Goal: Task Accomplishment & Management: Use online tool/utility

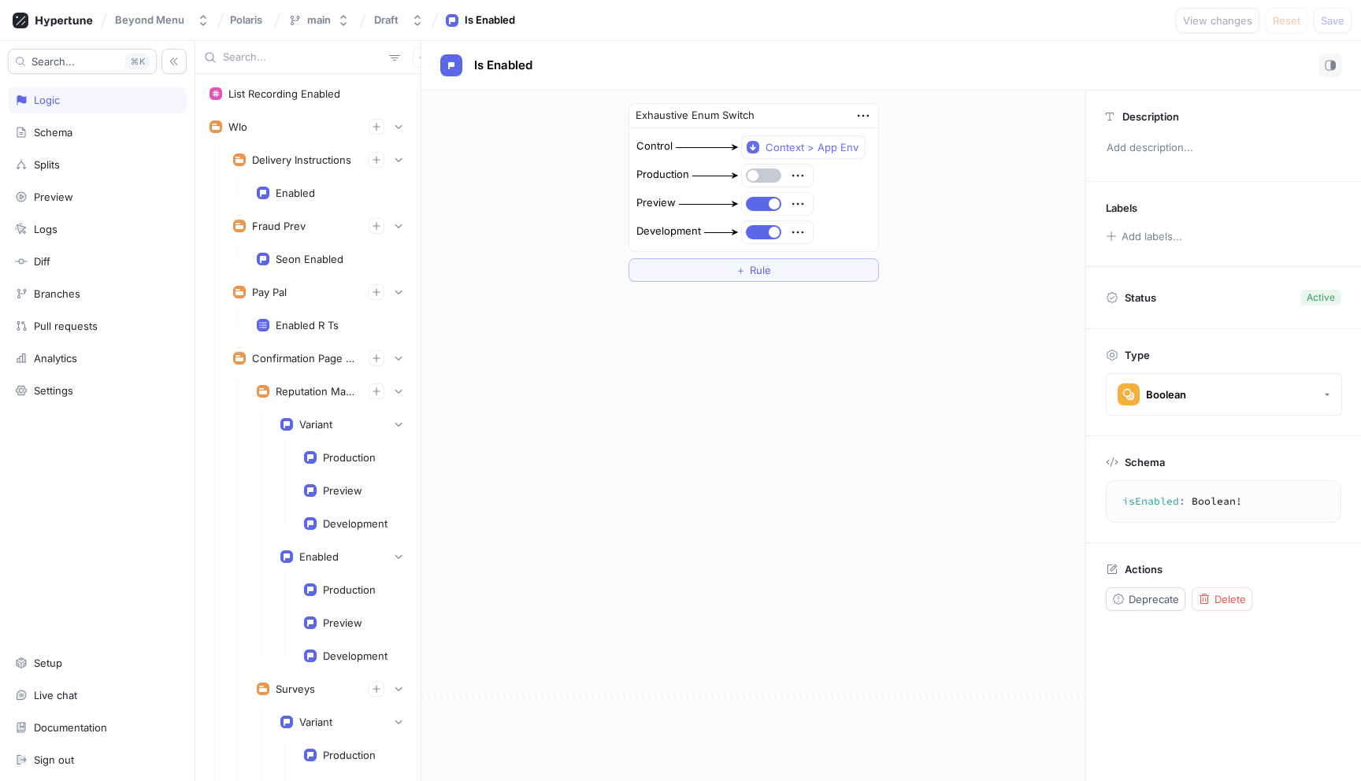
scroll to position [5513, 0]
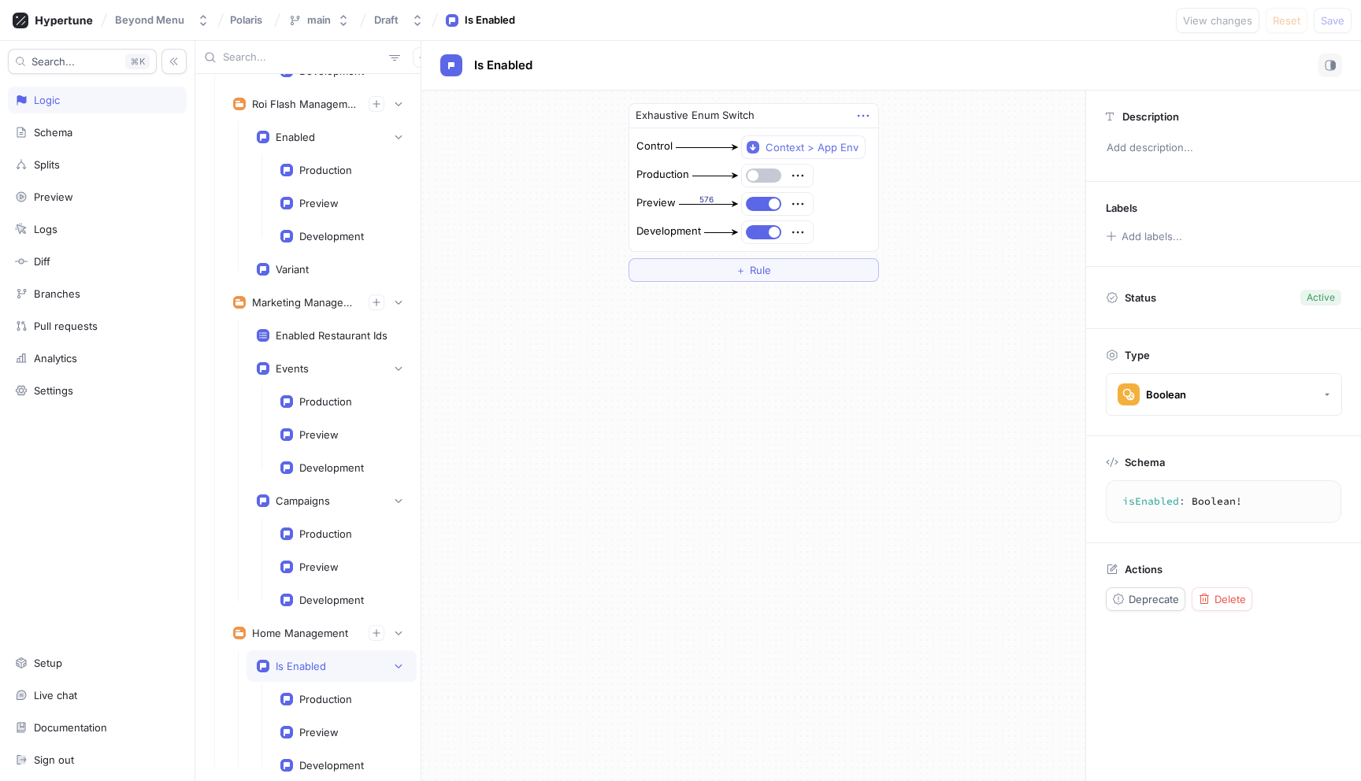
click at [861, 113] on icon "button" at bounding box center [862, 115] width 17 height 17
drag, startPoint x: 810, startPoint y: 332, endPoint x: 804, endPoint y: 314, distance: 19.2
click at [809, 332] on div "Exhaustive Enum Switch Control Context > App Env Production Preview 576 Develop…" at bounding box center [753, 436] width 664 height 691
click at [791, 275] on button "＋ Rule" at bounding box center [753, 270] width 250 height 24
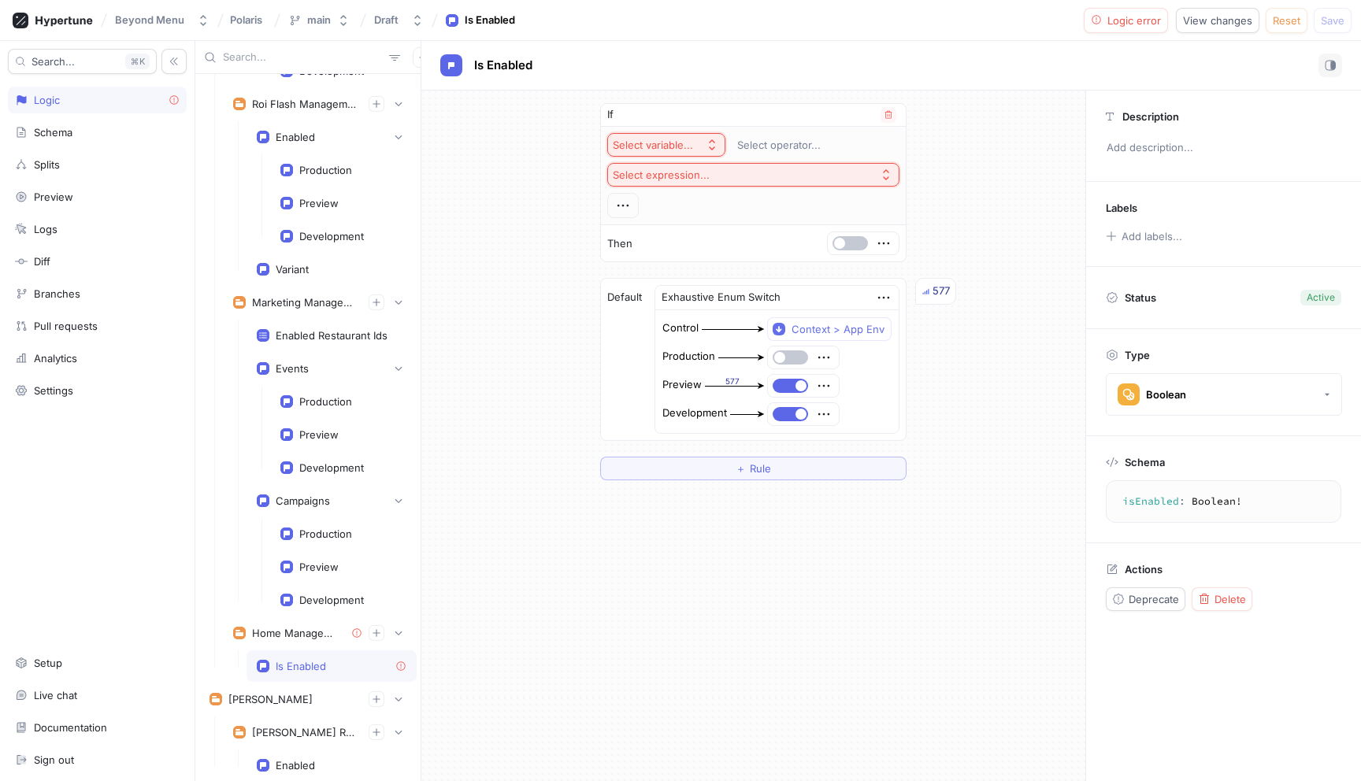
click at [702, 137] on button "Select variable..." at bounding box center [666, 145] width 118 height 24
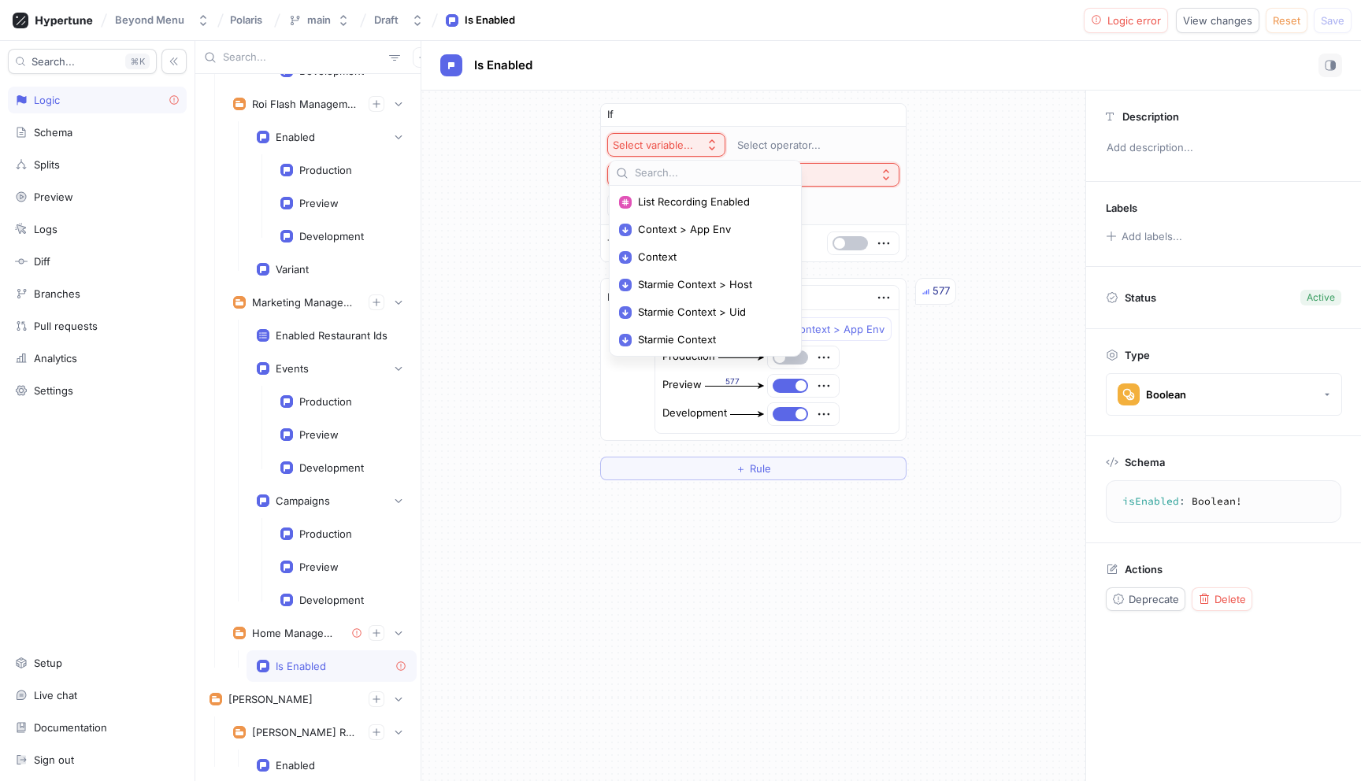
click at [969, 164] on div "If Select variable... Select operator... Select expression... Then Default Exha…" at bounding box center [753, 292] width 664 height 402
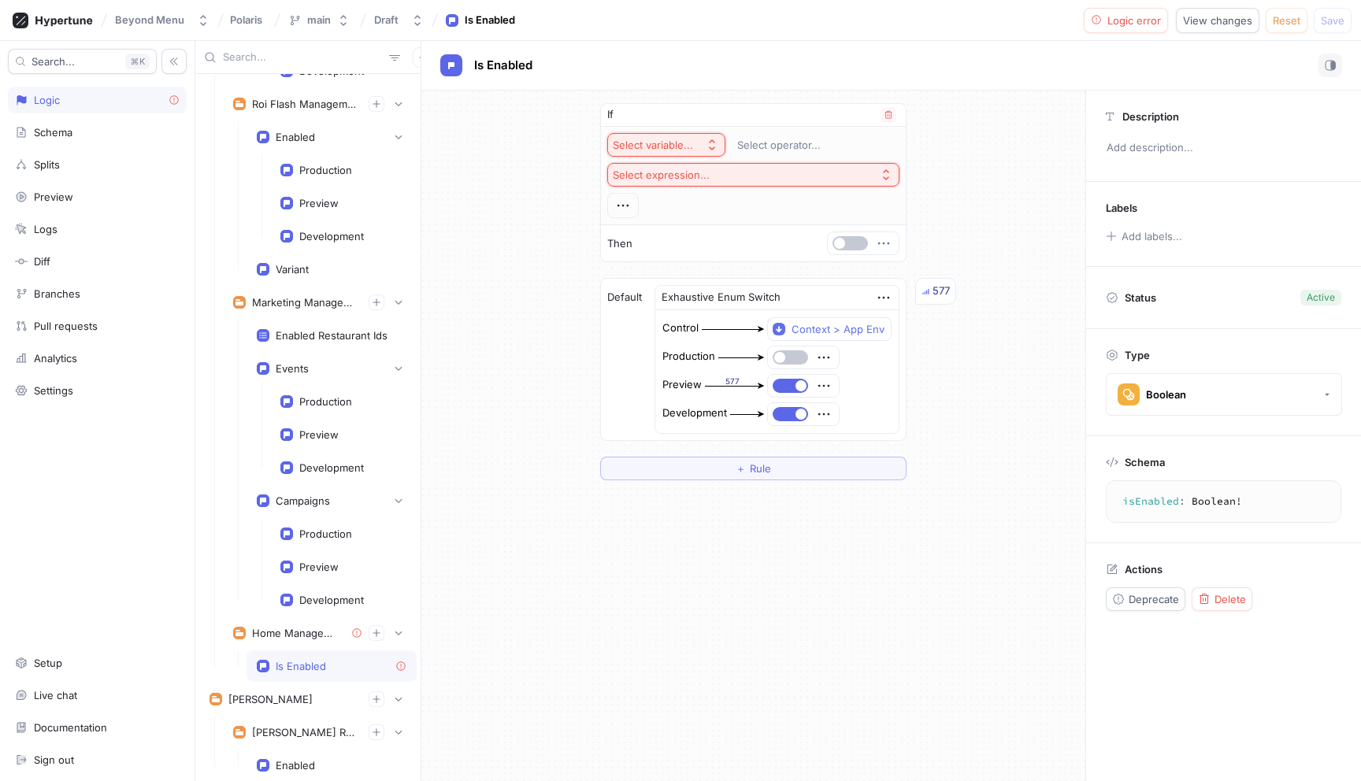
click at [885, 244] on icon "button" at bounding box center [883, 243] width 17 height 17
click at [906, 263] on div "Delete" at bounding box center [945, 272] width 134 height 27
click at [884, 110] on icon "button" at bounding box center [887, 114] width 9 height 9
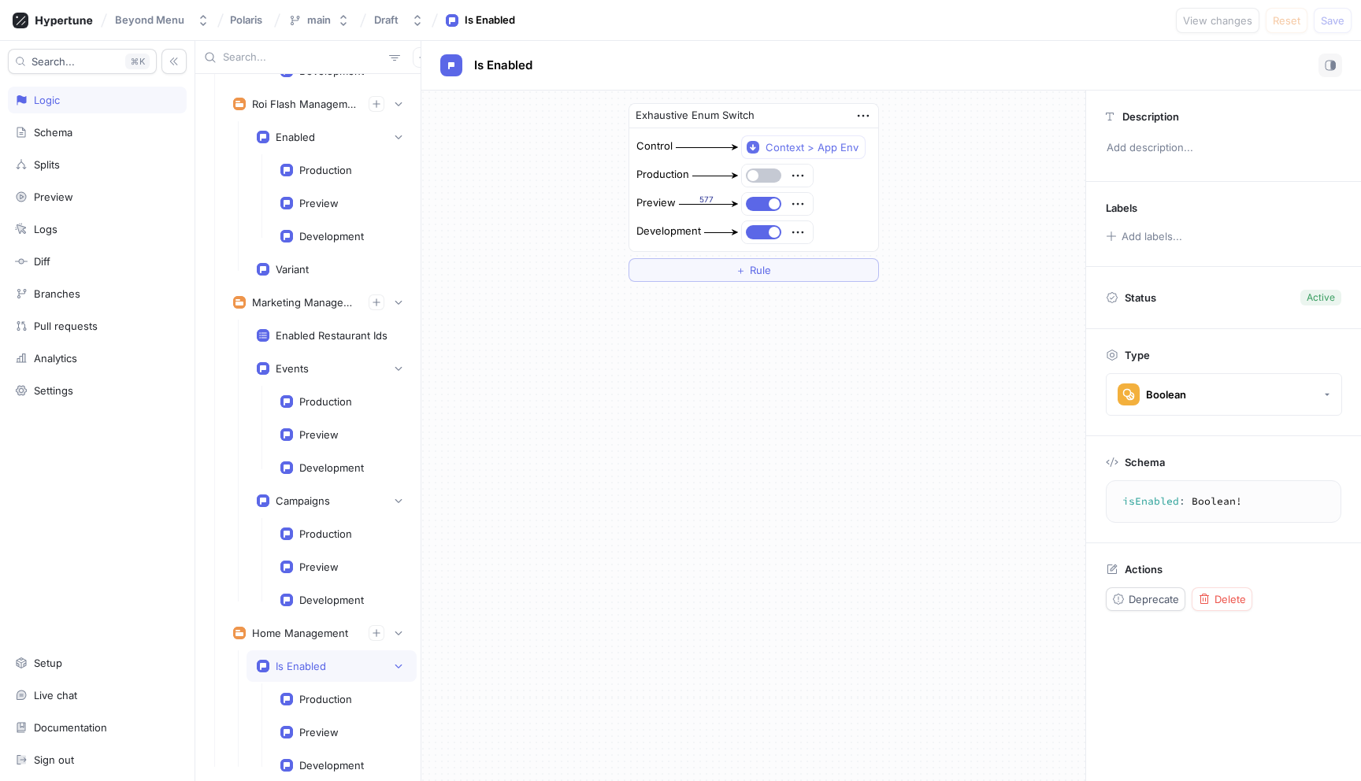
drag, startPoint x: 865, startPoint y: 117, endPoint x: 998, endPoint y: 129, distance: 133.6
click at [998, 129] on div "Exhaustive Enum Switch Control Context > App Env Production Preview 577 Develop…" at bounding box center [753, 193] width 664 height 204
click at [992, 136] on div "Exhaustive Enum Switch Control Context > App Env Production Preview 577 Develop…" at bounding box center [753, 193] width 664 height 204
click at [833, 146] on div "Context > App Env" at bounding box center [811, 147] width 93 height 13
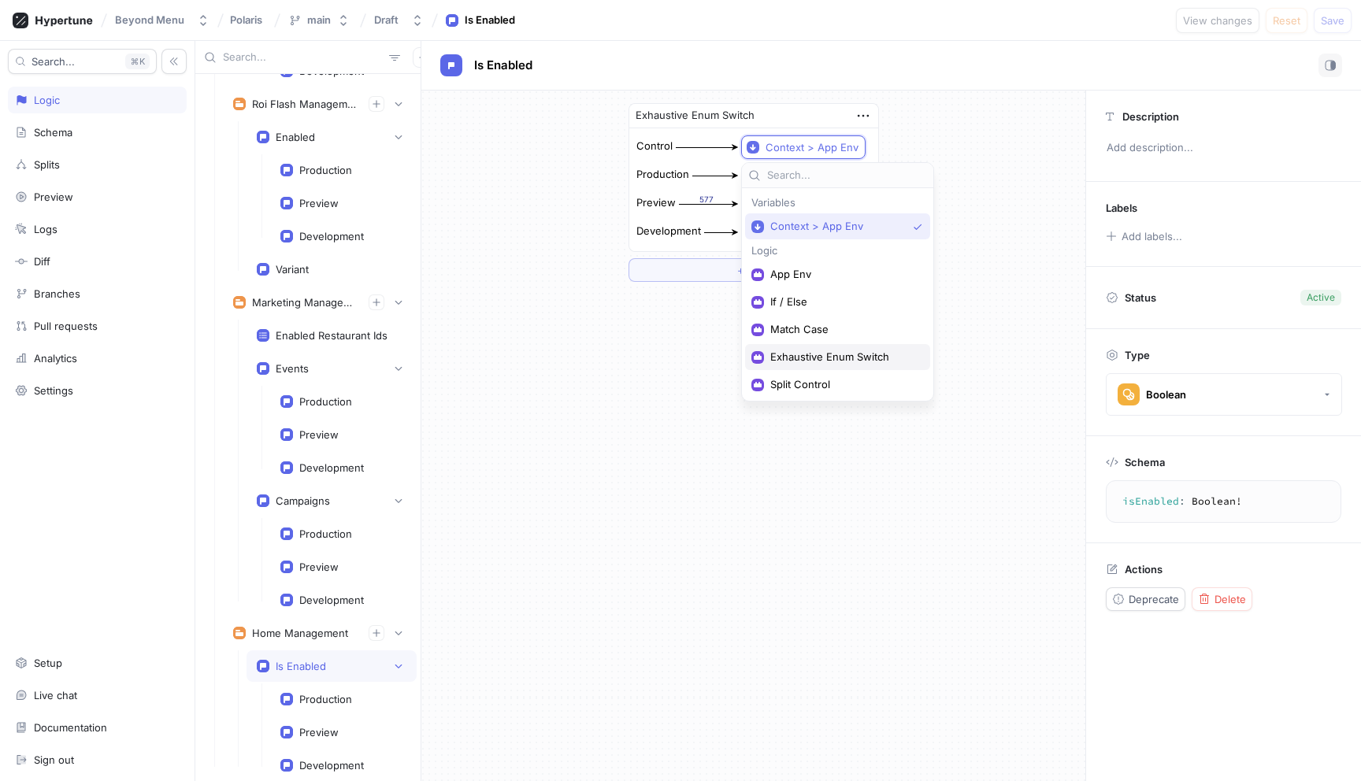
click at [829, 360] on span "Exhaustive Enum Switch" at bounding box center [843, 356] width 146 height 13
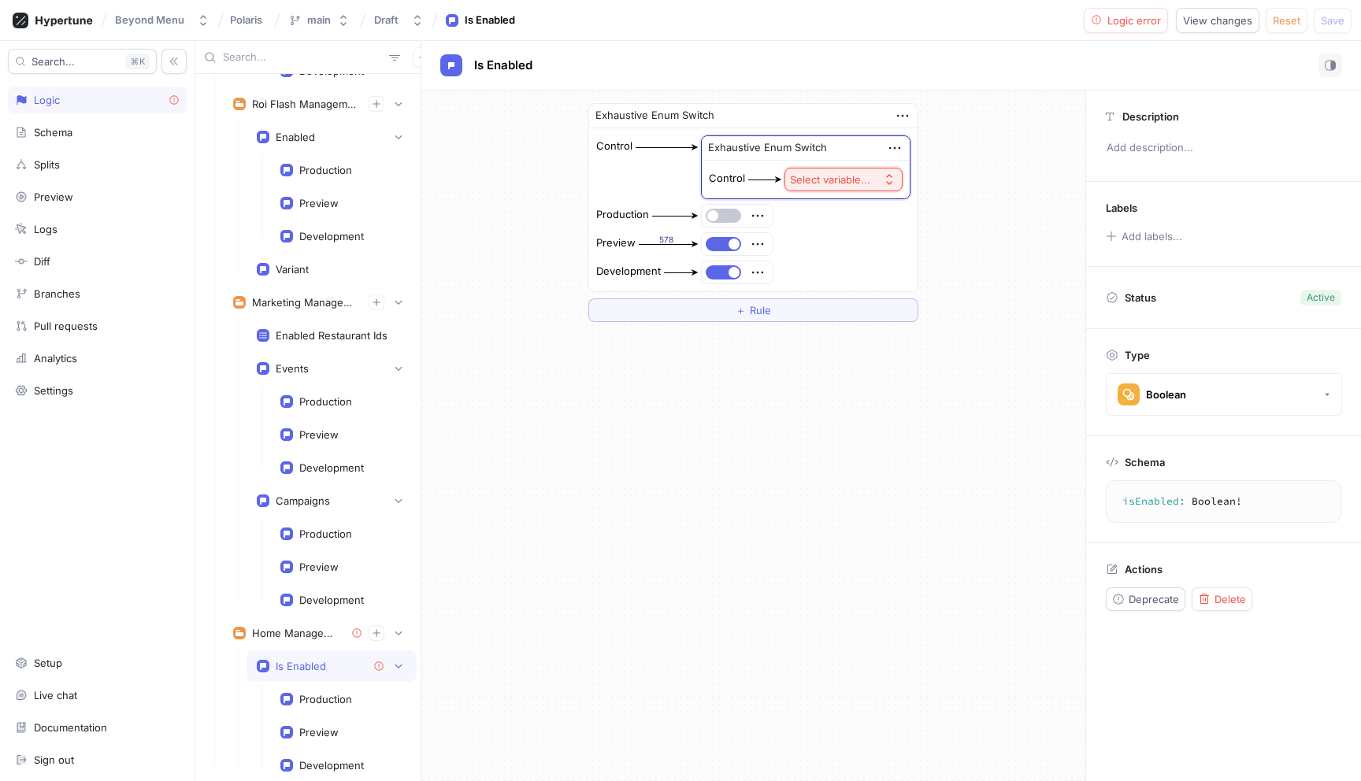
click at [849, 178] on div "Select variable..." at bounding box center [830, 179] width 80 height 13
click at [844, 235] on span "Context > App Env" at bounding box center [887, 236] width 146 height 13
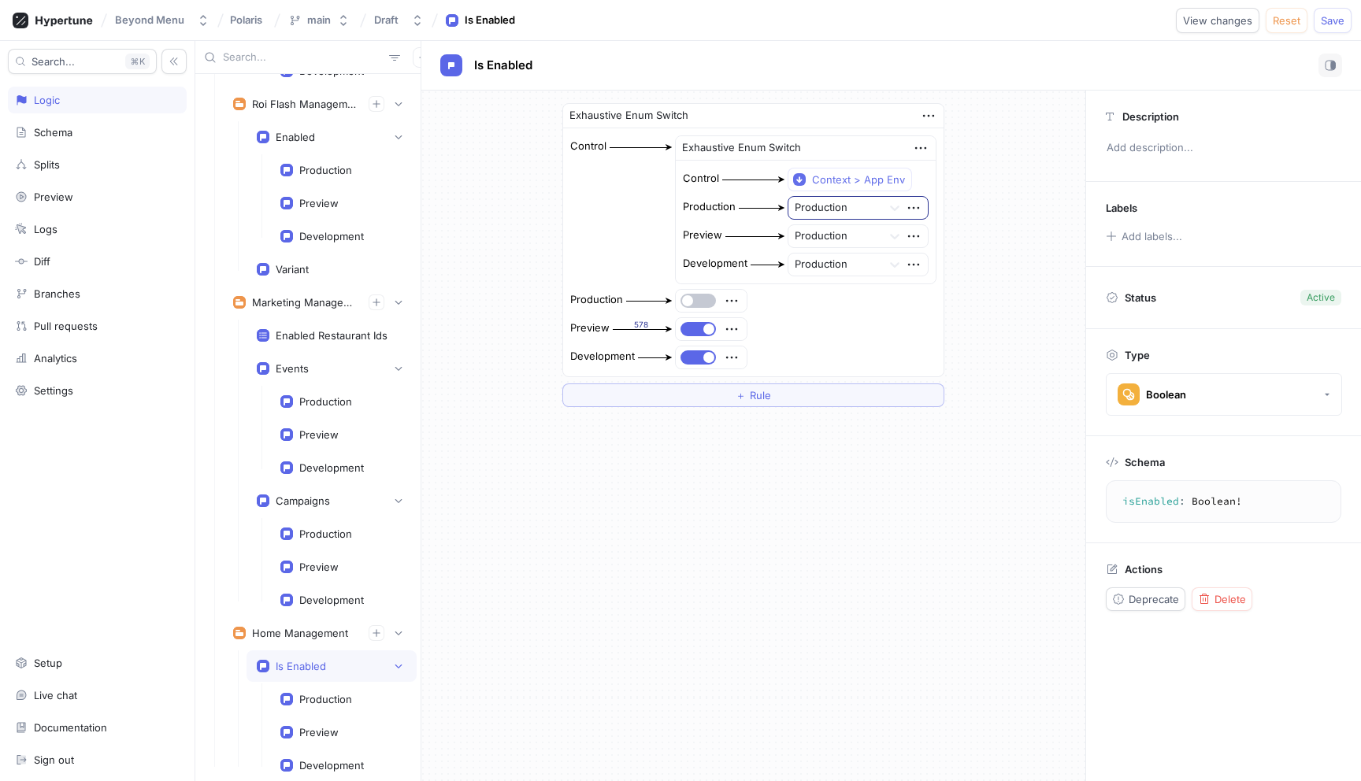
click at [872, 210] on div at bounding box center [834, 208] width 81 height 19
click at [854, 260] on div "Preview" at bounding box center [857, 264] width 139 height 25
click at [856, 239] on div at bounding box center [834, 237] width 81 height 19
click at [840, 293] on div "Preview" at bounding box center [857, 292] width 139 height 25
click at [839, 258] on div at bounding box center [834, 265] width 81 height 19
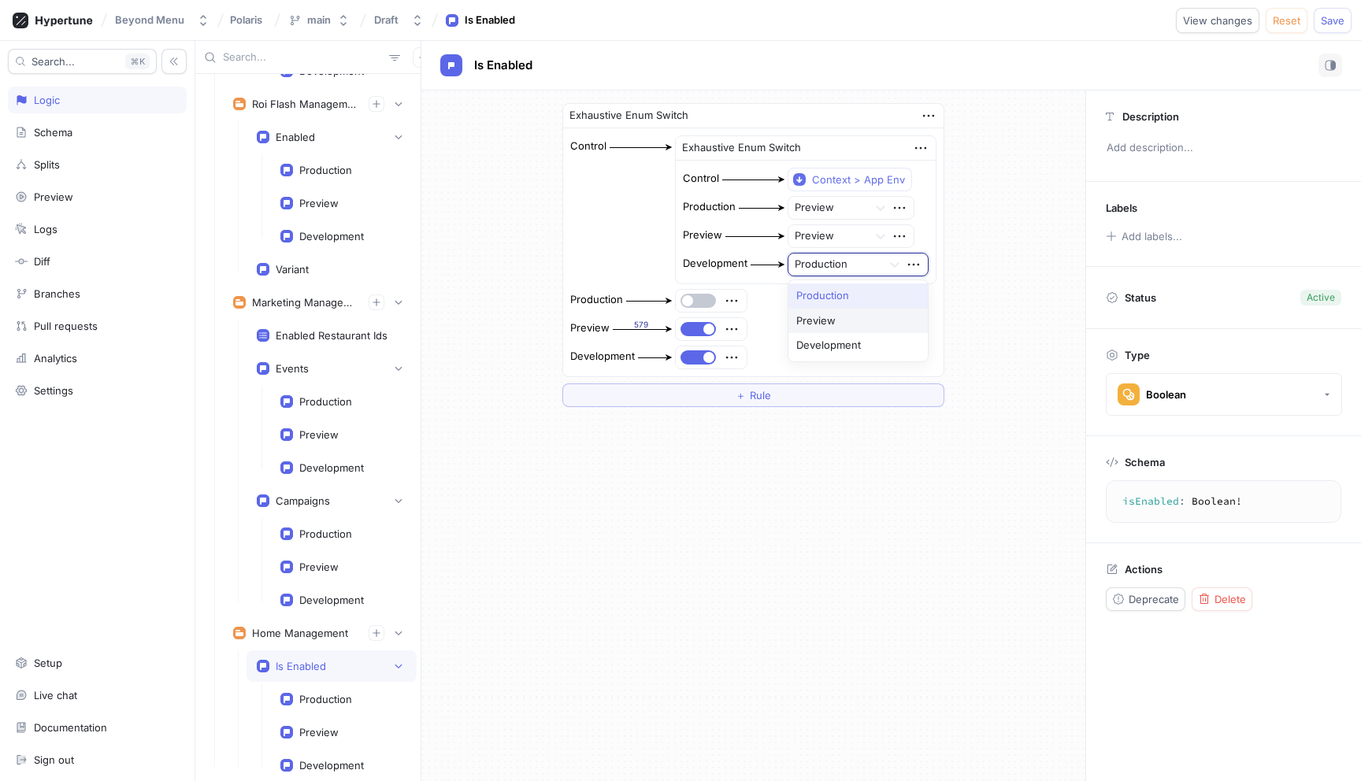
click at [824, 316] on div "Preview" at bounding box center [857, 321] width 139 height 25
click at [1295, 21] on span "Reset" at bounding box center [1286, 20] width 28 height 9
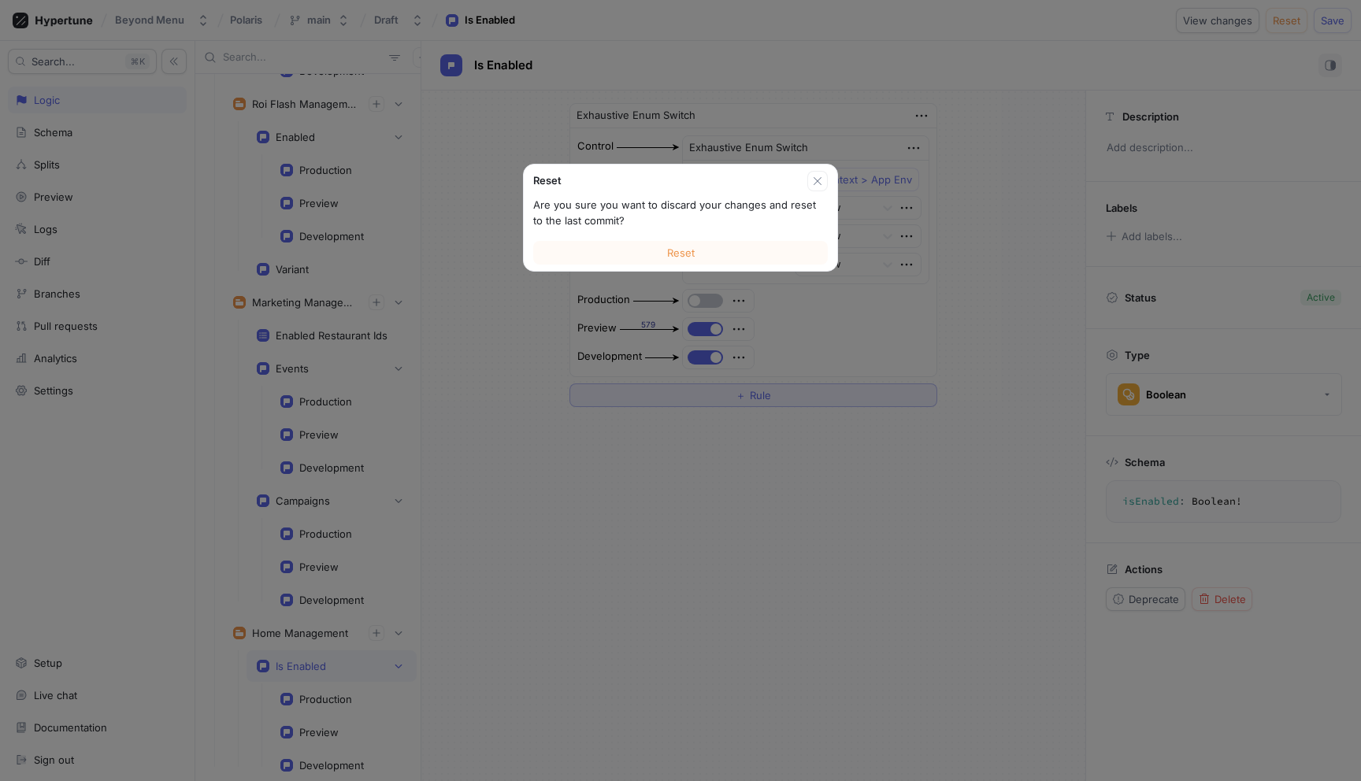
drag, startPoint x: 747, startPoint y: 243, endPoint x: 741, endPoint y: 259, distance: 17.7
click at [747, 243] on button "Reset" at bounding box center [680, 253] width 294 height 24
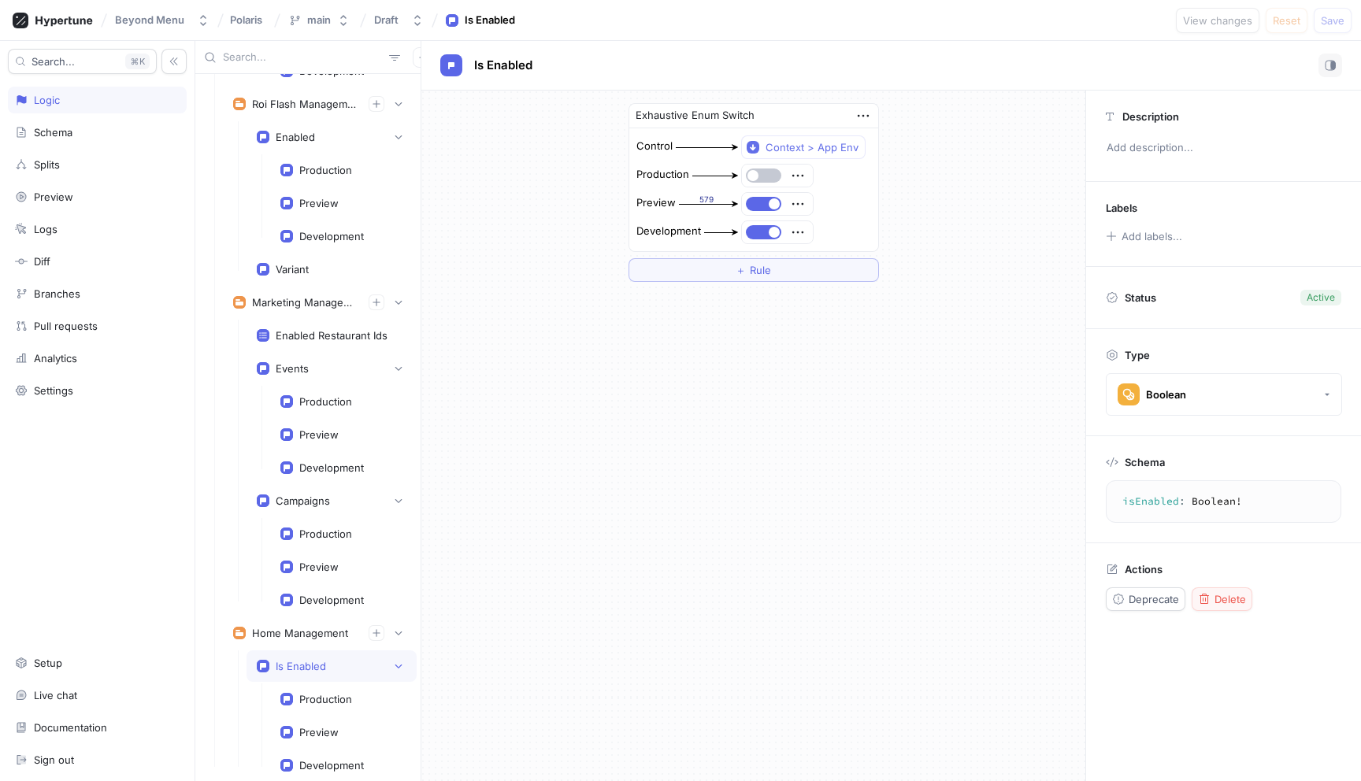
click at [1214, 601] on span "Delete" at bounding box center [1229, 598] width 31 height 9
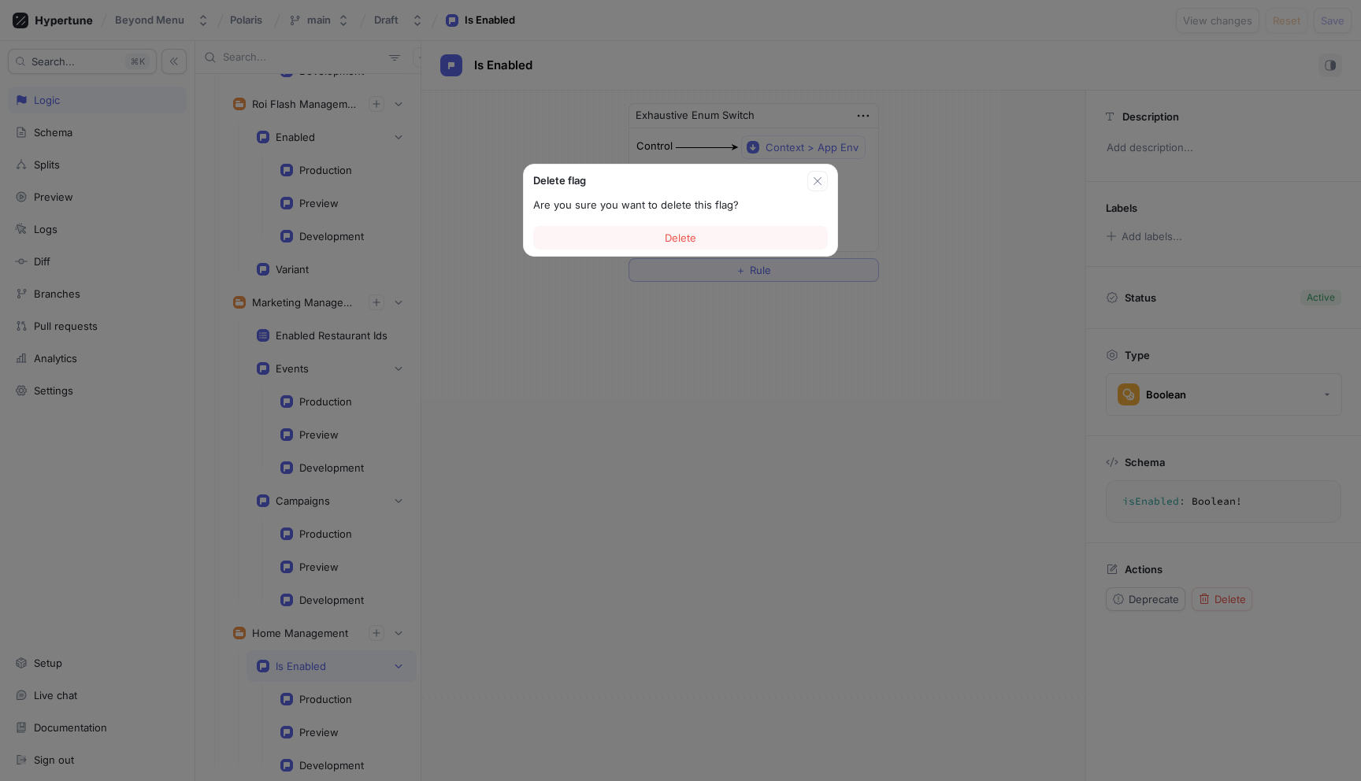
click at [699, 232] on button "Delete" at bounding box center [680, 238] width 294 height 24
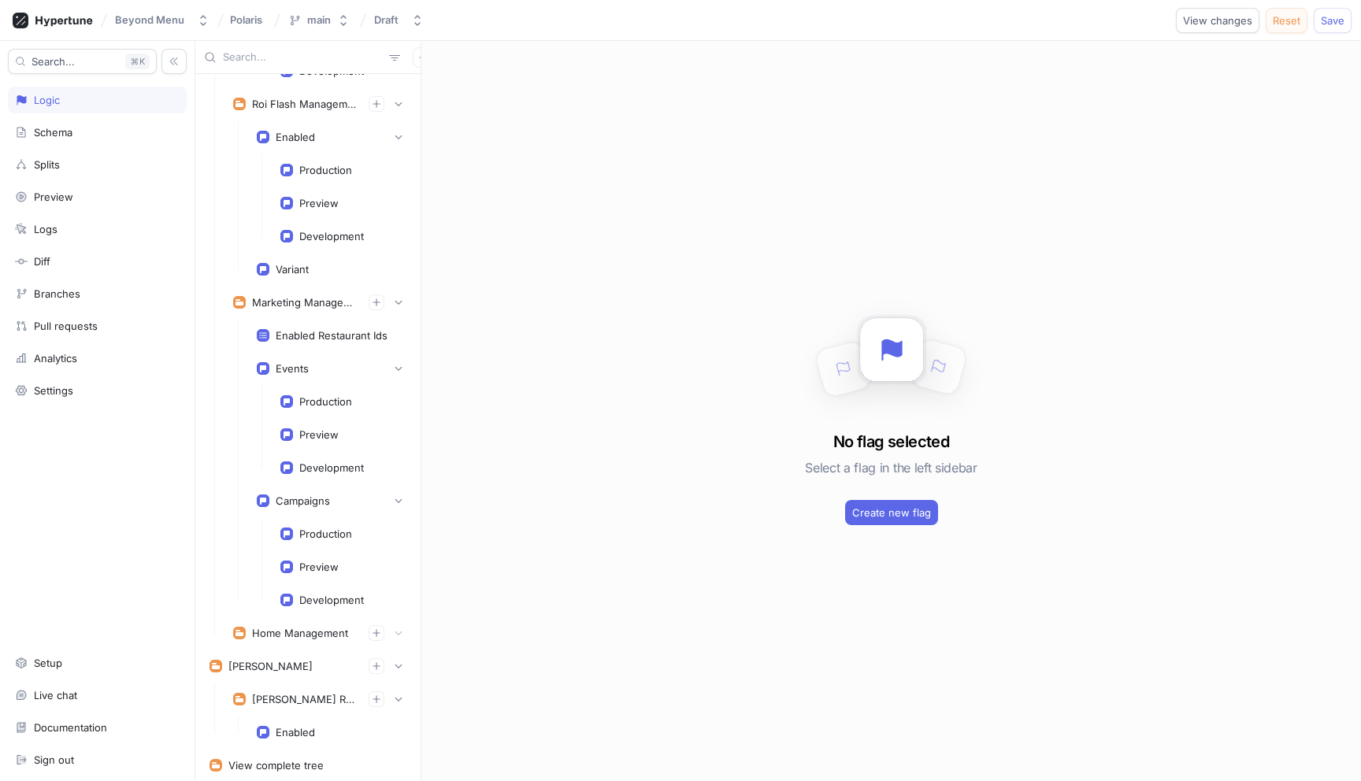
click at [1289, 22] on span "Reset" at bounding box center [1286, 20] width 28 height 9
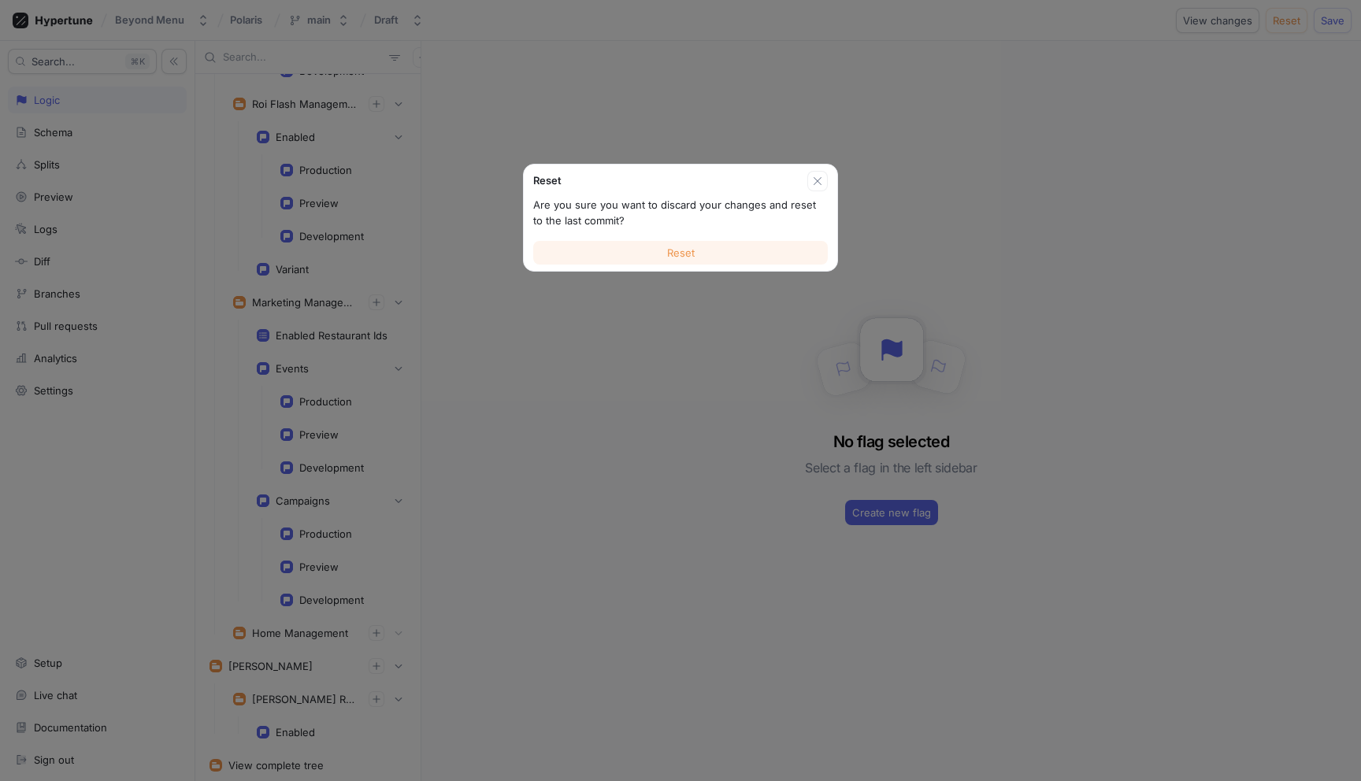
click at [772, 255] on button "Reset" at bounding box center [680, 253] width 294 height 24
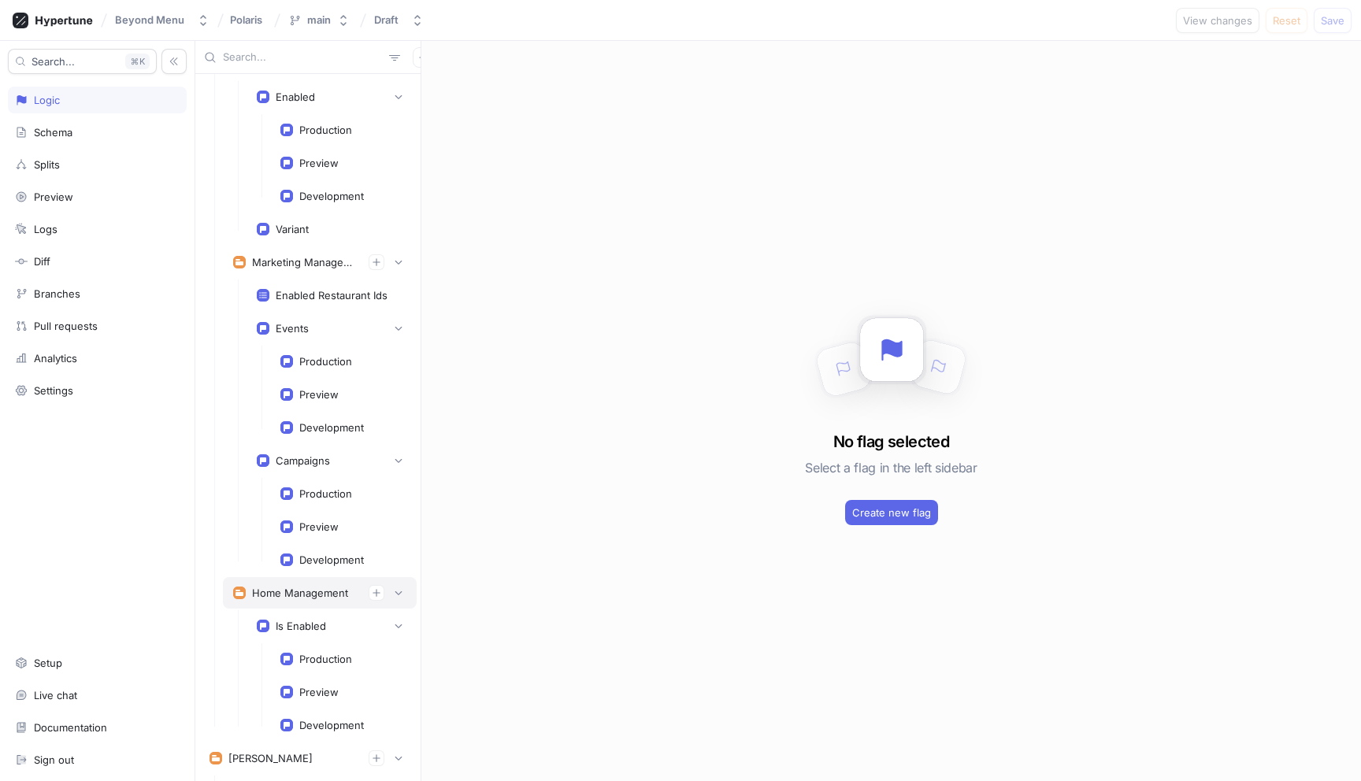
scroll to position [5557, 0]
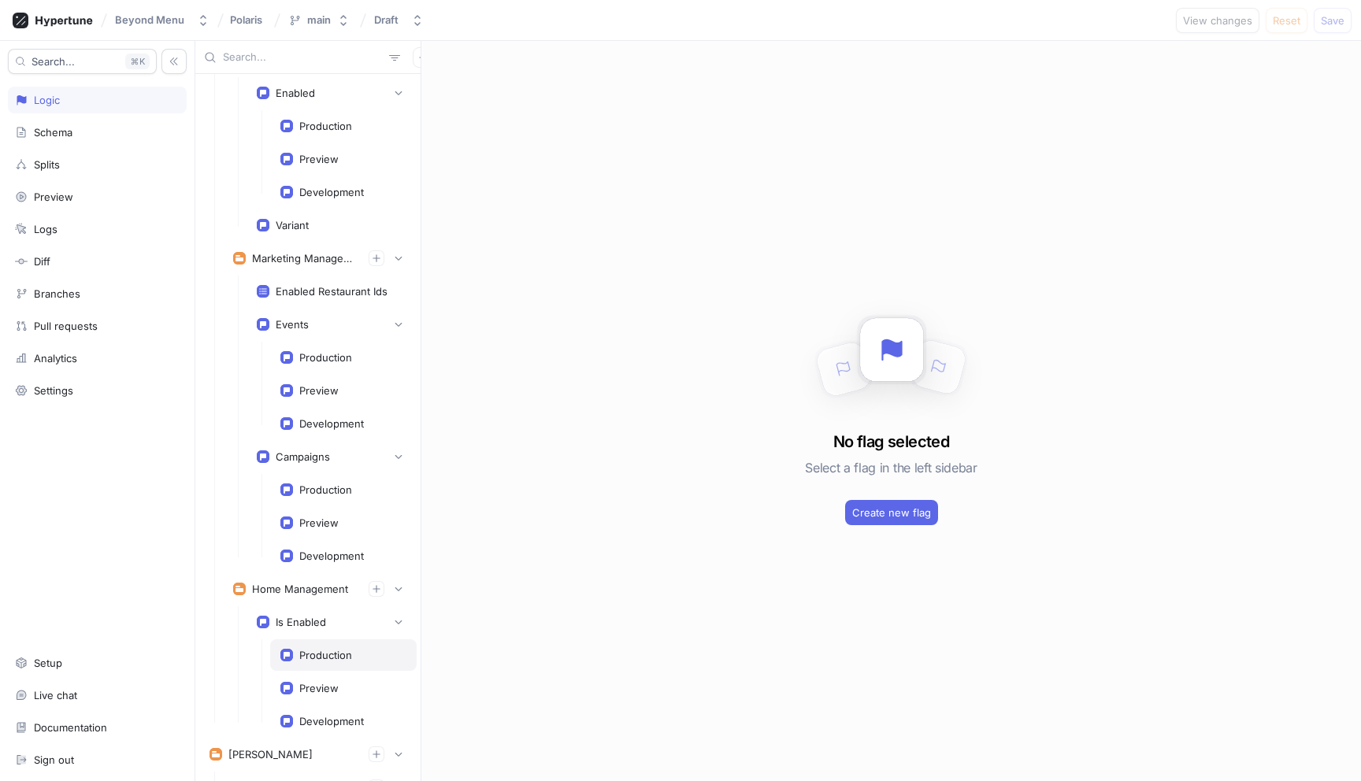
click at [324, 648] on div "Production" at bounding box center [343, 654] width 146 height 31
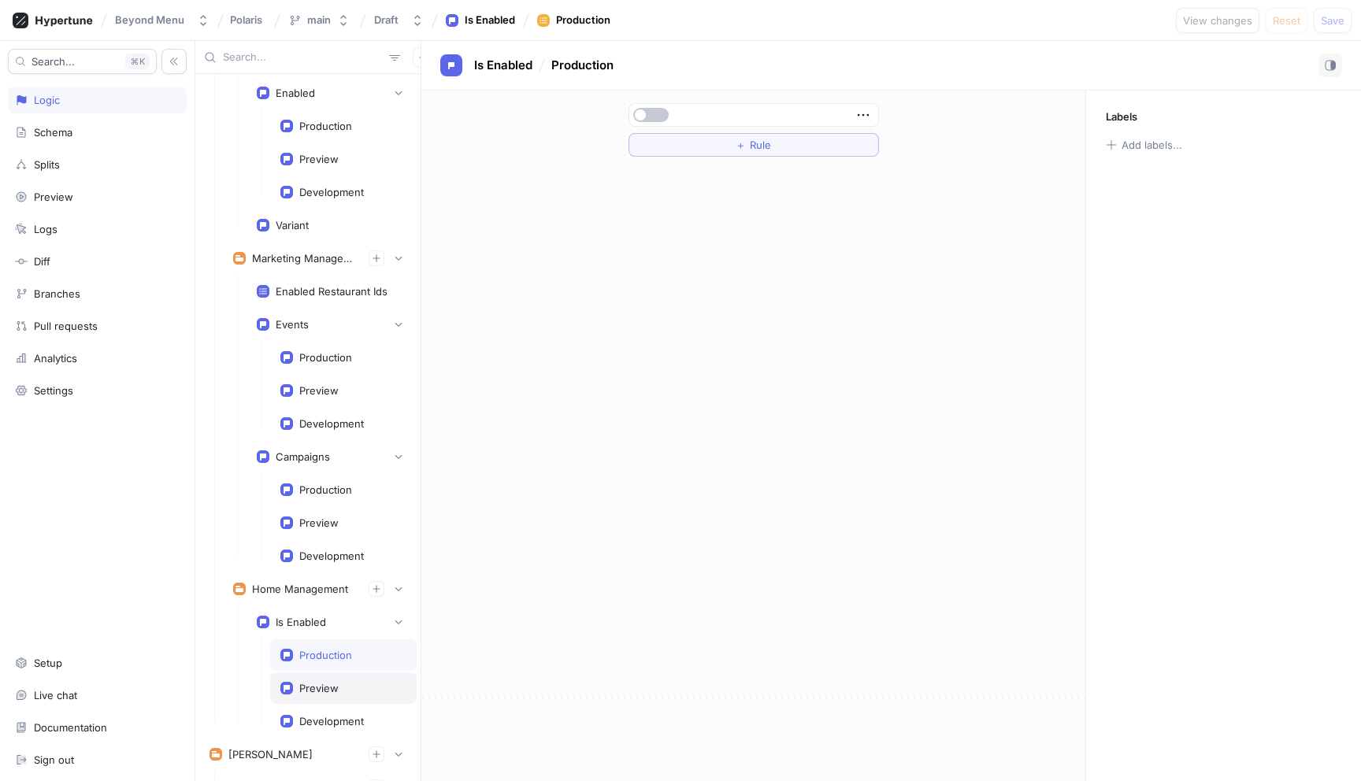
click at [328, 687] on div "Preview" at bounding box center [318, 688] width 39 height 13
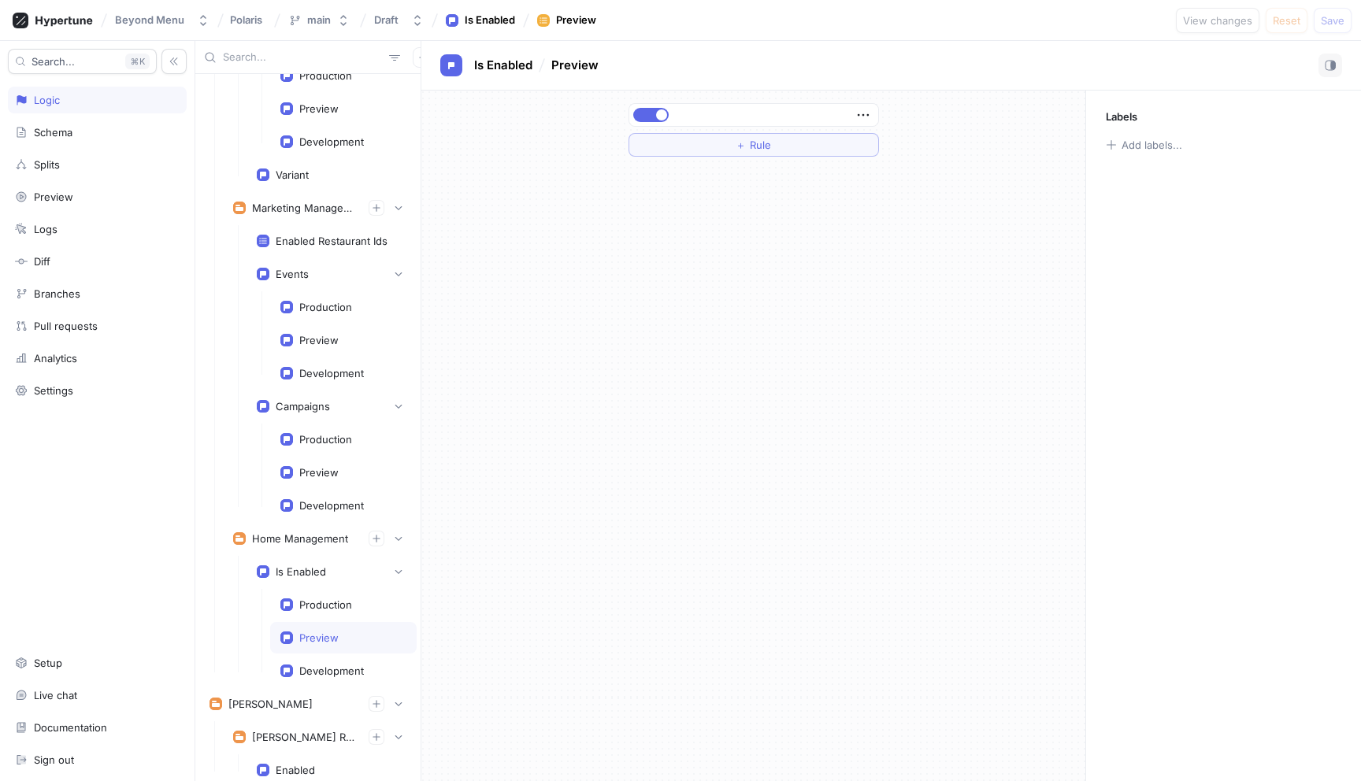
scroll to position [5619, 0]
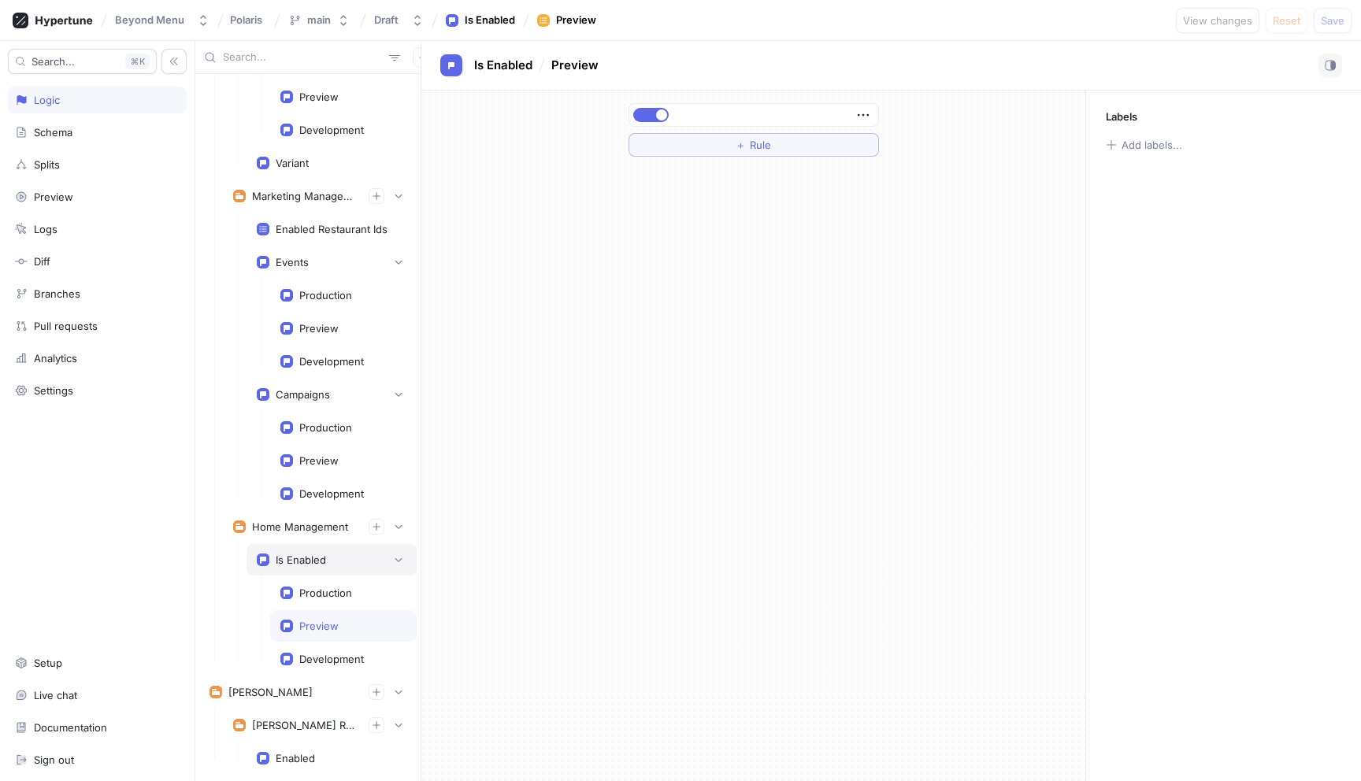
drag, startPoint x: 395, startPoint y: 558, endPoint x: 386, endPoint y: 559, distance: 9.5
click at [395, 558] on icon "button" at bounding box center [398, 560] width 7 height 4
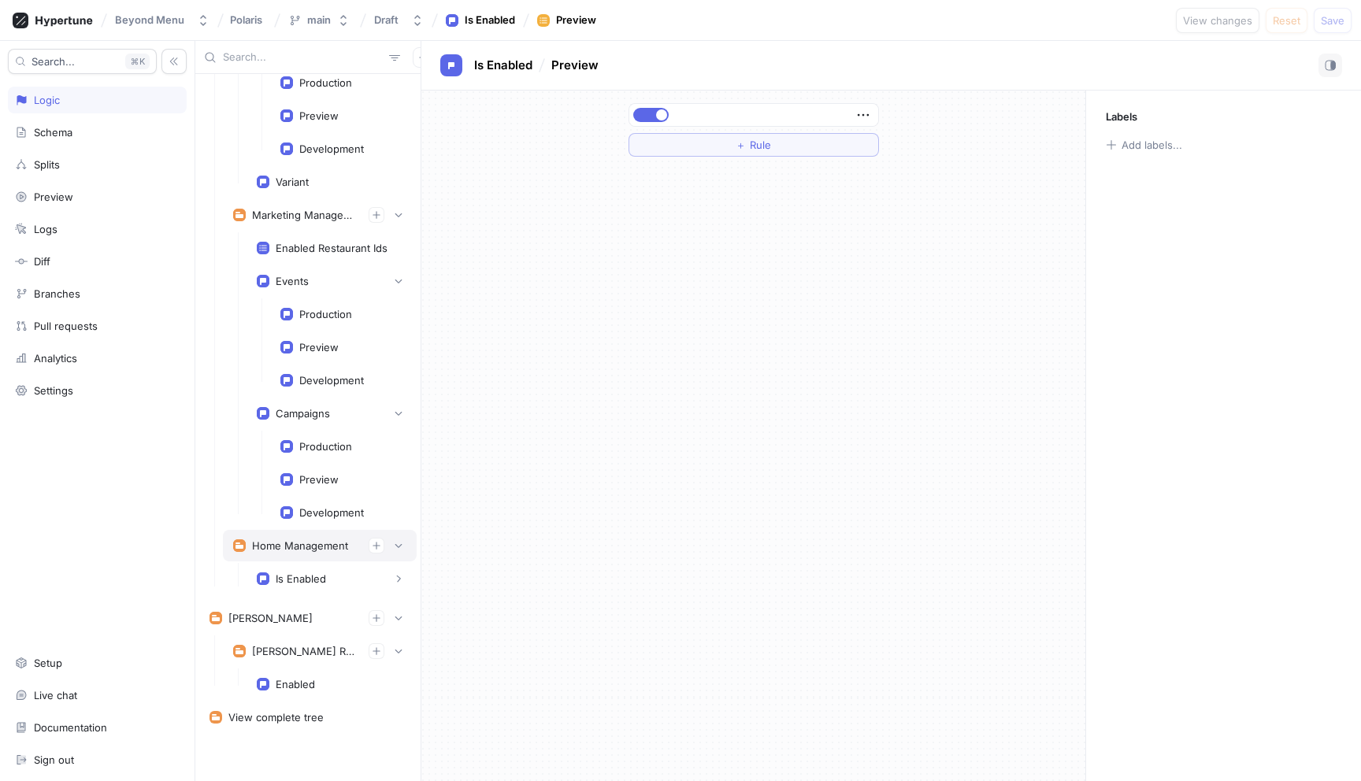
scroll to position [5598, 0]
click at [325, 581] on div "Is Enabled" at bounding box center [332, 581] width 150 height 16
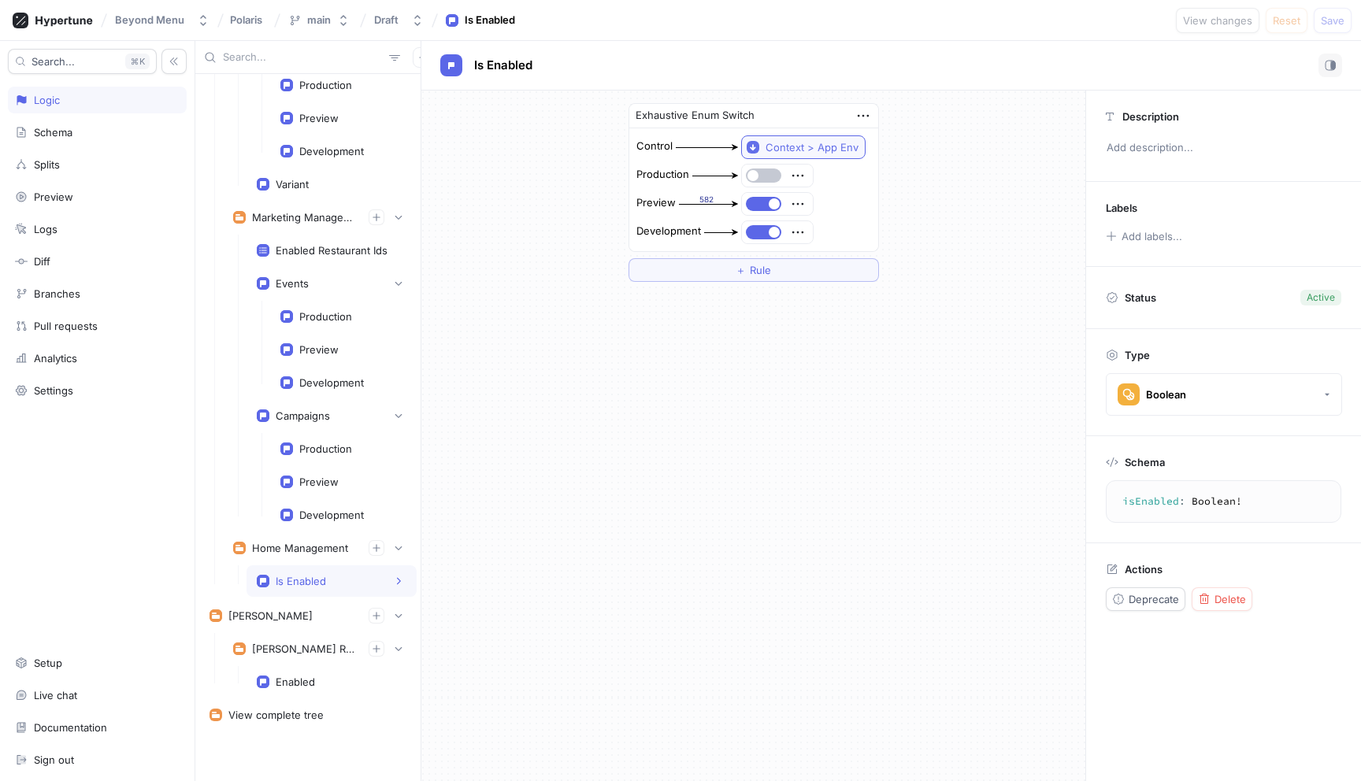
click at [808, 143] on div "Context > App Env" at bounding box center [811, 147] width 93 height 13
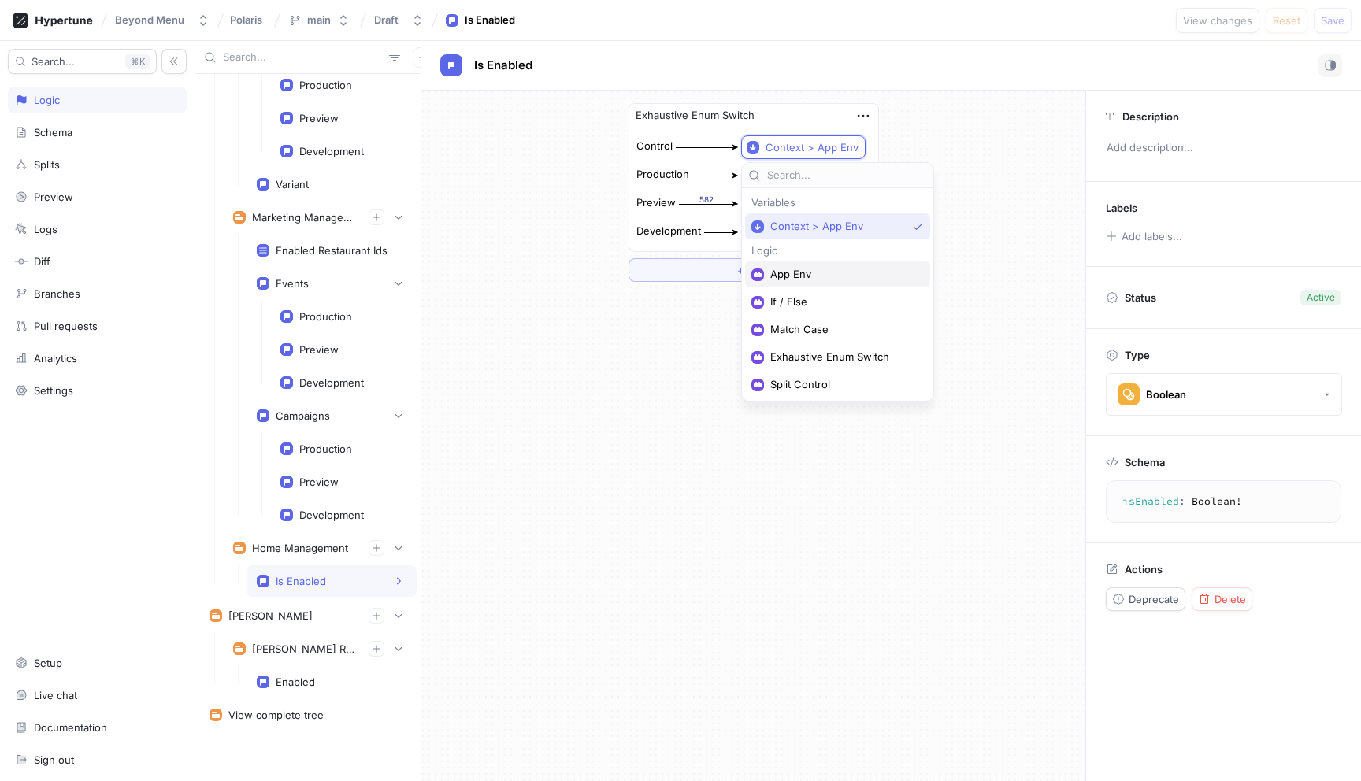
click at [805, 272] on span "App Env" at bounding box center [843, 274] width 146 height 13
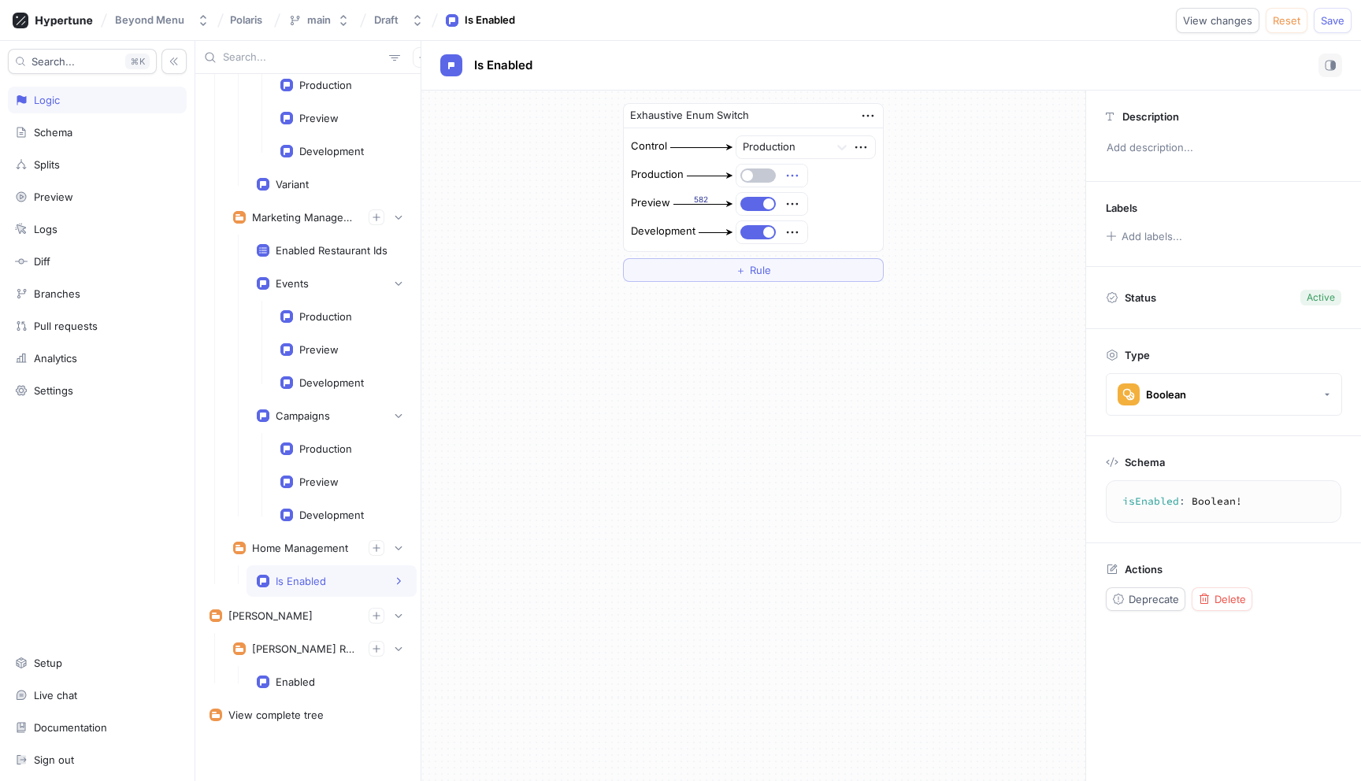
click at [791, 176] on icon "button" at bounding box center [791, 175] width 17 height 17
click at [837, 282] on p "Convert to variable" at bounding box center [853, 284] width 93 height 16
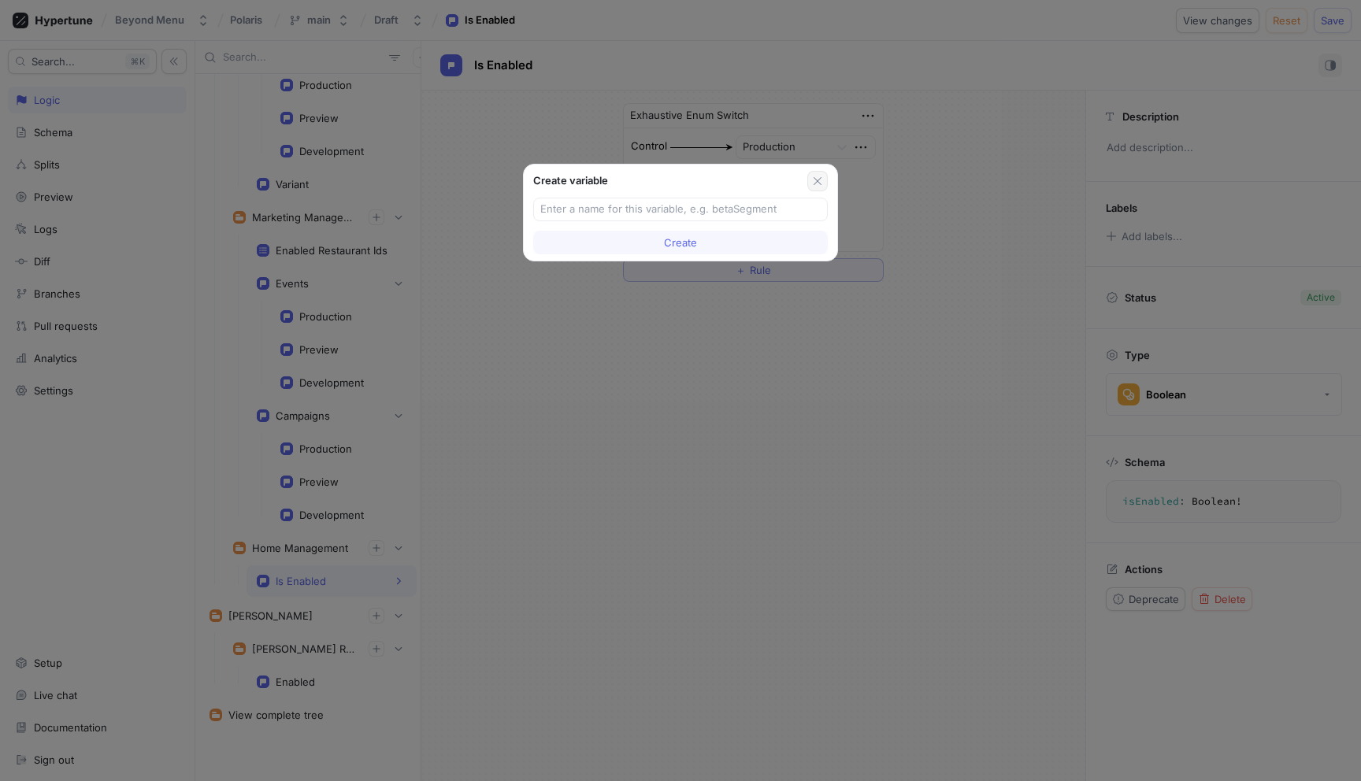
click at [819, 179] on icon "button" at bounding box center [817, 181] width 13 height 13
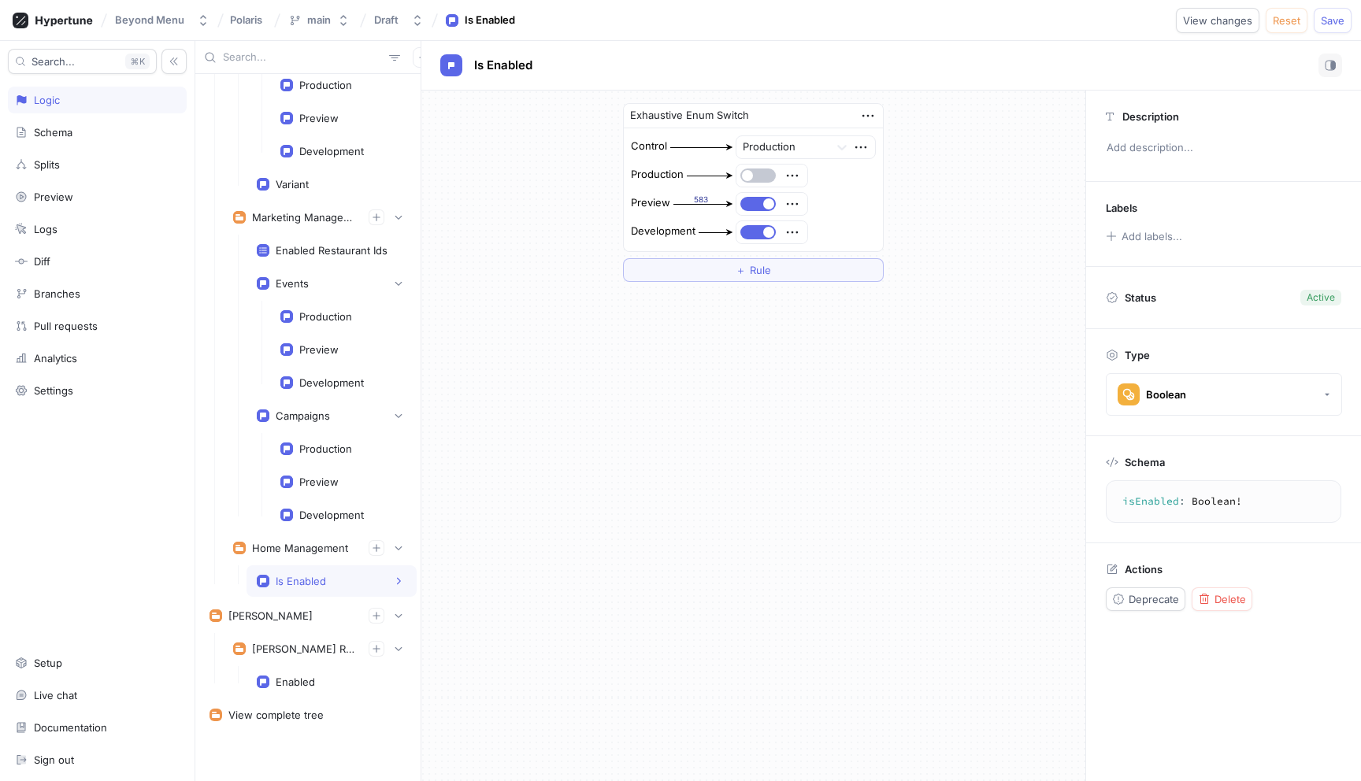
click at [731, 177] on img at bounding box center [729, 175] width 6 height 6
click at [793, 175] on icon "button" at bounding box center [791, 175] width 17 height 17
drag, startPoint x: 682, startPoint y: 305, endPoint x: 793, endPoint y: 201, distance: 152.1
click at [688, 298] on div "Exhaustive Enum Switch Control Production Production Preview 583 Development ＋ …" at bounding box center [753, 436] width 664 height 691
click at [874, 108] on icon "button" at bounding box center [867, 115] width 17 height 17
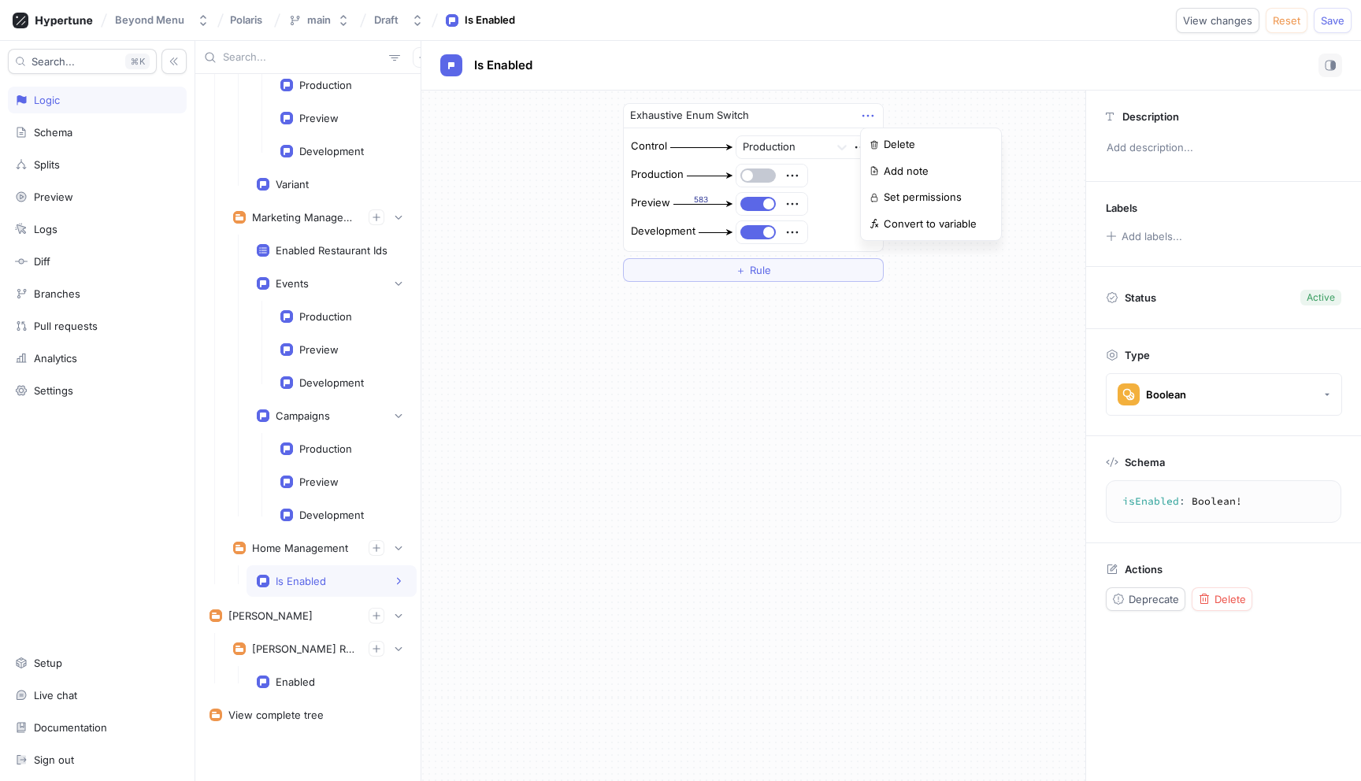
click at [943, 106] on div "Exhaustive Enum Switch Control Production Production Preview 583 Development ＋ …" at bounding box center [753, 193] width 664 height 204
click at [794, 176] on icon "button" at bounding box center [791, 175] width 17 height 17
click at [833, 171] on div "Production" at bounding box center [753, 175] width 247 height 25
click at [788, 206] on icon "button" at bounding box center [791, 203] width 17 height 17
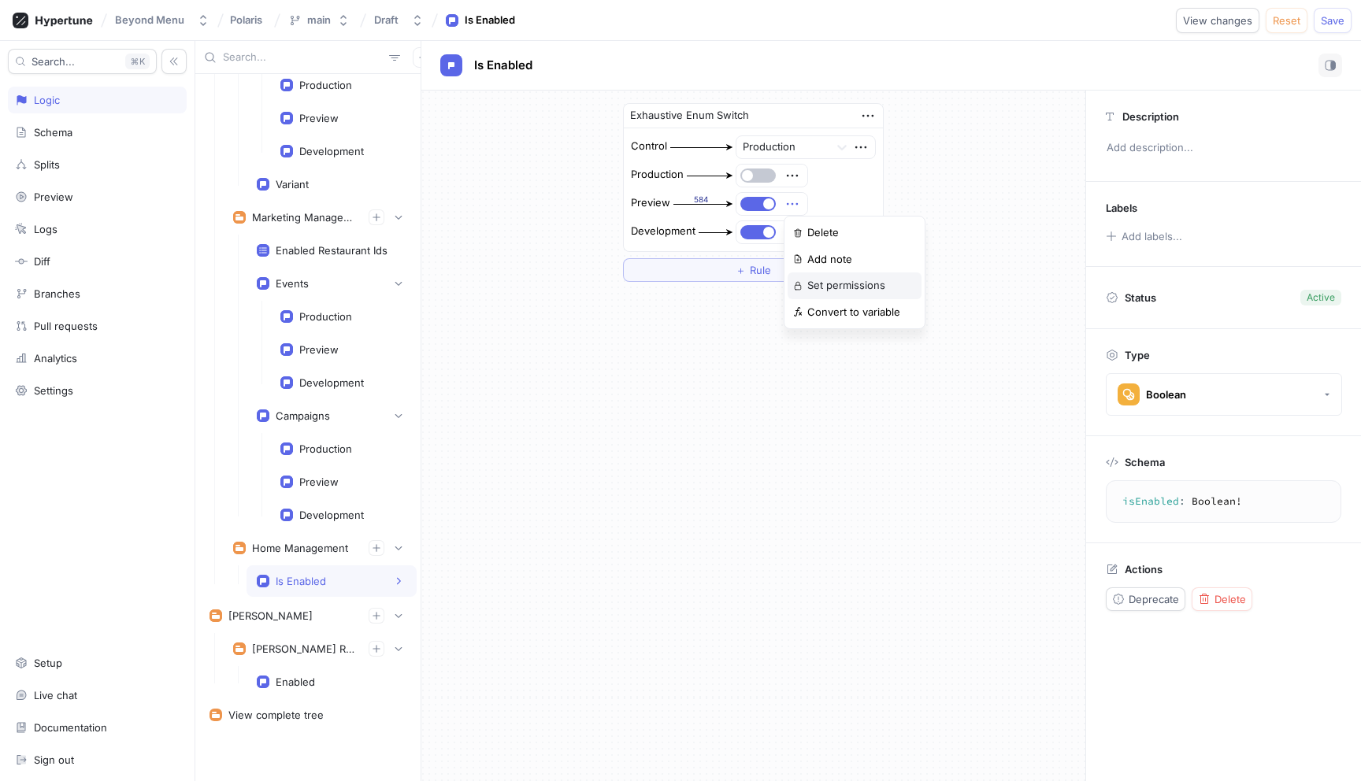
click at [864, 290] on p "Set permissions" at bounding box center [846, 286] width 78 height 16
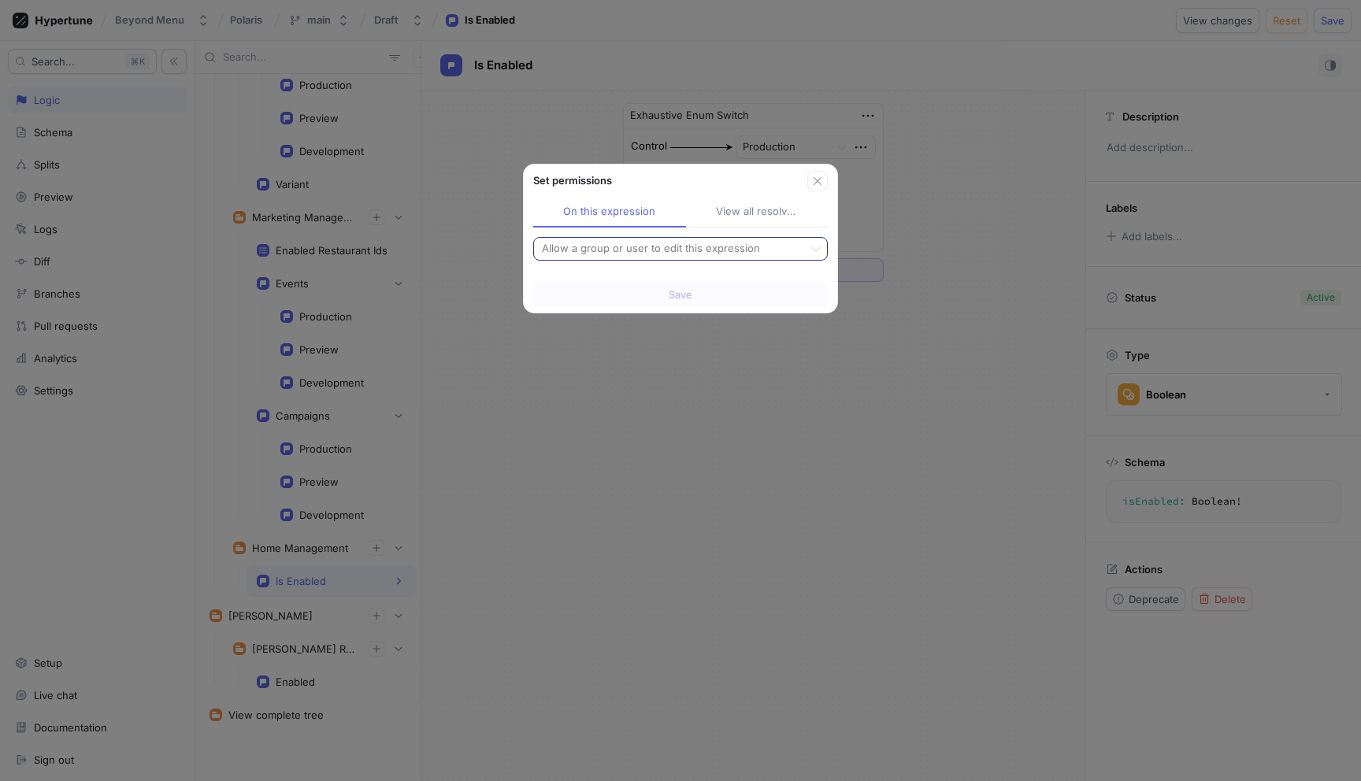
click at [720, 247] on div at bounding box center [668, 248] width 257 height 19
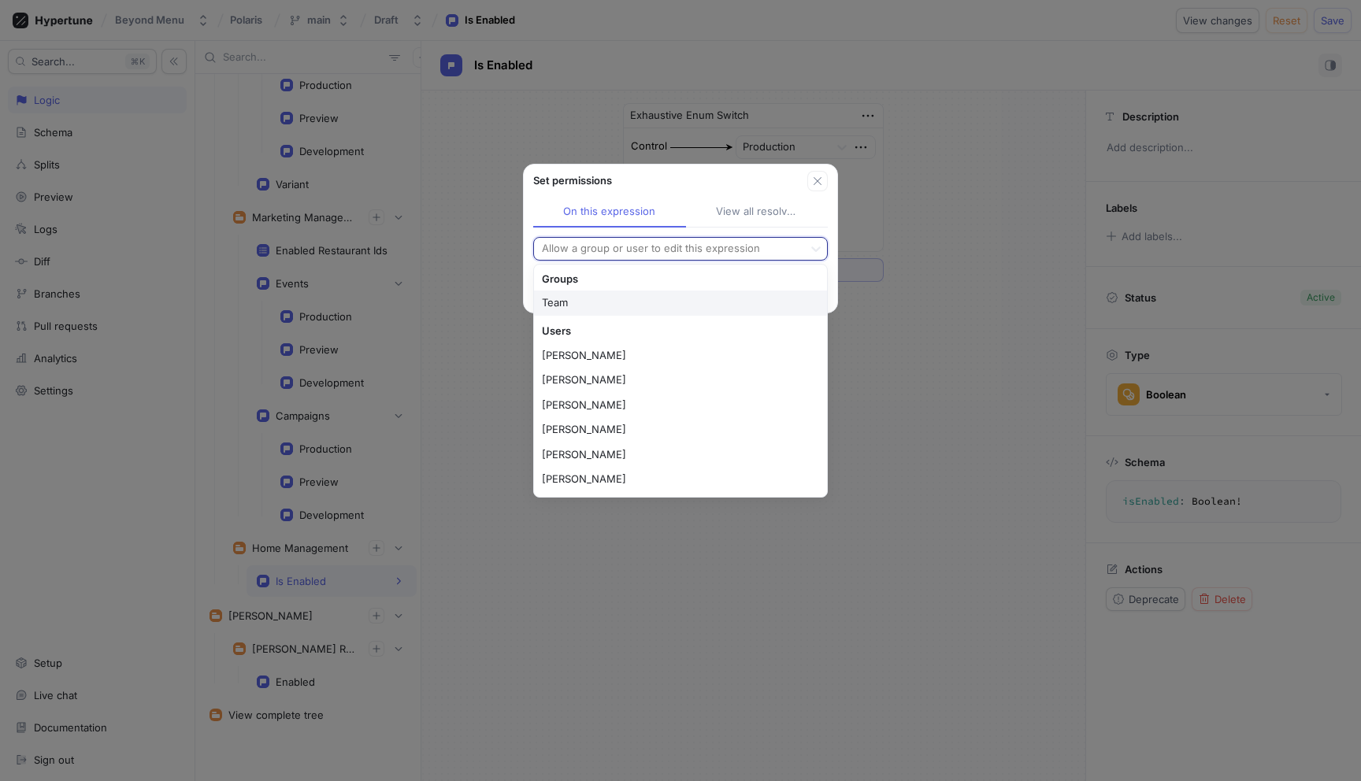
click at [692, 244] on div at bounding box center [668, 248] width 257 height 19
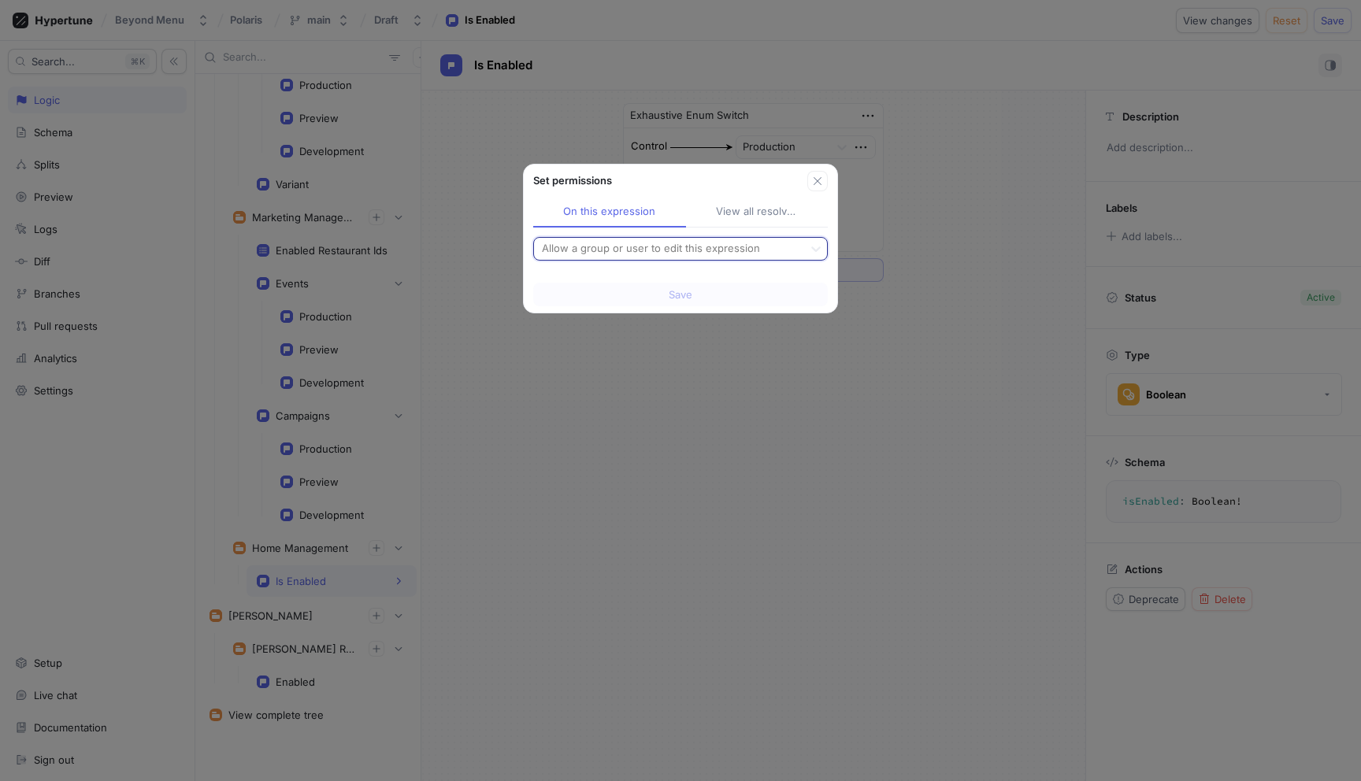
click at [954, 221] on div "Set permissions On this expression View all resolved Allow a group or user to e…" at bounding box center [680, 390] width 1361 height 781
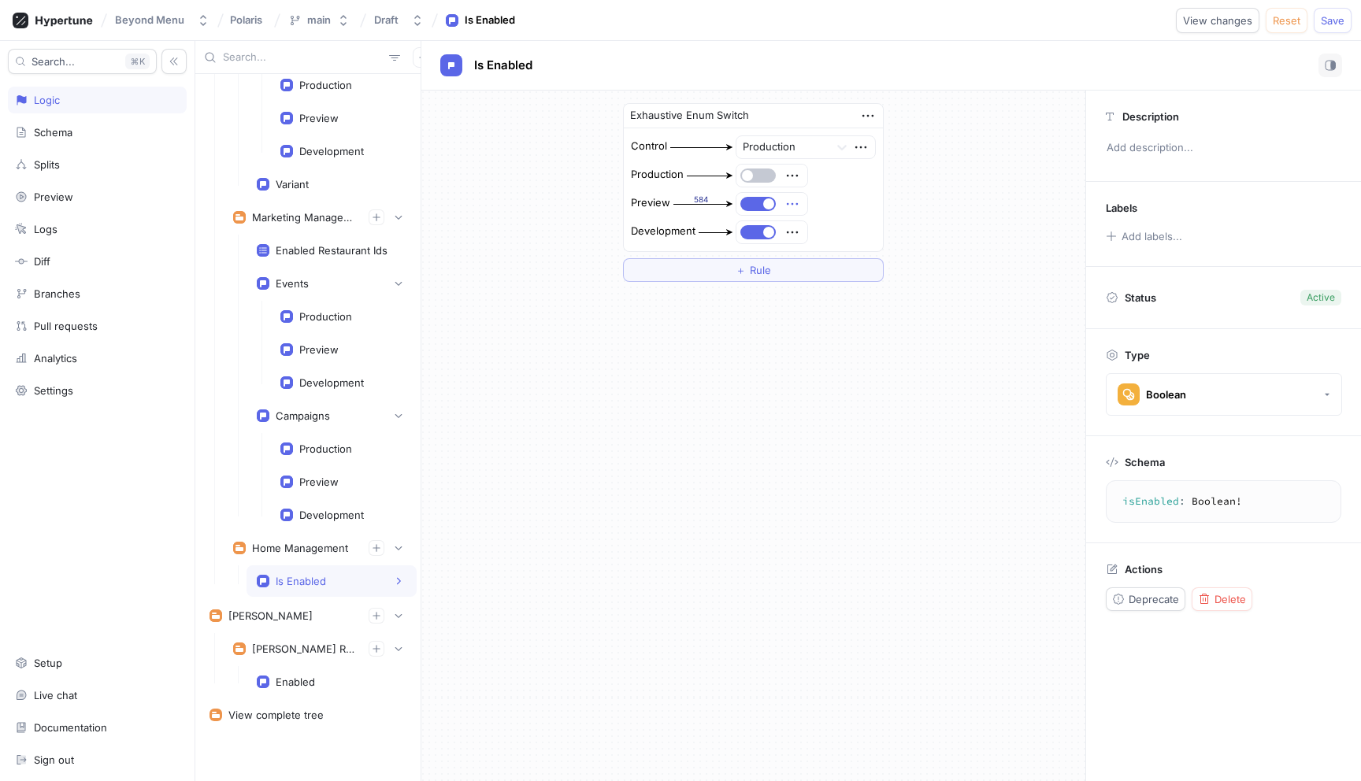
click at [795, 201] on icon "button" at bounding box center [791, 203] width 17 height 17
click at [834, 310] on p "Convert to variable" at bounding box center [853, 313] width 93 height 16
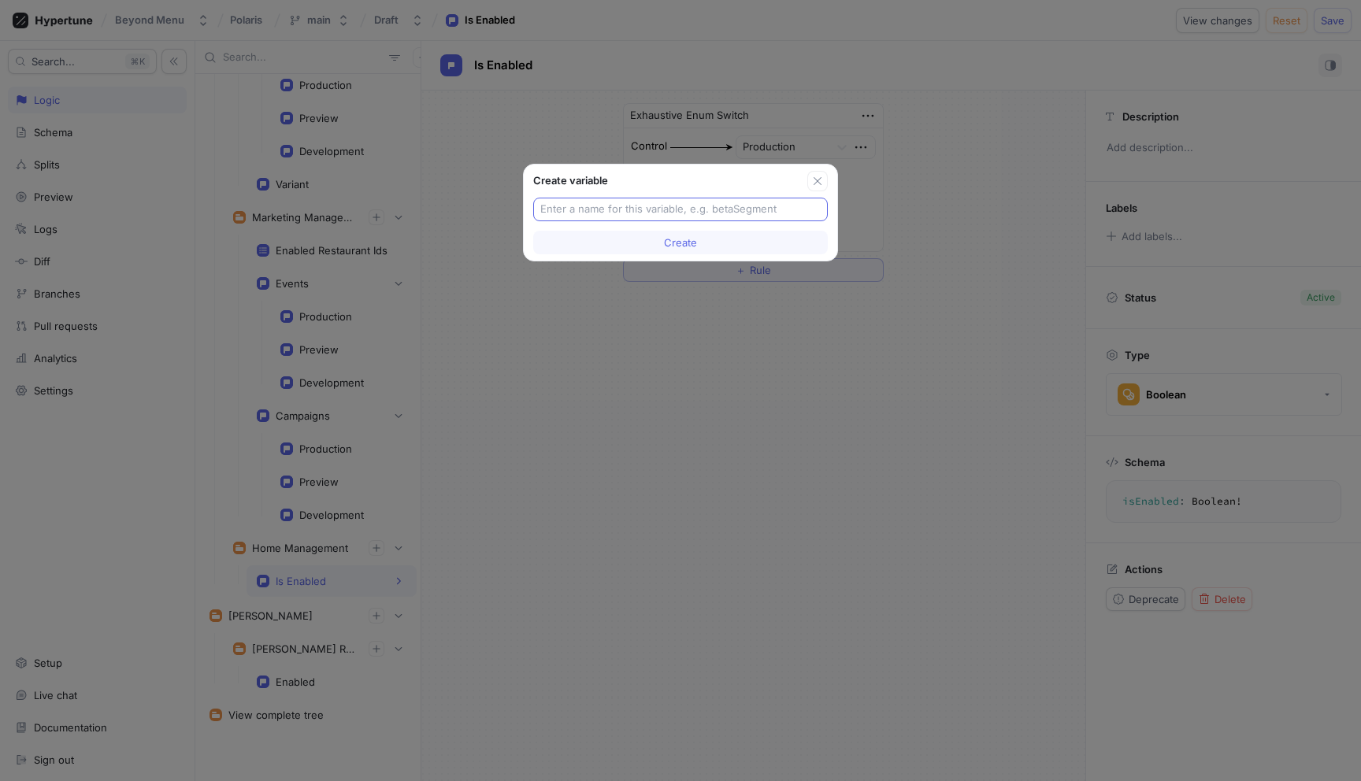
click at [681, 216] on input "text" at bounding box center [680, 210] width 280 height 16
click at [827, 177] on button "button" at bounding box center [817, 181] width 20 height 20
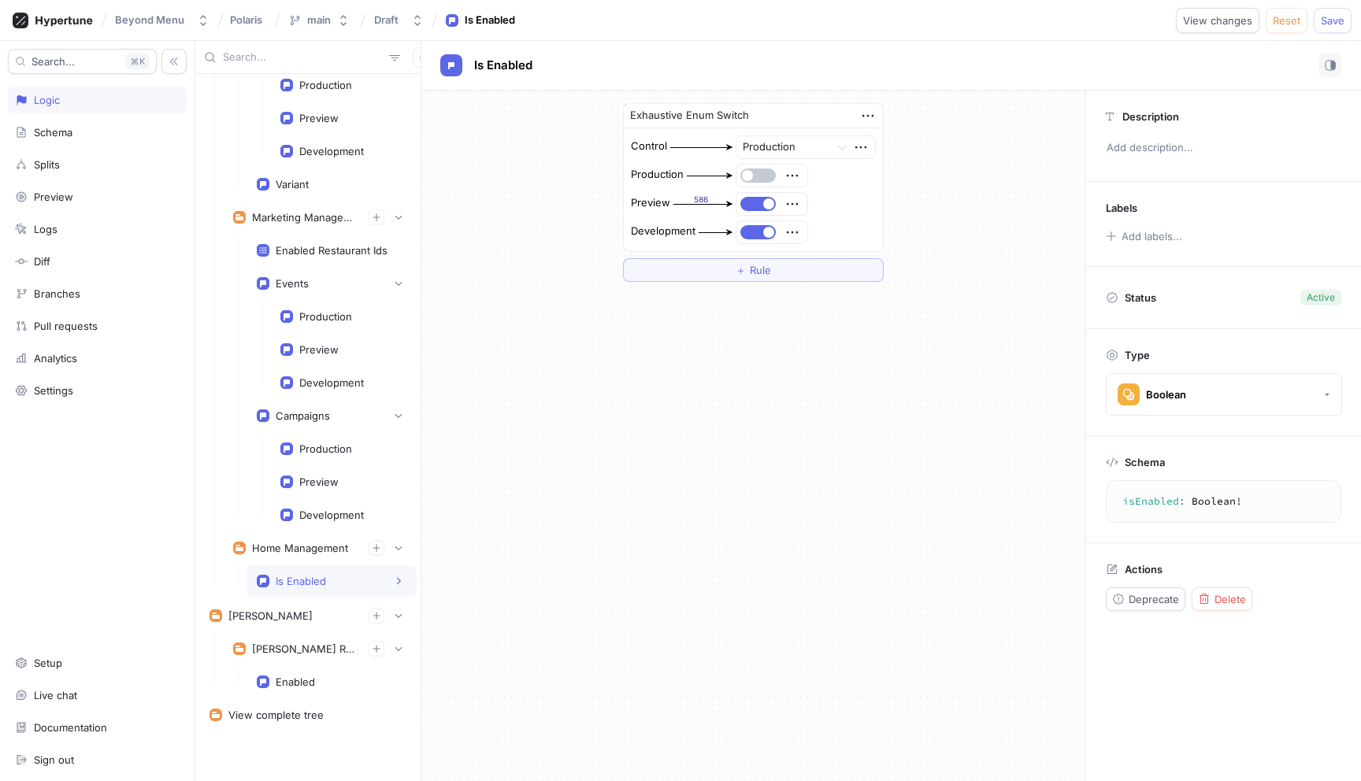
click at [802, 202] on div at bounding box center [771, 204] width 71 height 22
click at [798, 203] on icon "button" at bounding box center [791, 203] width 17 height 17
click at [841, 234] on div "Delete" at bounding box center [854, 233] width 134 height 27
click at [835, 207] on div "Select expression..." at bounding box center [789, 204] width 97 height 13
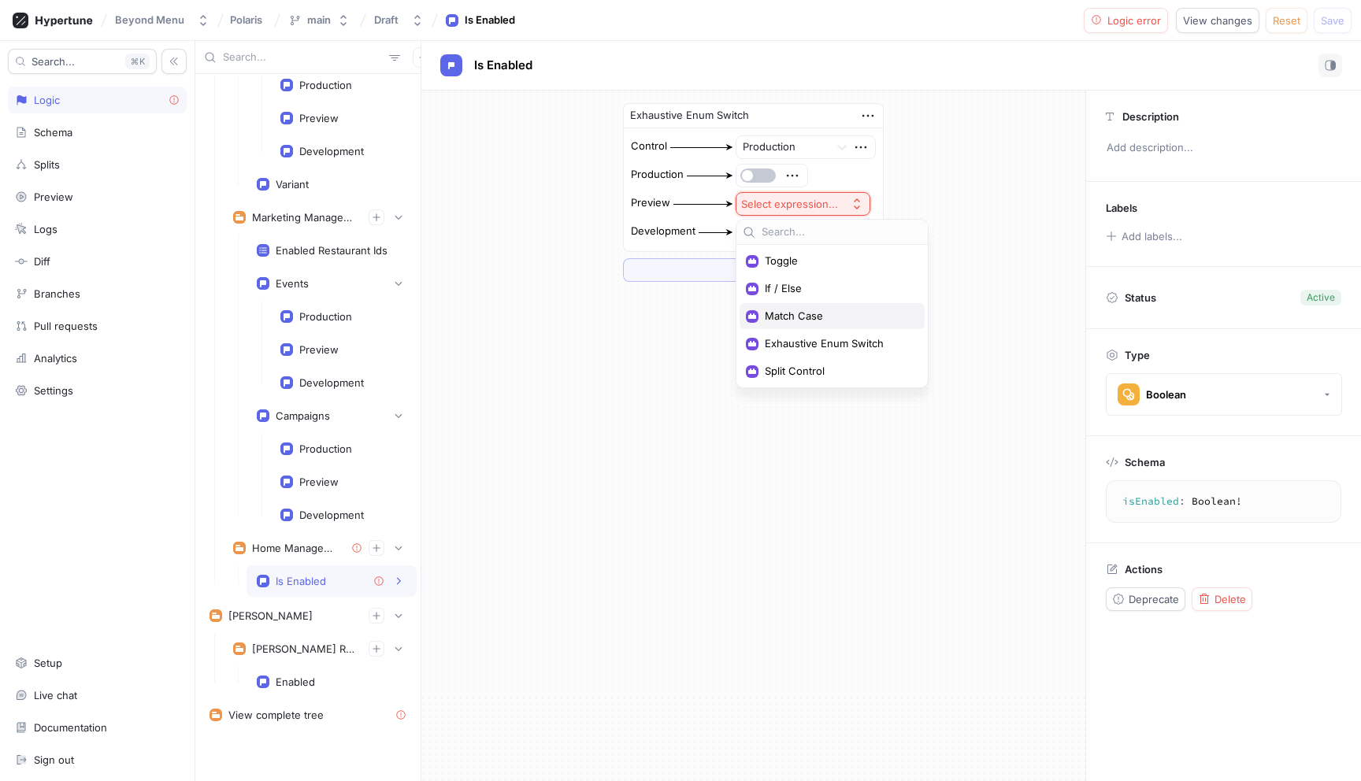
click at [805, 320] on span "Match Case" at bounding box center [838, 315] width 146 height 13
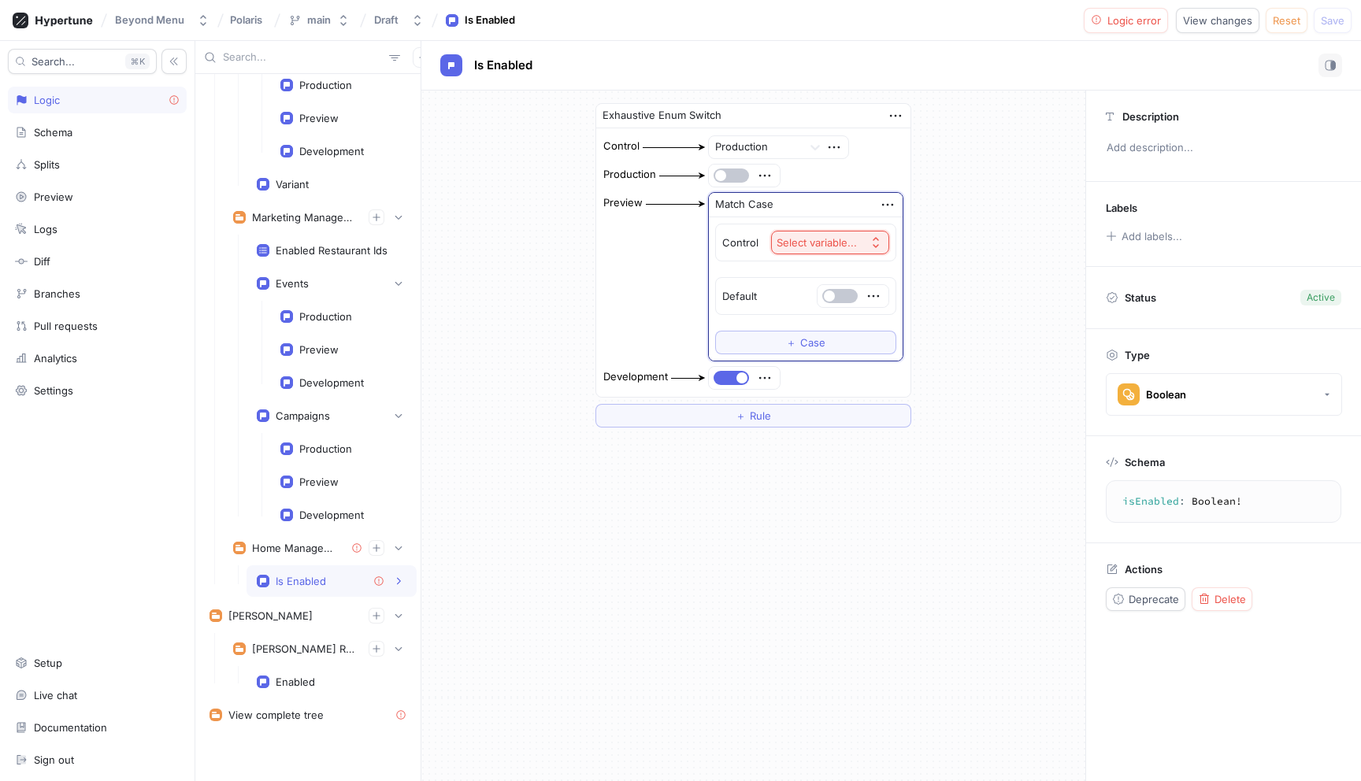
click at [832, 244] on div "Select variable..." at bounding box center [816, 242] width 80 height 13
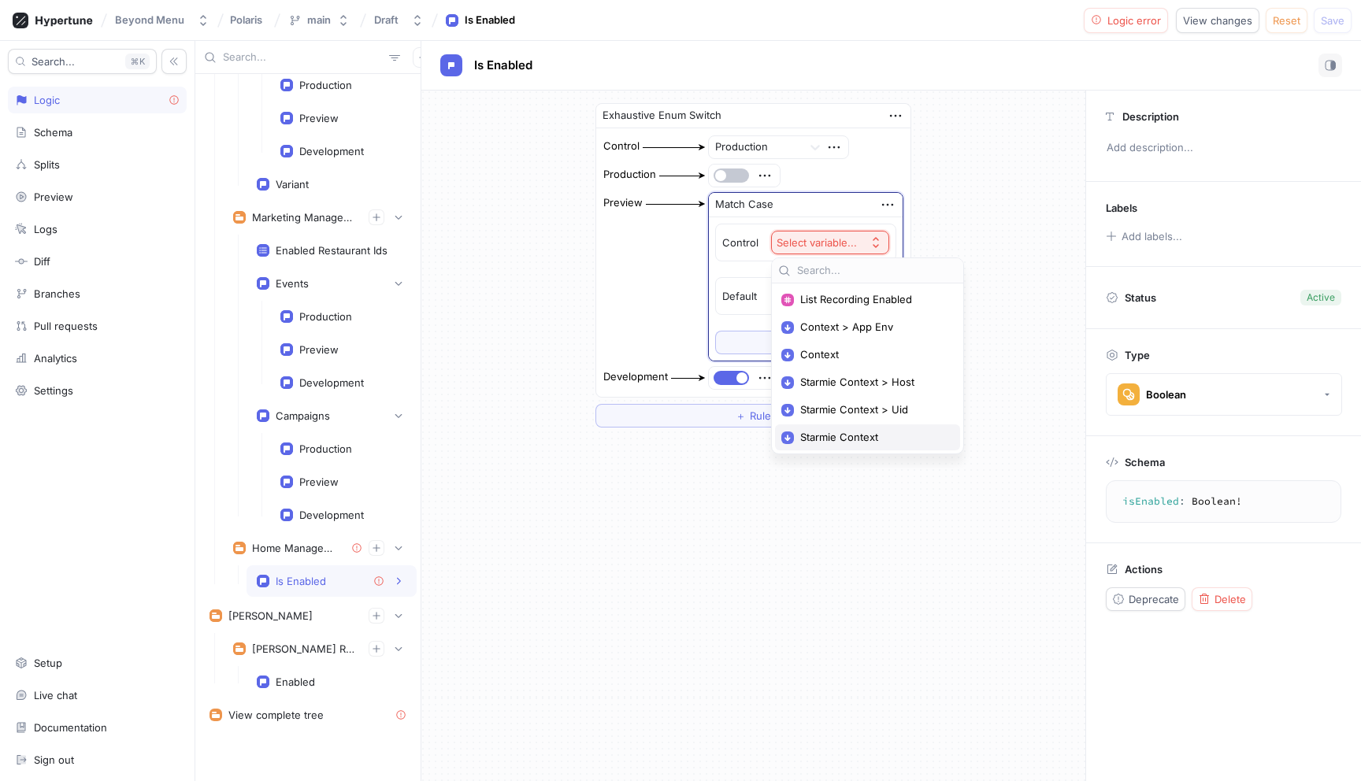
click at [877, 431] on span "Starmie Context" at bounding box center [873, 437] width 146 height 13
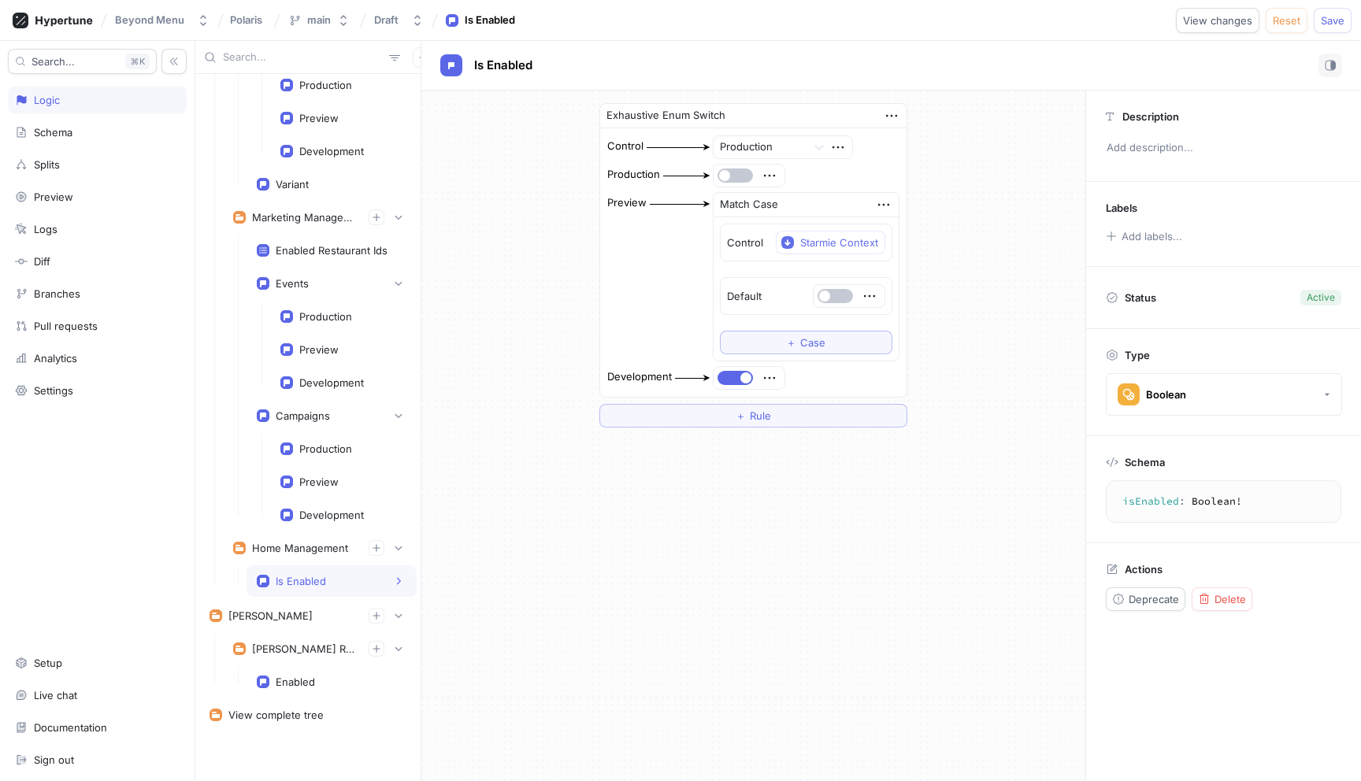
click at [859, 293] on div at bounding box center [847, 295] width 61 height 9
click at [868, 294] on icon "button" at bounding box center [869, 295] width 17 height 17
click at [831, 302] on div at bounding box center [848, 296] width 71 height 22
click at [833, 296] on button "button" at bounding box center [834, 296] width 35 height 14
click at [814, 346] on span "Case" at bounding box center [812, 342] width 25 height 9
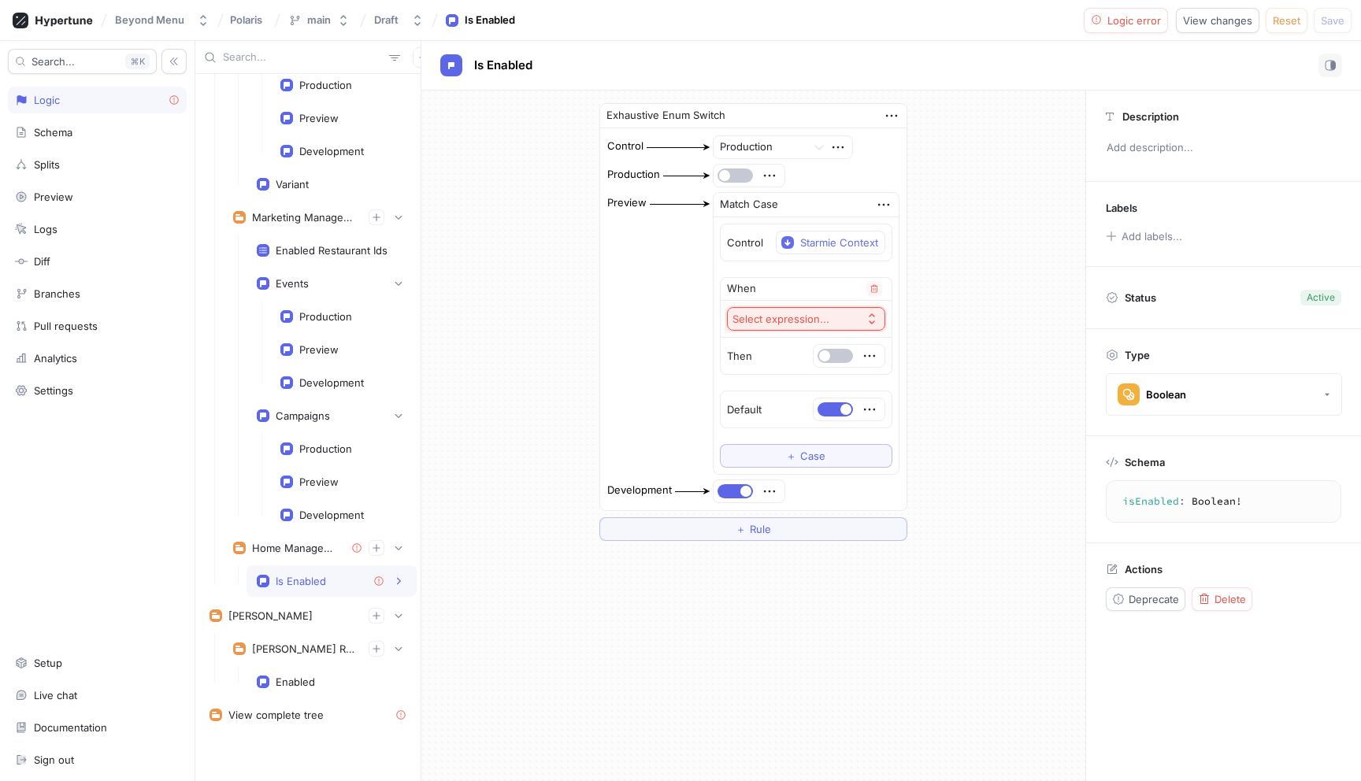
click at [828, 324] on div "Select expression..." at bounding box center [783, 319] width 103 height 13
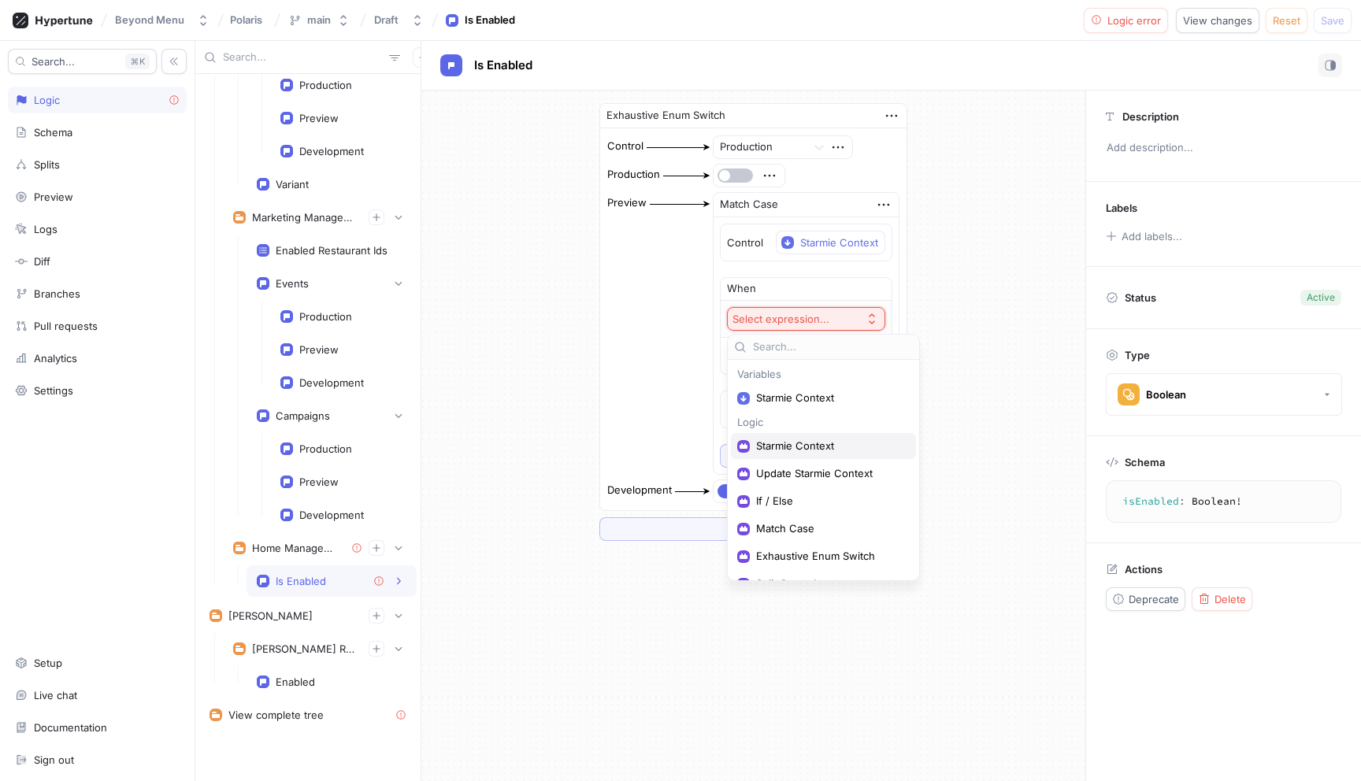
click at [830, 445] on span "Starmie Context" at bounding box center [829, 445] width 146 height 13
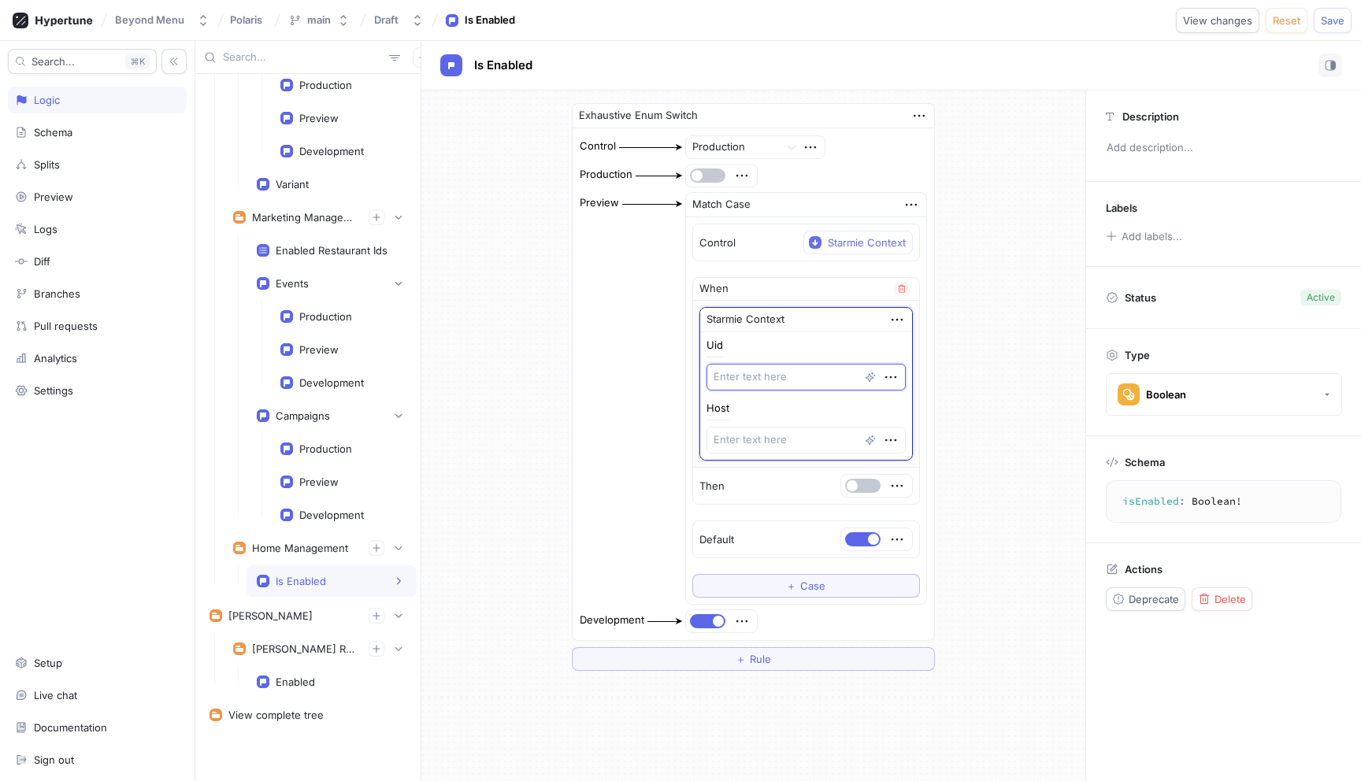
click at [806, 380] on textarea at bounding box center [805, 377] width 199 height 27
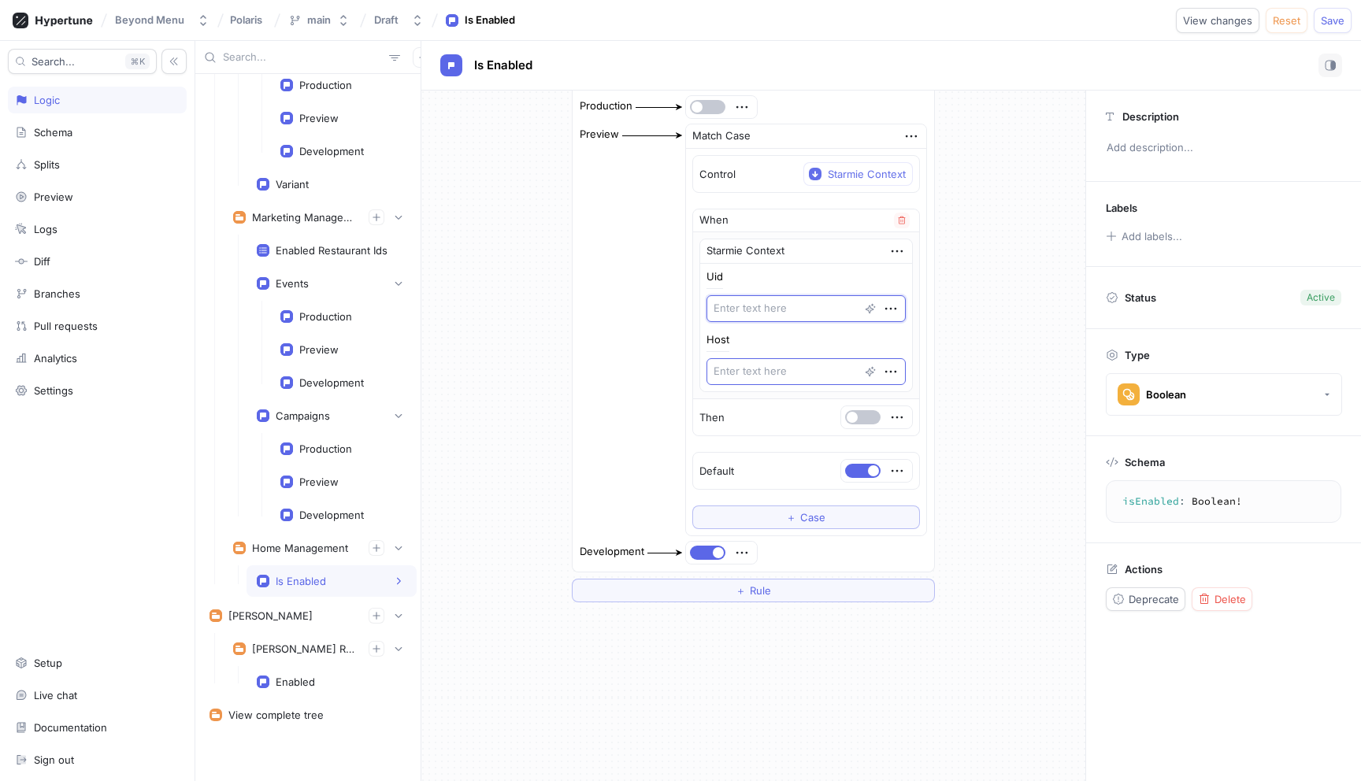
scroll to position [74, 0]
type textarea "x"
click at [1275, 27] on button "Reset" at bounding box center [1286, 20] width 42 height 25
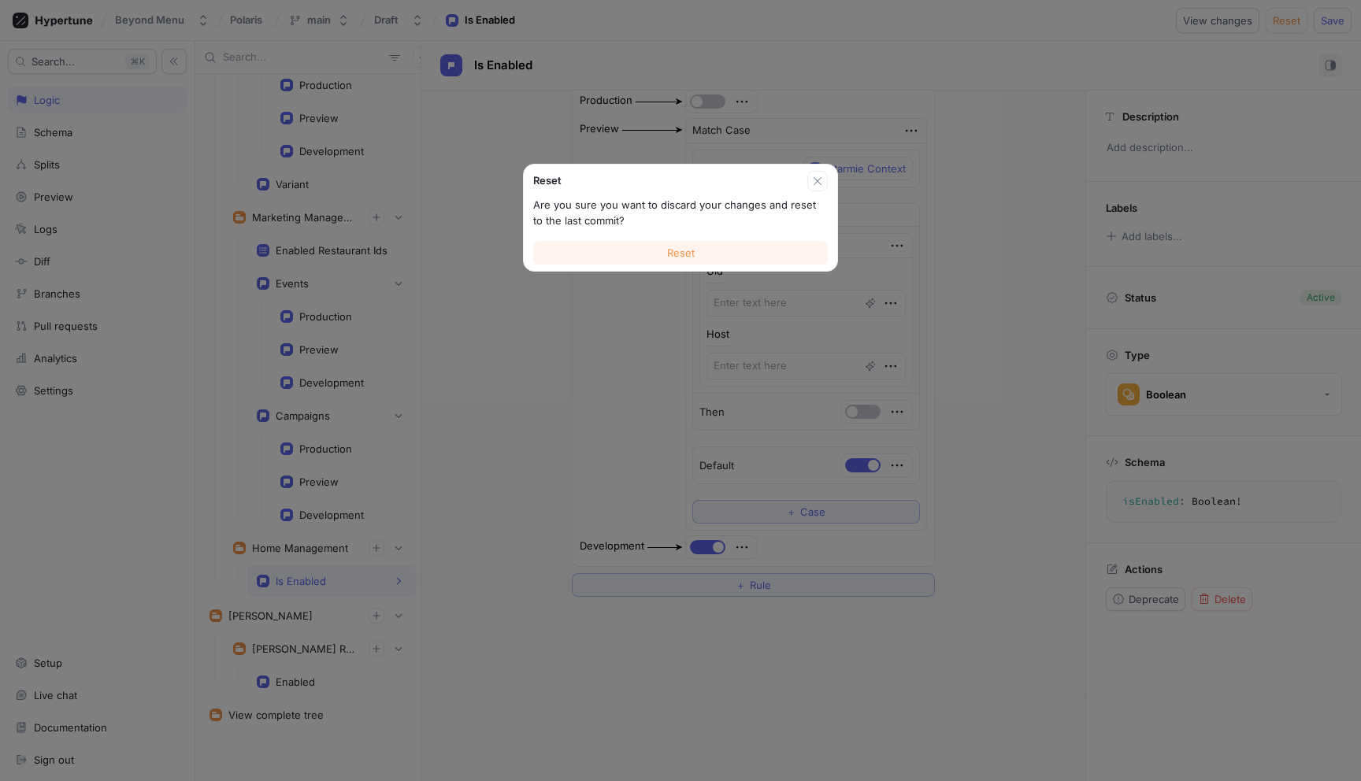
click at [729, 252] on button "Reset" at bounding box center [680, 253] width 294 height 24
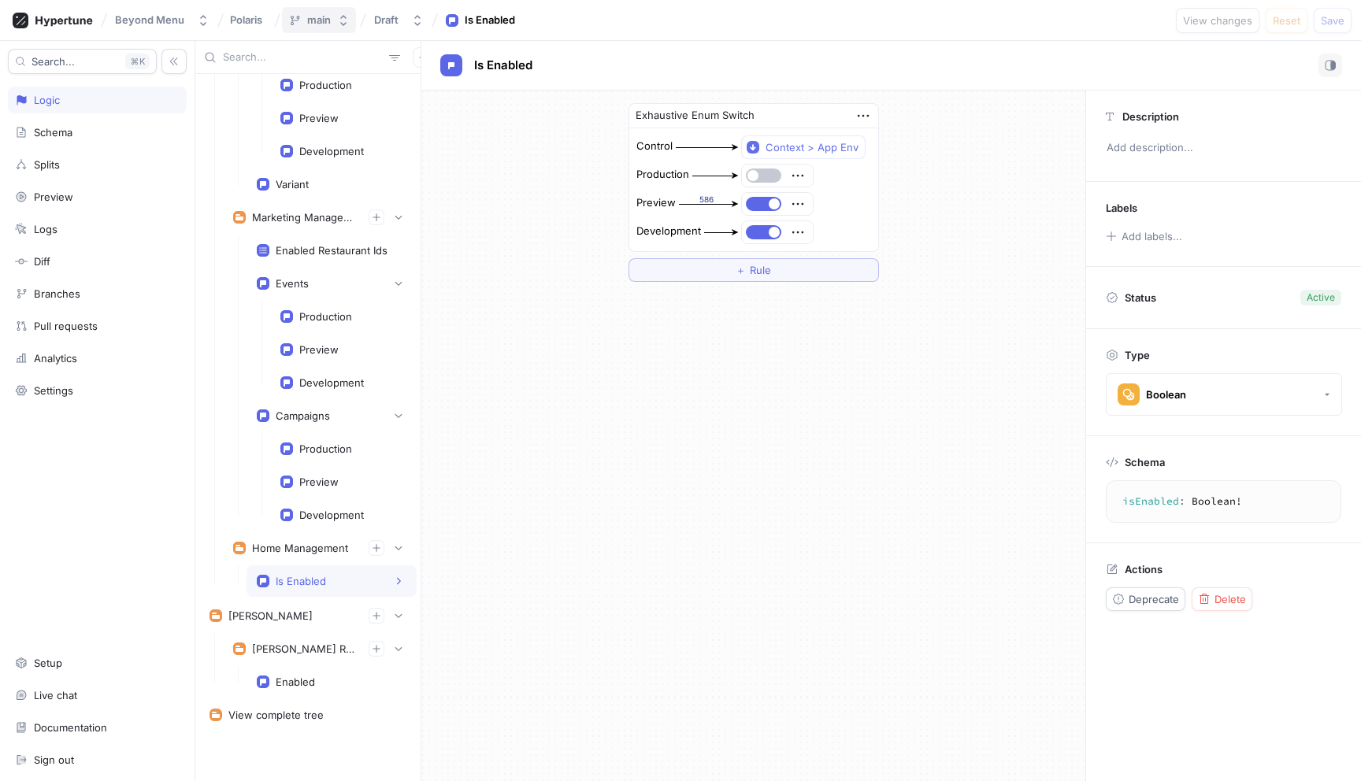
click at [311, 24] on div "main" at bounding box center [319, 19] width 24 height 13
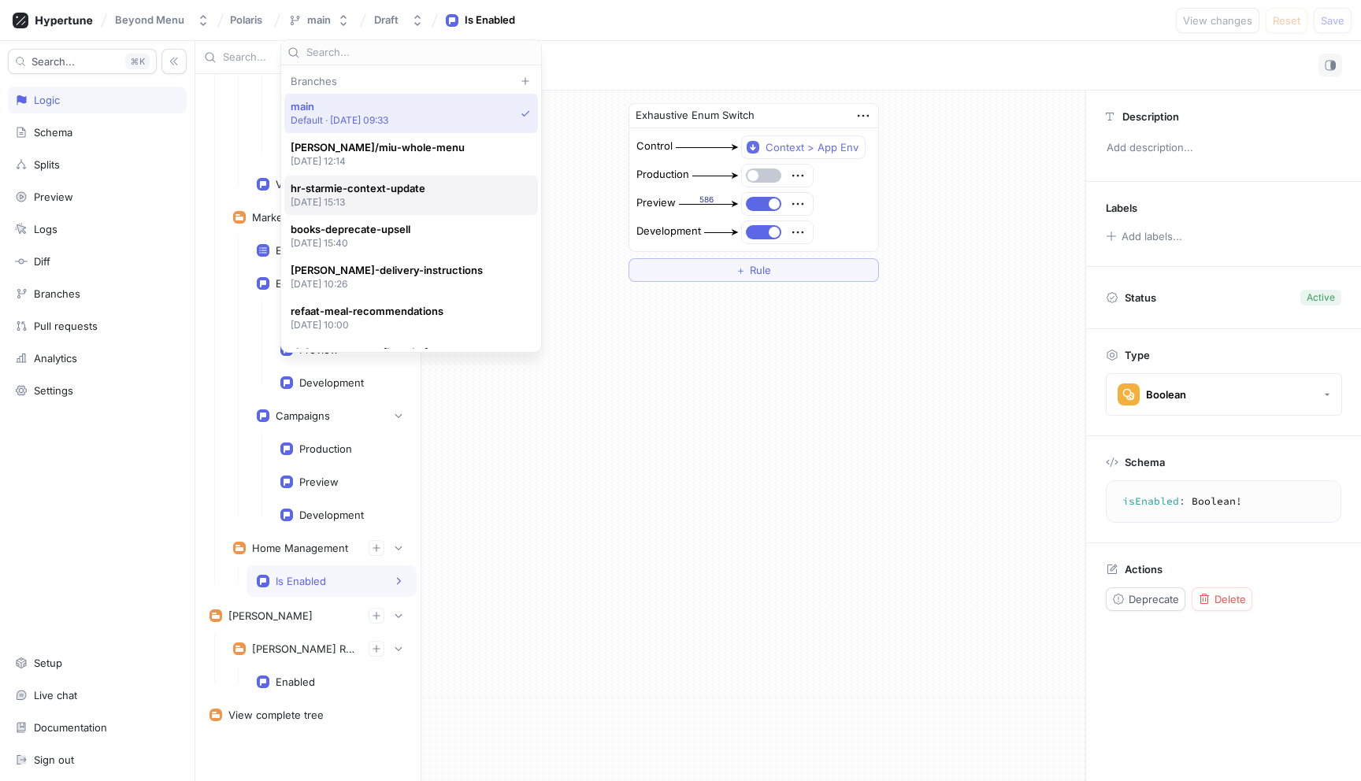
click at [355, 196] on p "[DATE] 15:13" at bounding box center [358, 201] width 135 height 13
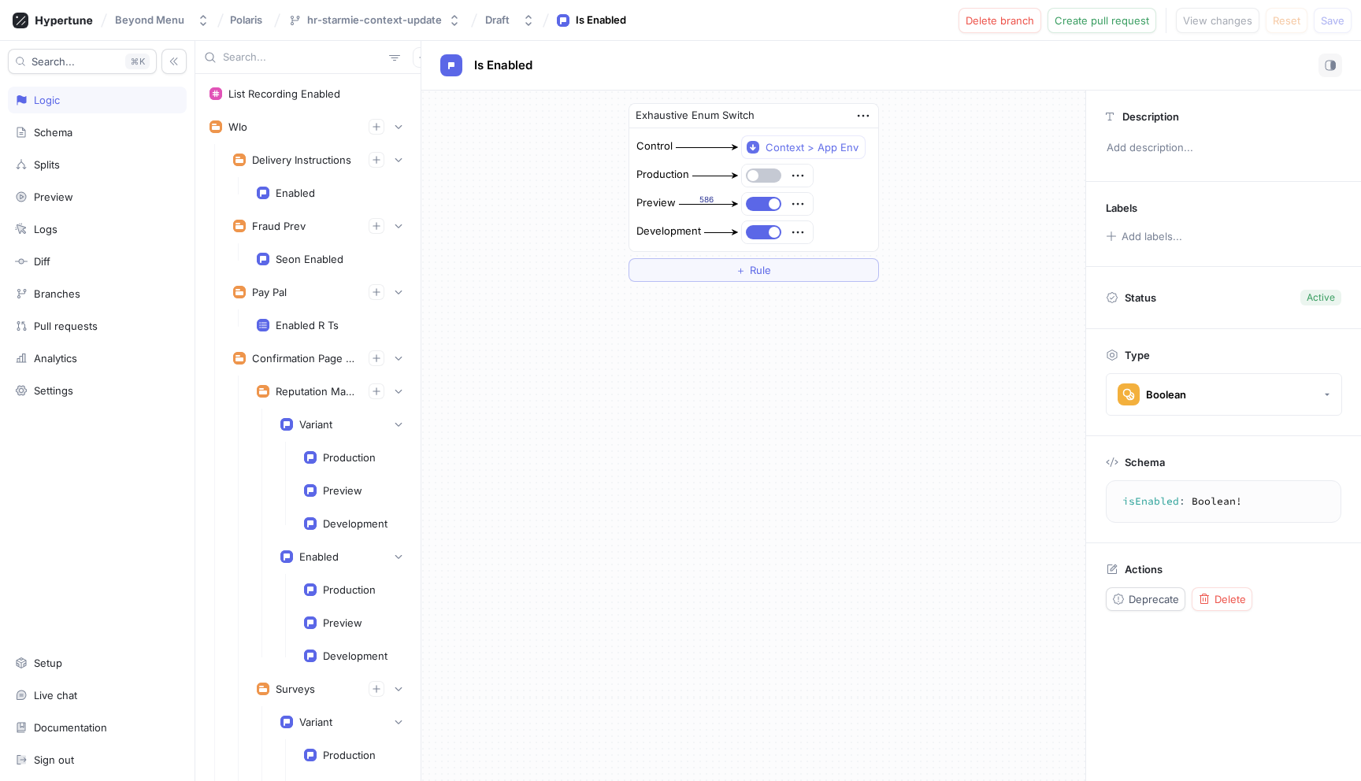
scroll to position [5447, 0]
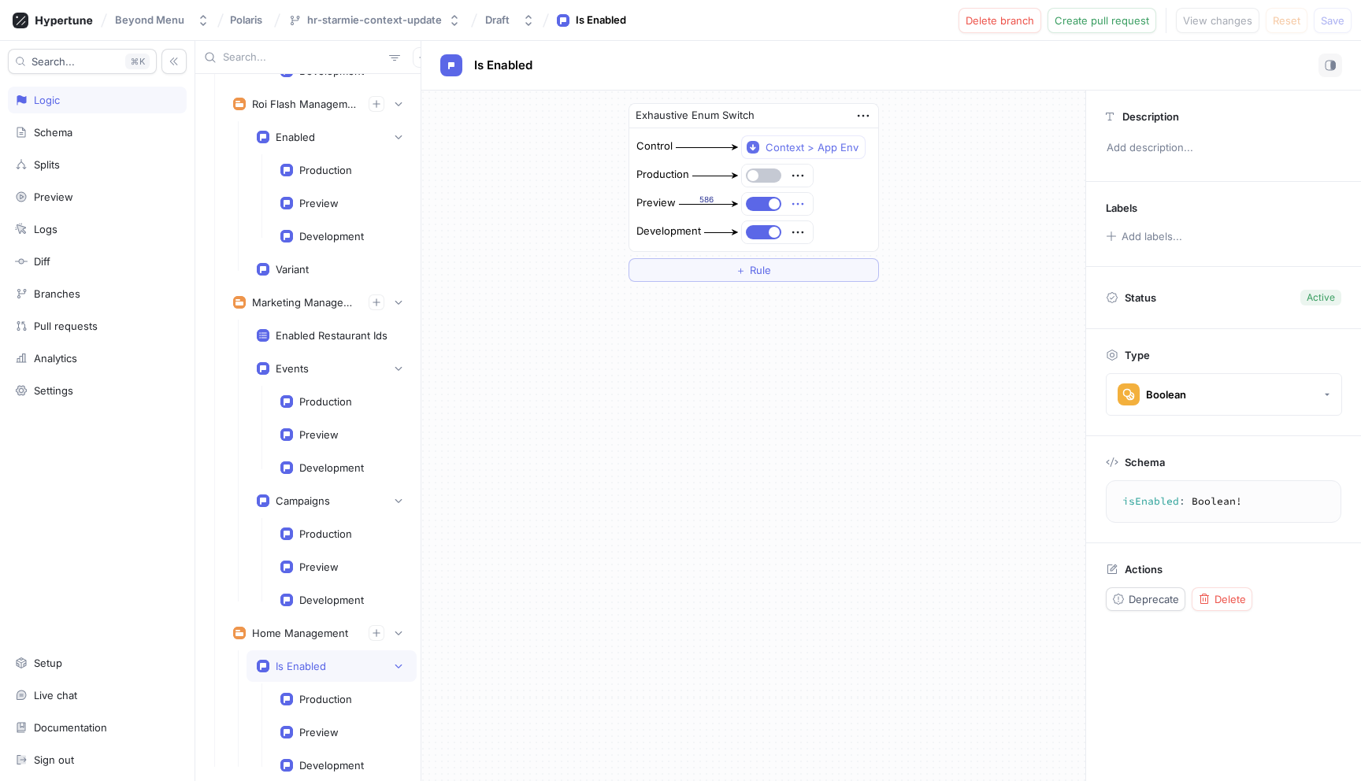
click at [794, 204] on icon "button" at bounding box center [797, 203] width 17 height 17
click at [851, 290] on p "Set permissions" at bounding box center [852, 286] width 78 height 16
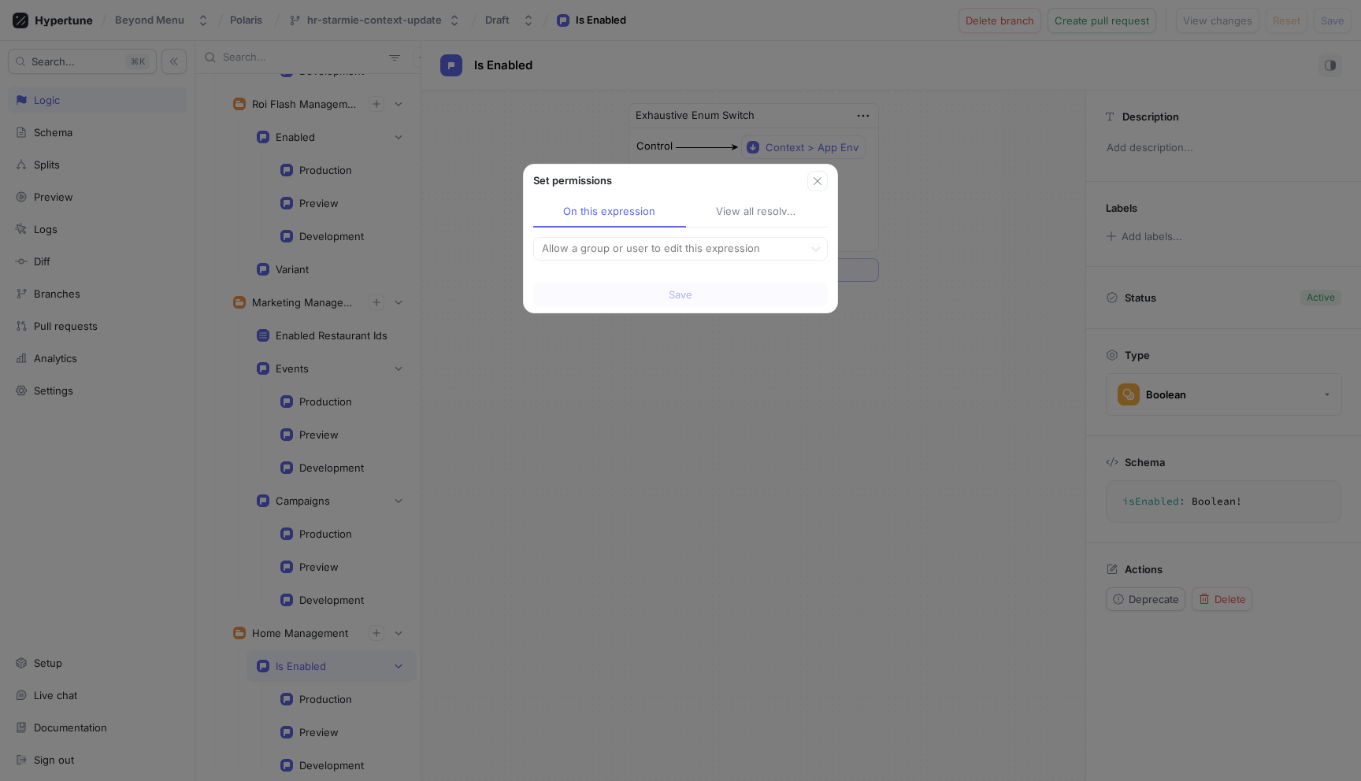
click at [775, 208] on div "View all resolved" at bounding box center [757, 212] width 82 height 16
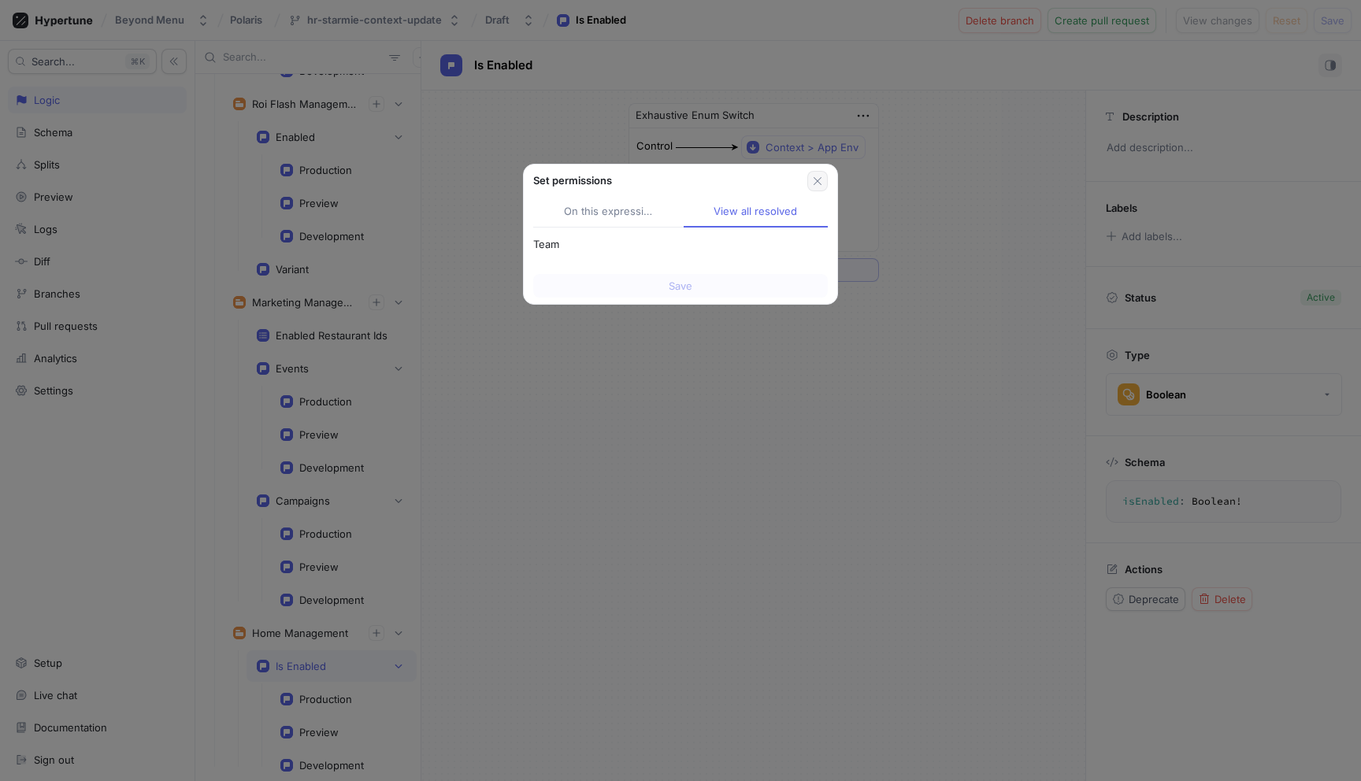
click at [809, 187] on button "button" at bounding box center [817, 181] width 20 height 20
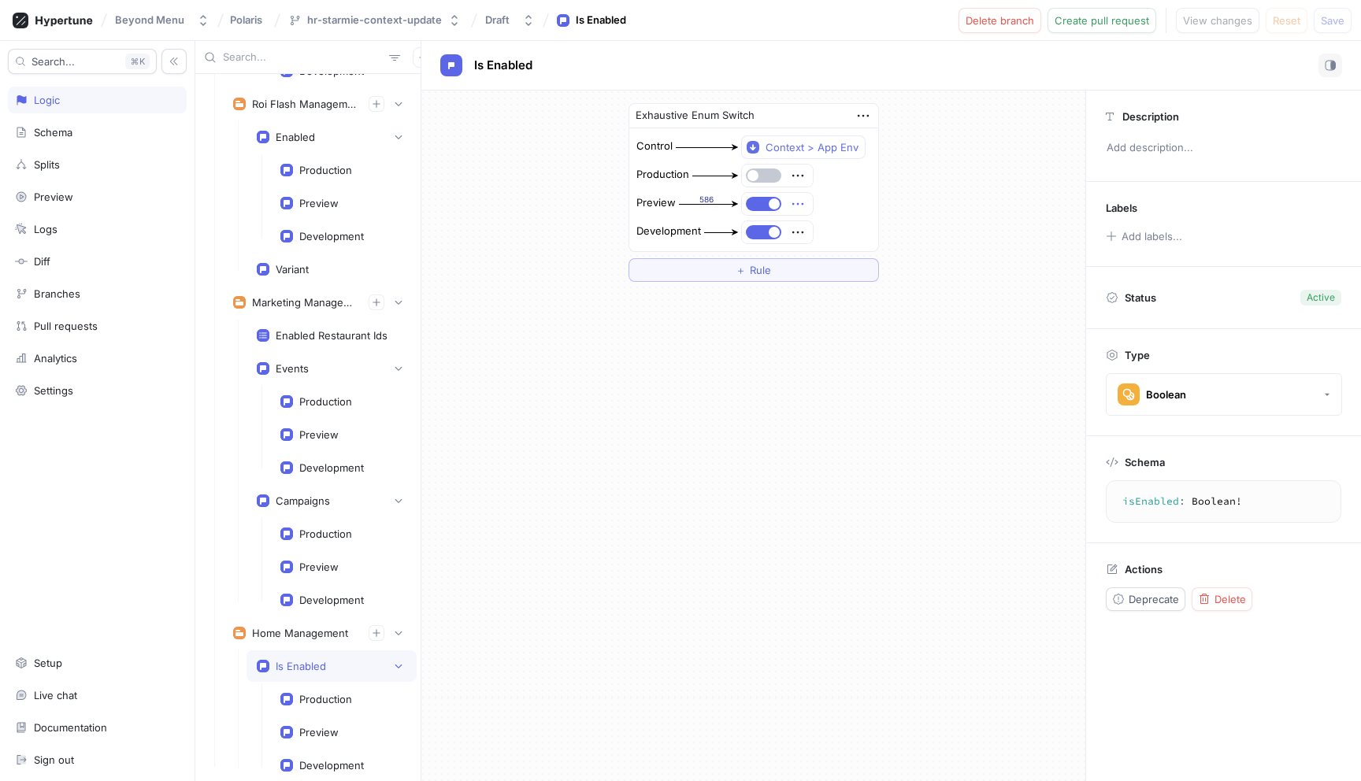
click at [796, 201] on icon "button" at bounding box center [797, 203] width 17 height 17
click at [864, 292] on p "Set permissions" at bounding box center [852, 286] width 78 height 16
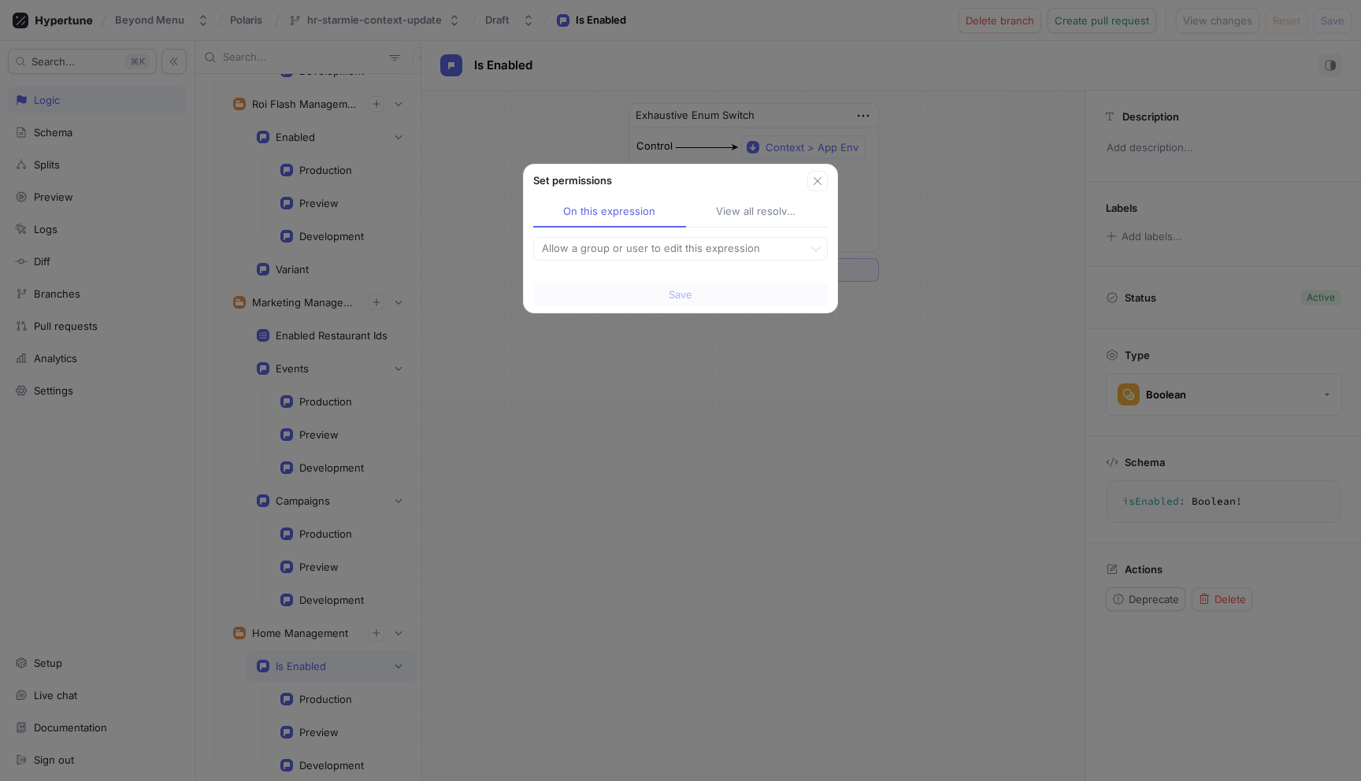
click at [804, 182] on div "Set permissions" at bounding box center [670, 181] width 274 height 16
click at [817, 181] on icon "button" at bounding box center [817, 181] width 8 height 8
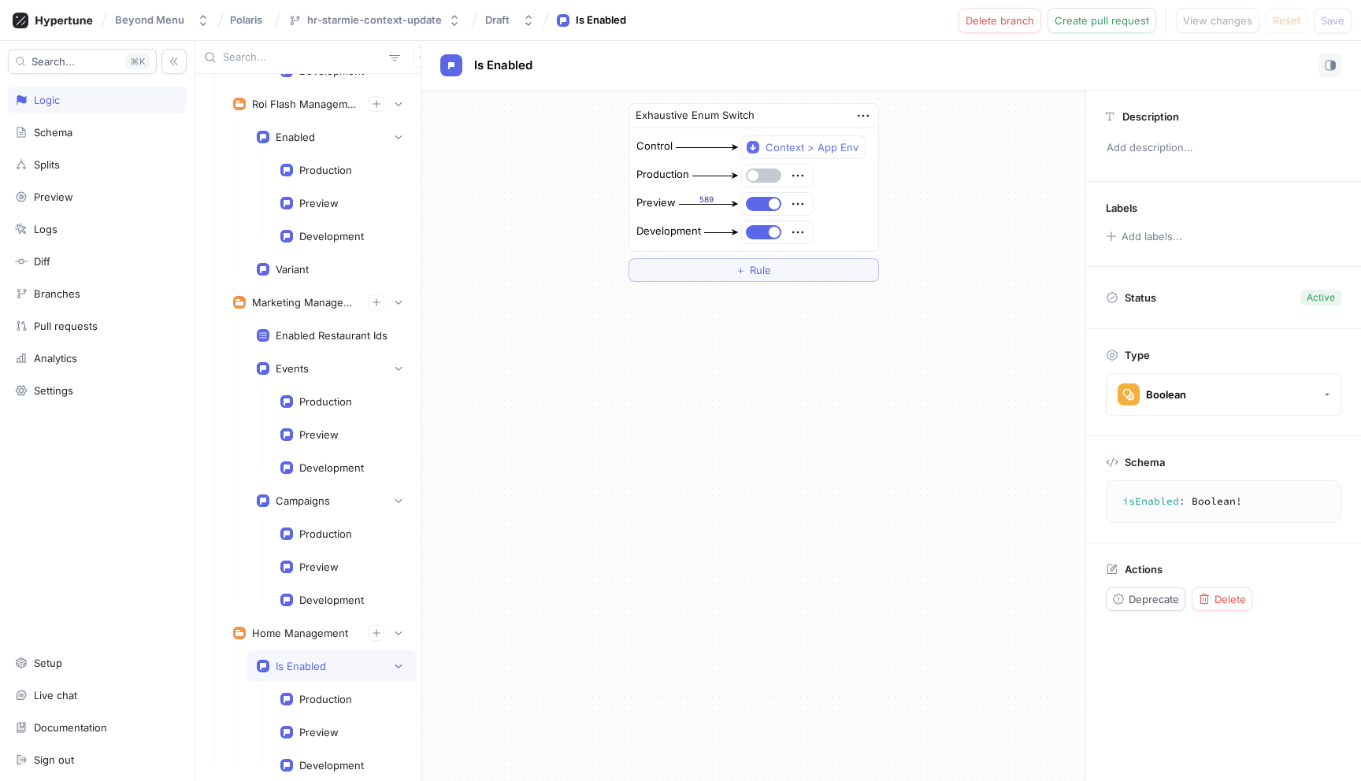
click at [800, 200] on div at bounding box center [777, 204] width 71 height 22
click at [794, 200] on icon "button" at bounding box center [797, 203] width 17 height 17
click at [865, 291] on p "Set permissions" at bounding box center [852, 286] width 78 height 16
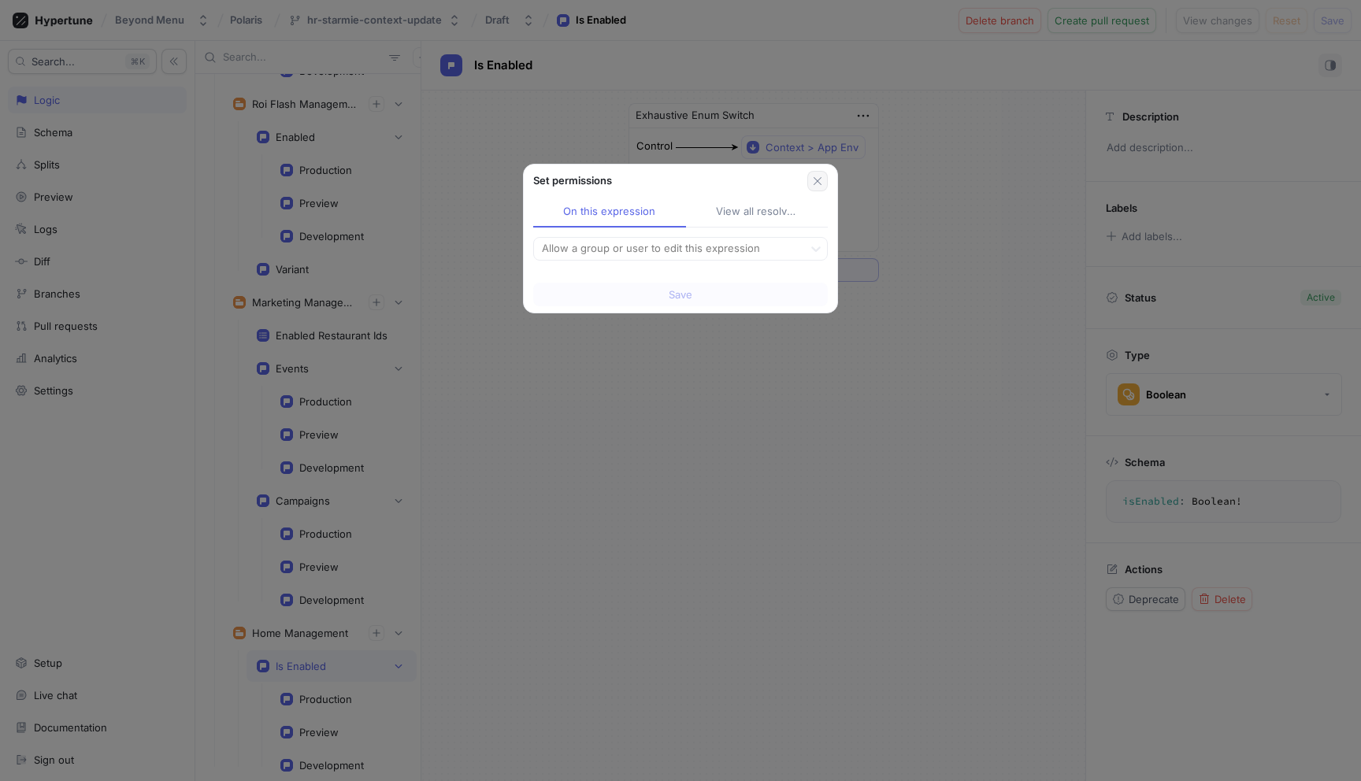
click at [818, 183] on icon "button" at bounding box center [817, 181] width 13 height 13
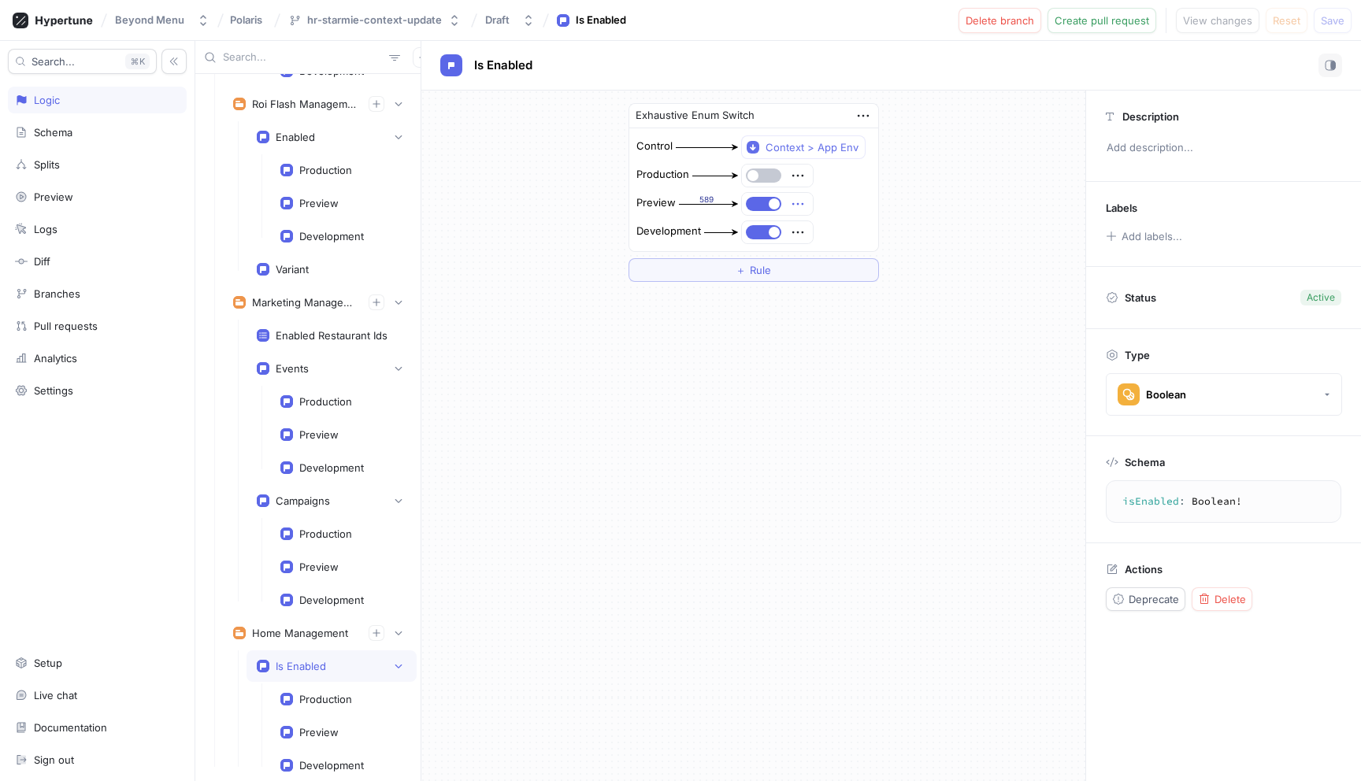
click at [803, 203] on icon "button" at bounding box center [797, 203] width 17 height 17
click at [835, 237] on p "Delete" at bounding box center [828, 233] width 31 height 16
click at [835, 205] on div "Select expression..." at bounding box center [792, 204] width 97 height 13
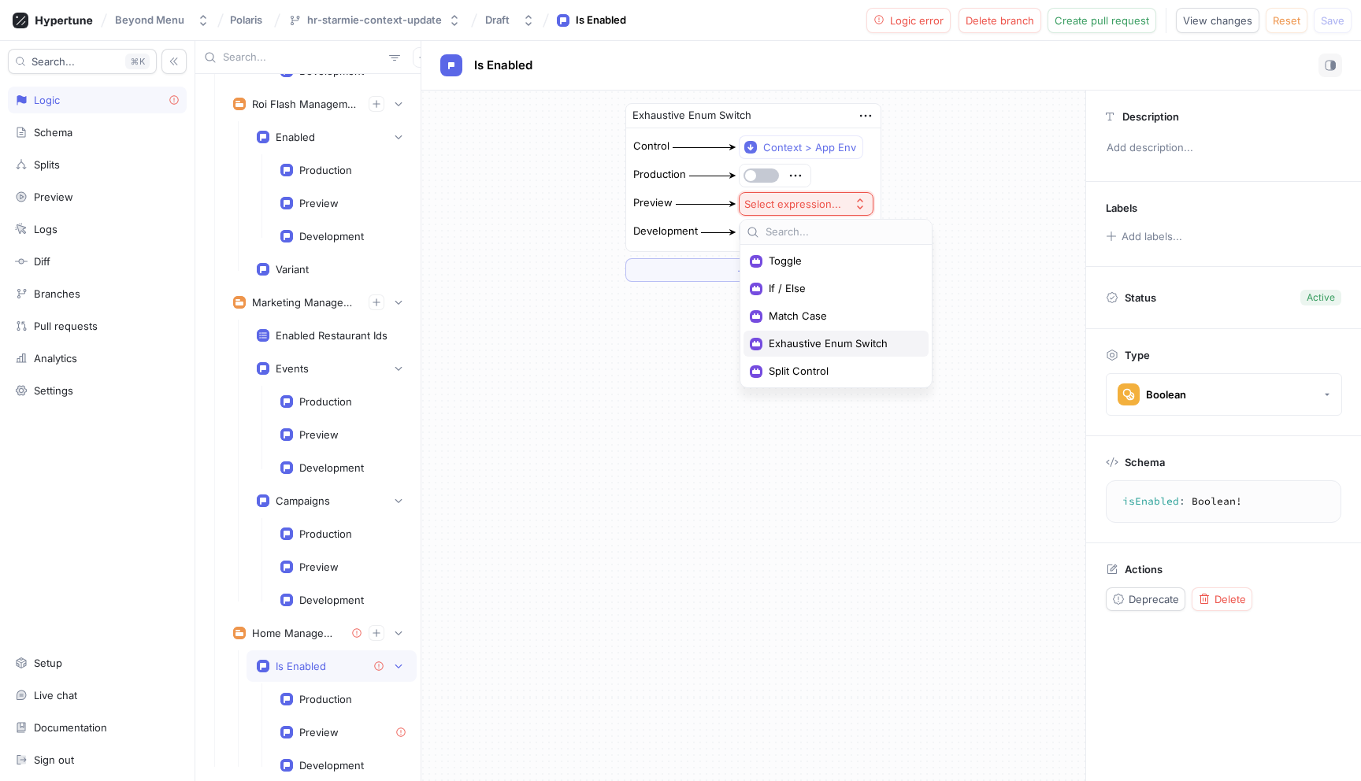
click at [855, 346] on span "Exhaustive Enum Switch" at bounding box center [842, 343] width 146 height 13
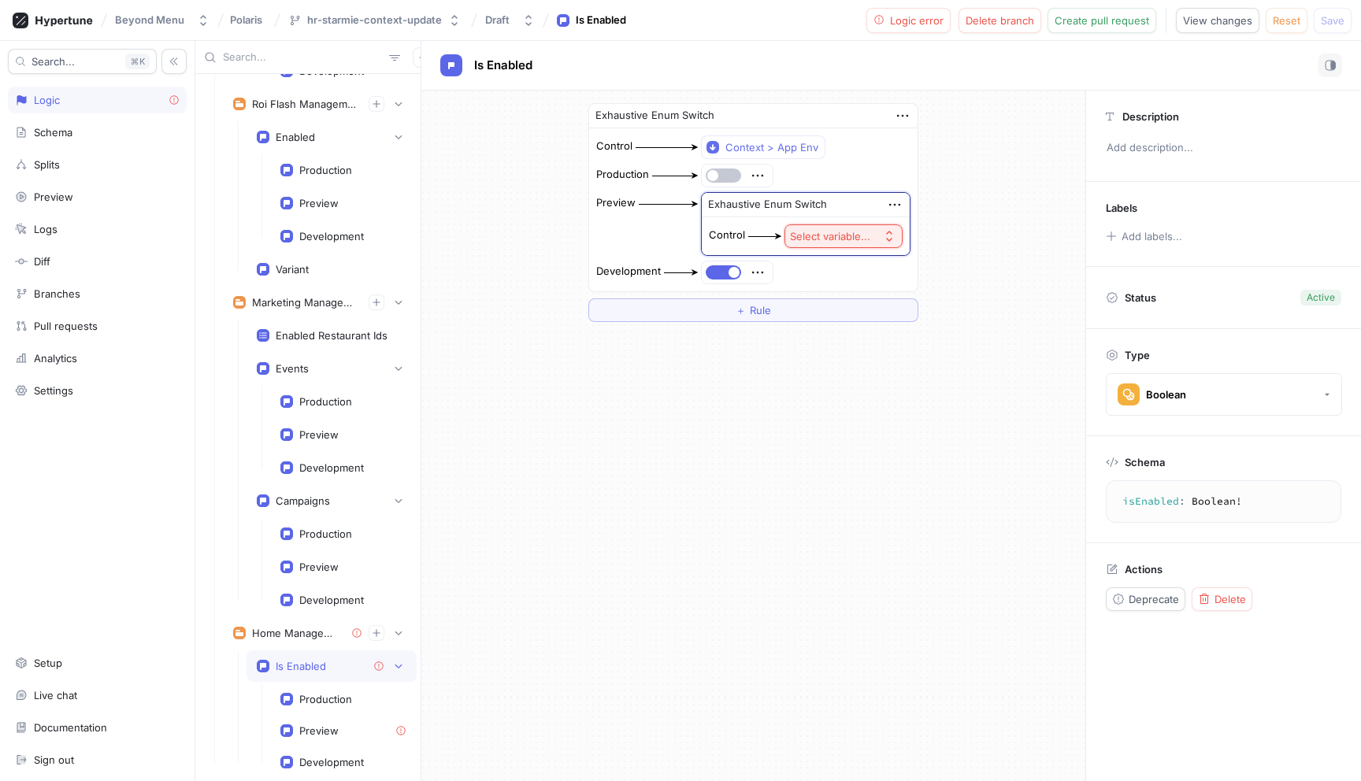
click at [839, 232] on div "Select variable..." at bounding box center [830, 236] width 80 height 13
click at [843, 245] on button "Select variable..." at bounding box center [843, 236] width 118 height 24
click at [870, 238] on div "Select variable..." at bounding box center [833, 236] width 87 height 13
click at [891, 202] on icon "button" at bounding box center [894, 204] width 17 height 17
click at [919, 237] on p "Delete" at bounding box center [925, 234] width 31 height 16
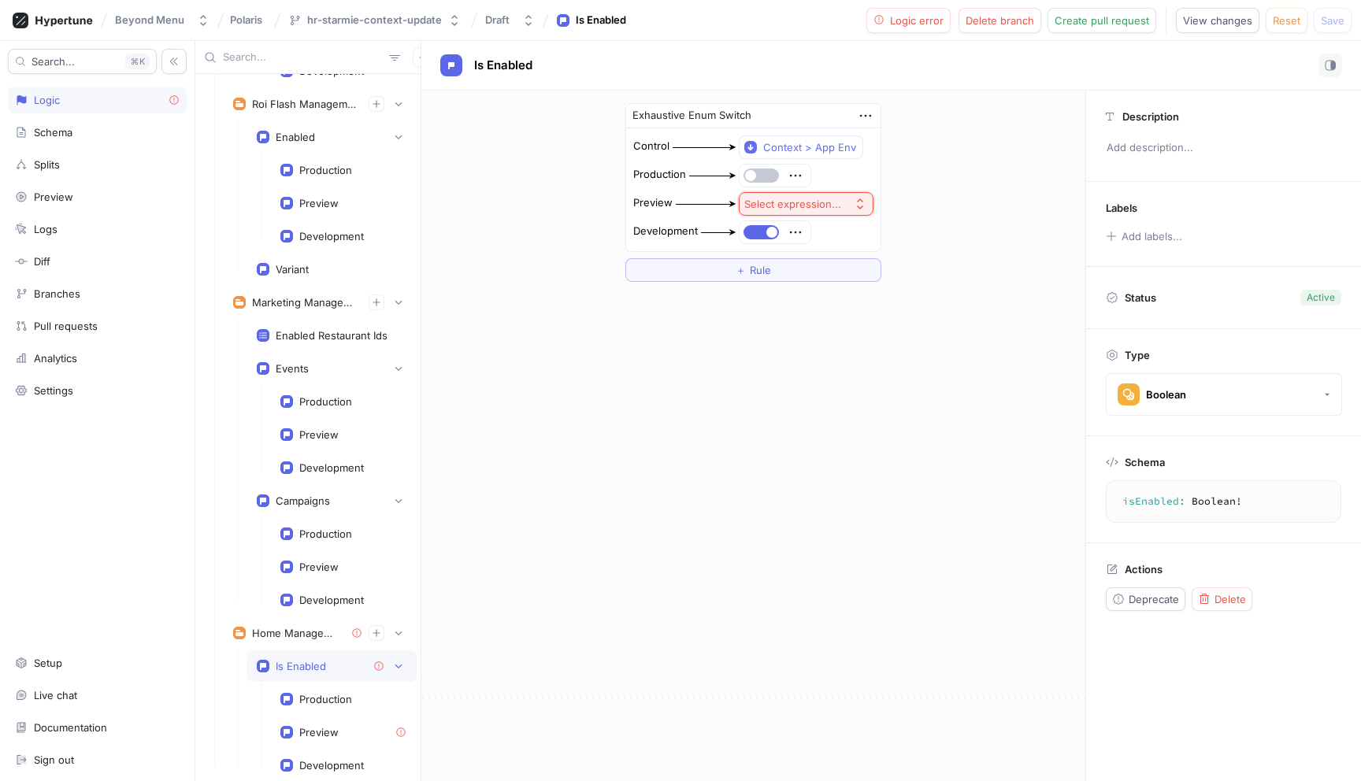
click at [861, 206] on icon "button" at bounding box center [860, 204] width 13 height 13
click at [831, 370] on span "Split Control" at bounding box center [842, 371] width 146 height 13
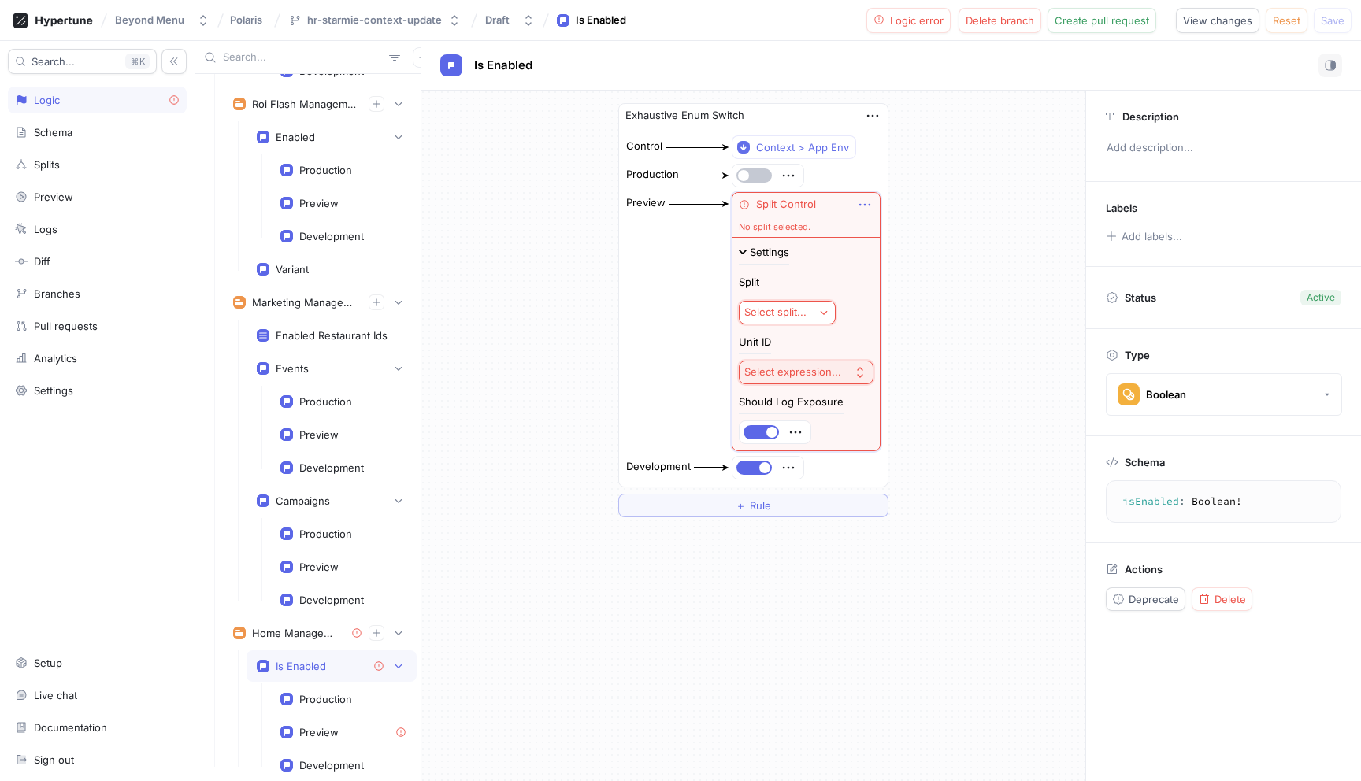
click at [857, 202] on icon "button" at bounding box center [864, 204] width 17 height 17
click at [898, 235] on p "Delete" at bounding box center [893, 234] width 31 height 16
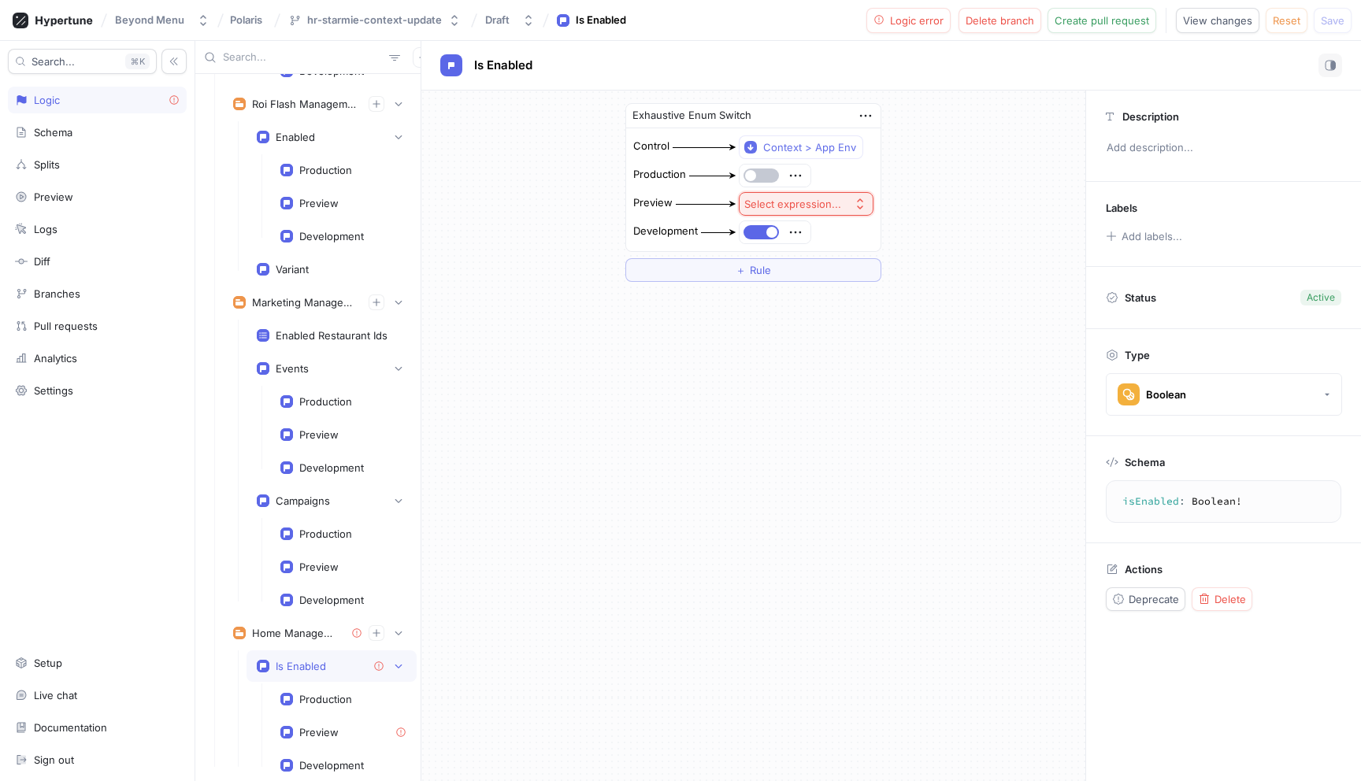
click at [866, 201] on button "Select expression..." at bounding box center [806, 204] width 135 height 24
click at [832, 264] on span "Toggle" at bounding box center [842, 260] width 146 height 13
click at [798, 202] on icon "button" at bounding box center [797, 203] width 17 height 17
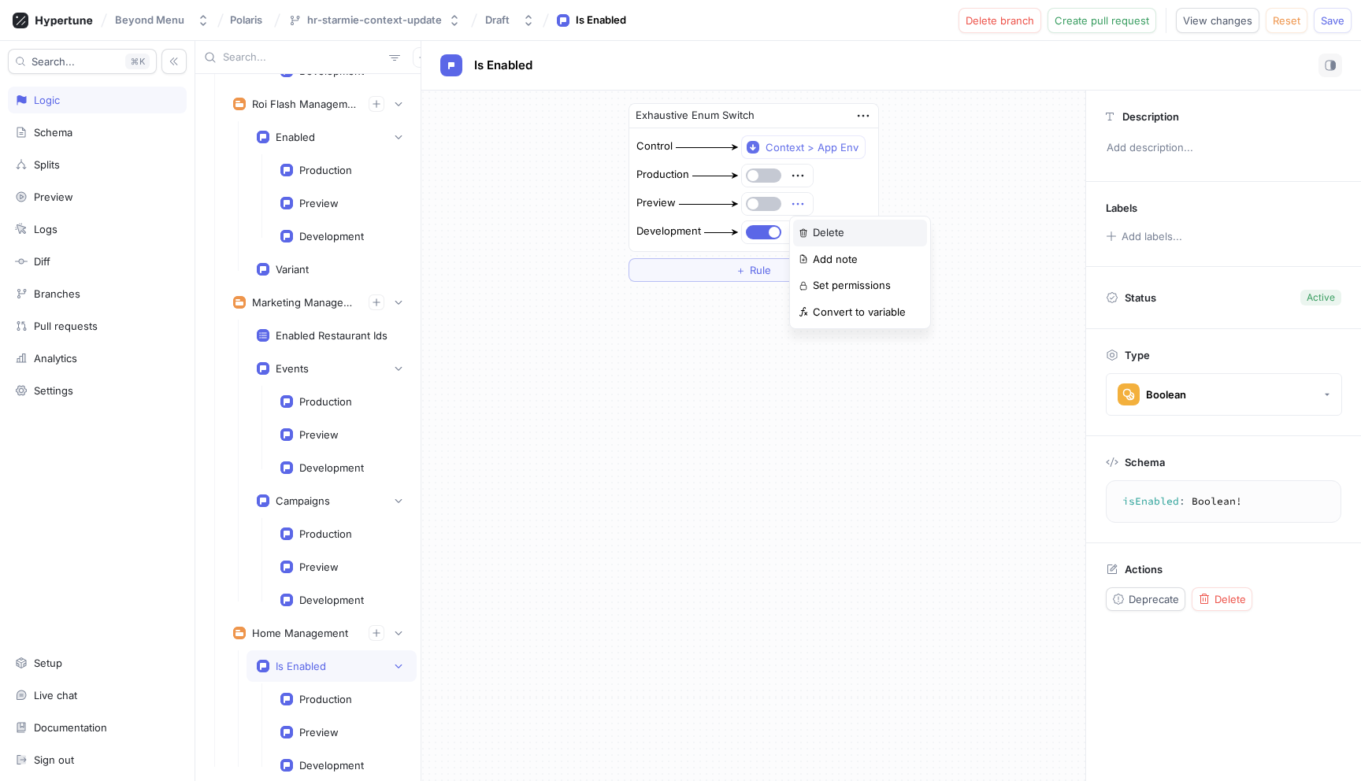
click at [837, 237] on p "Delete" at bounding box center [828, 233] width 31 height 16
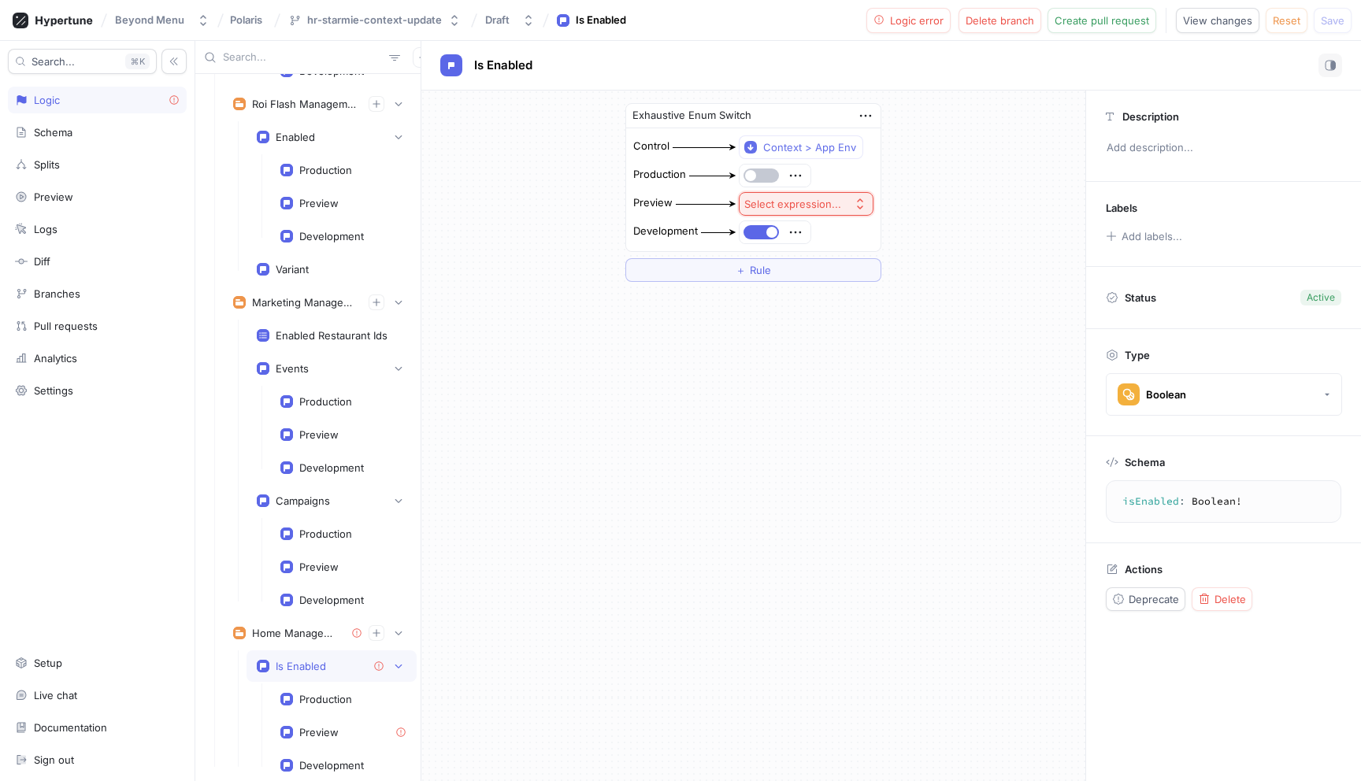
click at [847, 205] on button "Select expression..." at bounding box center [806, 204] width 135 height 24
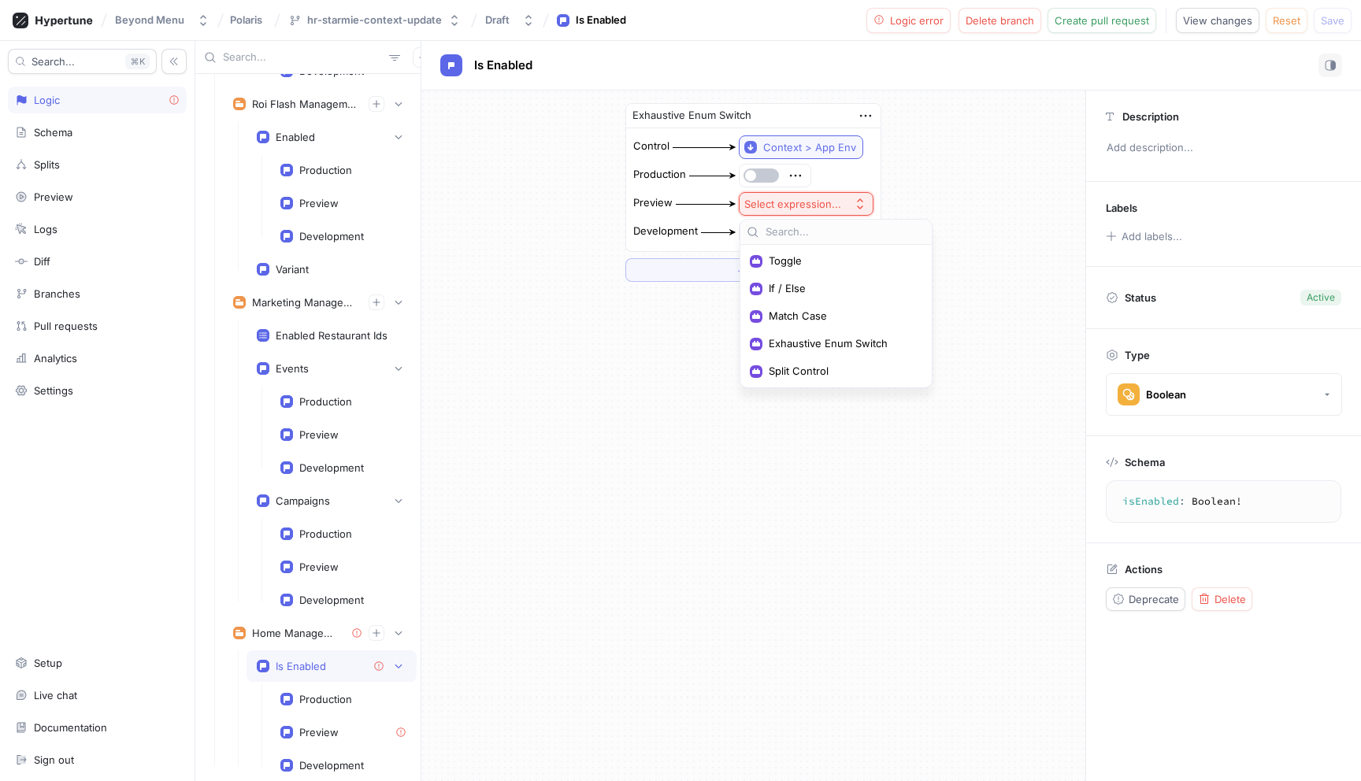
click at [840, 151] on div "Context > App Env" at bounding box center [809, 147] width 93 height 13
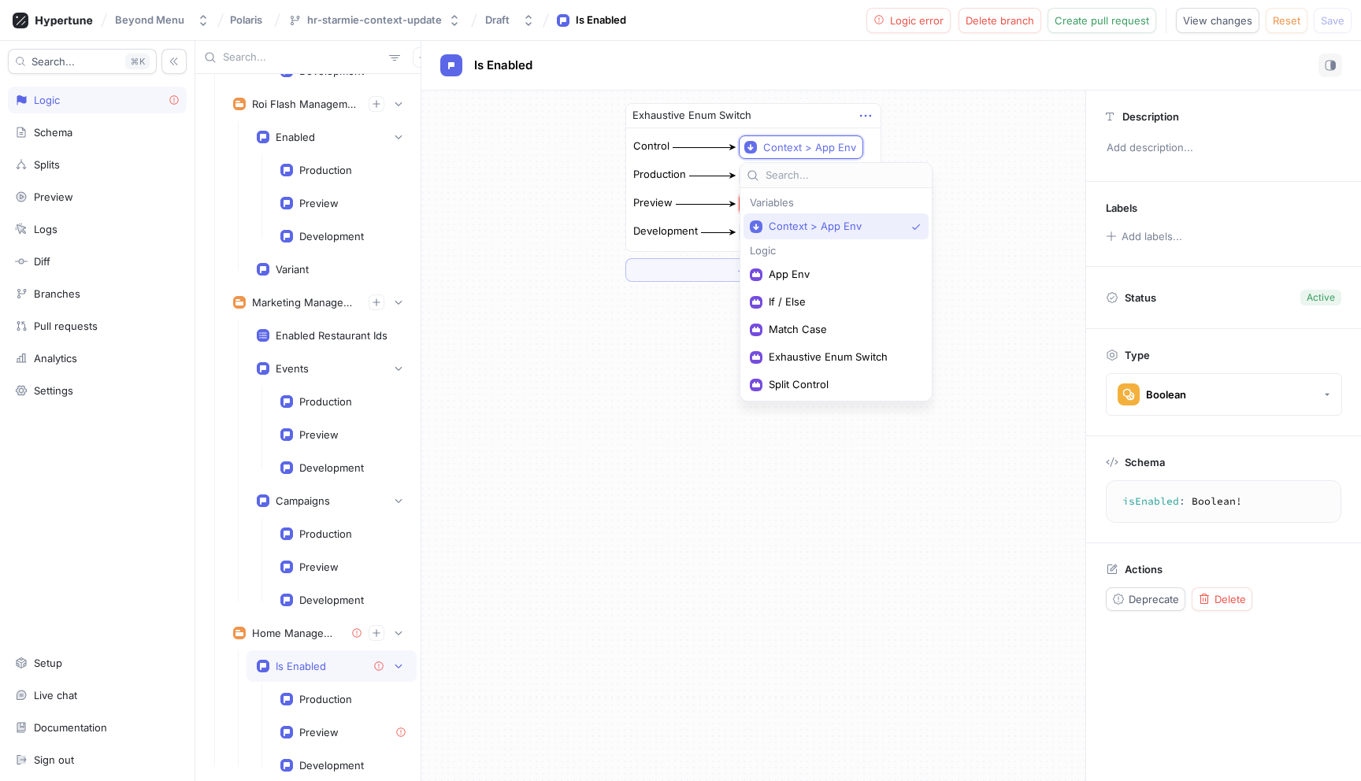
click at [861, 116] on icon "button" at bounding box center [865, 115] width 17 height 17
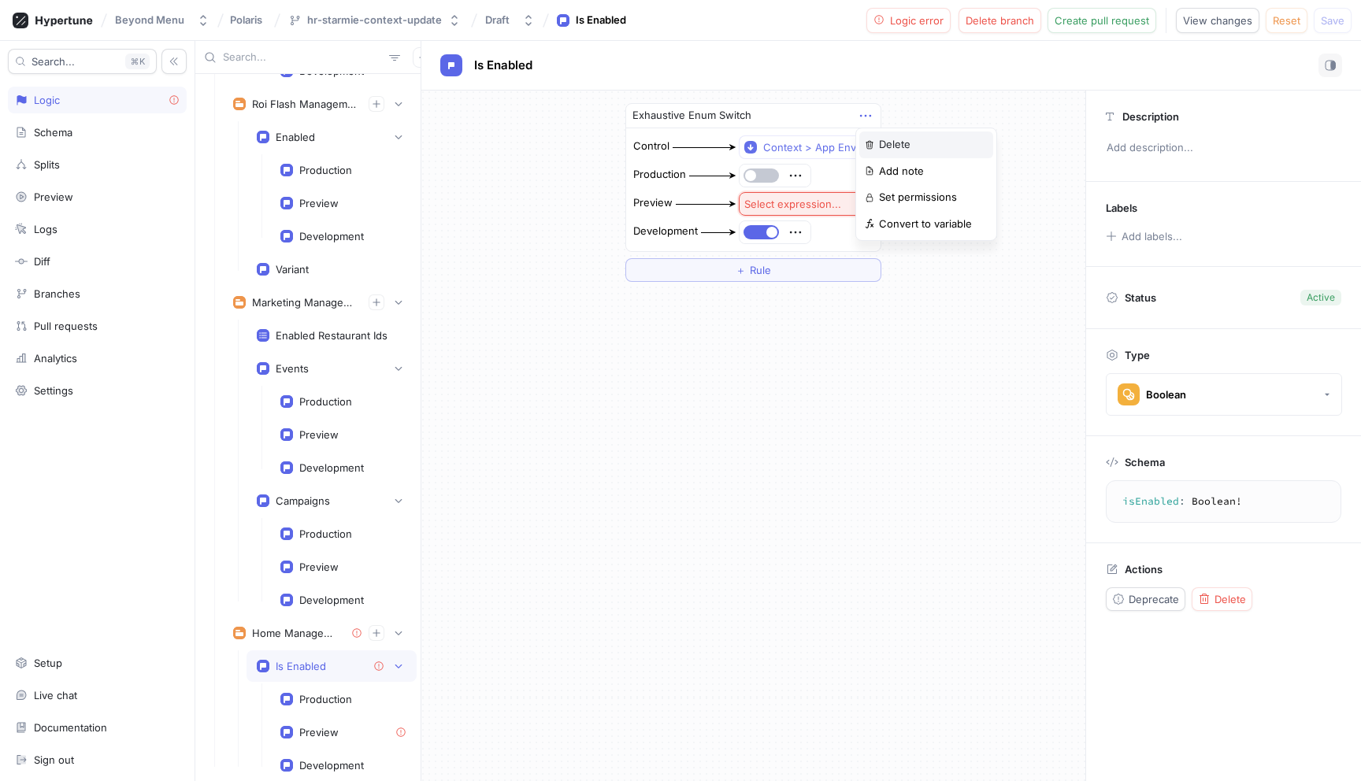
click at [894, 143] on p "Delete" at bounding box center [894, 145] width 31 height 16
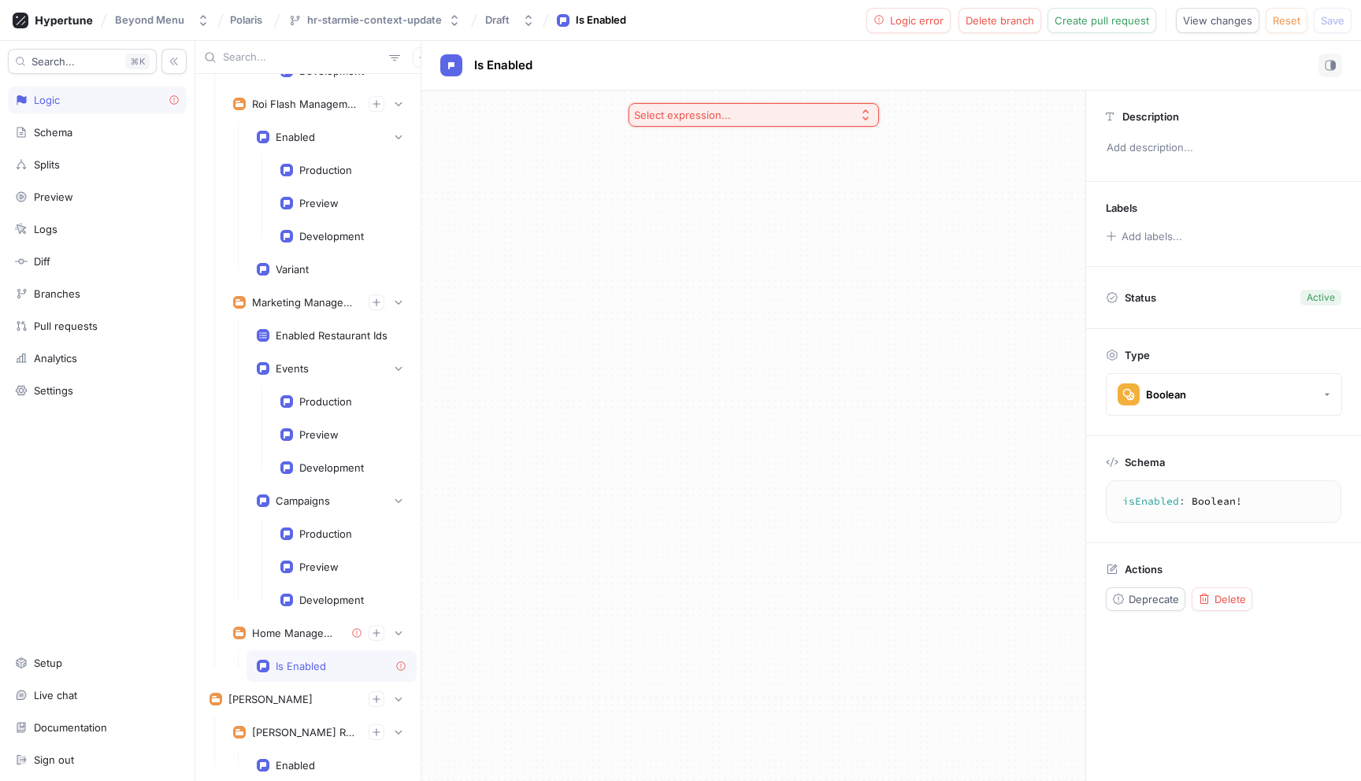
click at [849, 115] on button "Select expression..." at bounding box center [753, 115] width 250 height 24
click at [754, 257] on span "Exhaustive Enum Switch" at bounding box center [758, 254] width 203 height 13
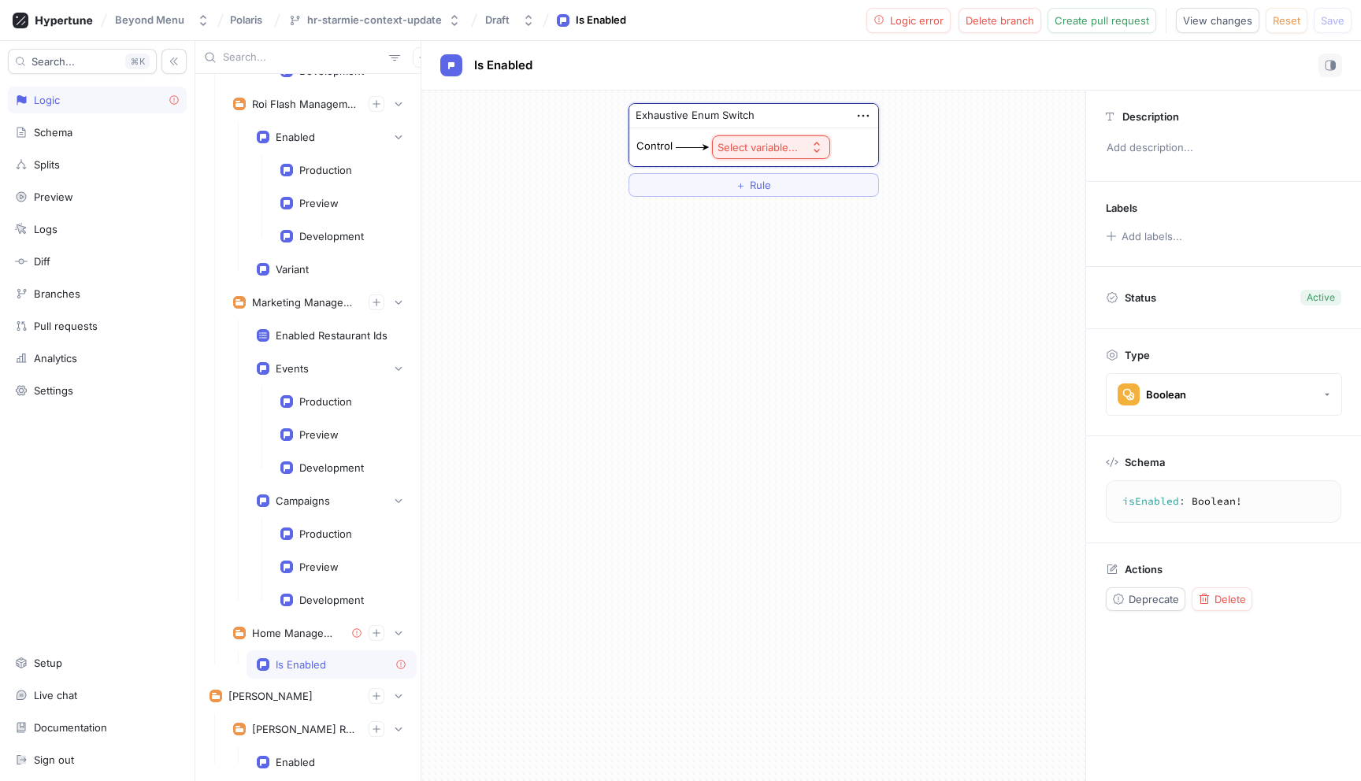
click at [791, 146] on div "Select variable..." at bounding box center [757, 147] width 80 height 13
click at [798, 202] on span "Context > App Env" at bounding box center [815, 204] width 146 height 13
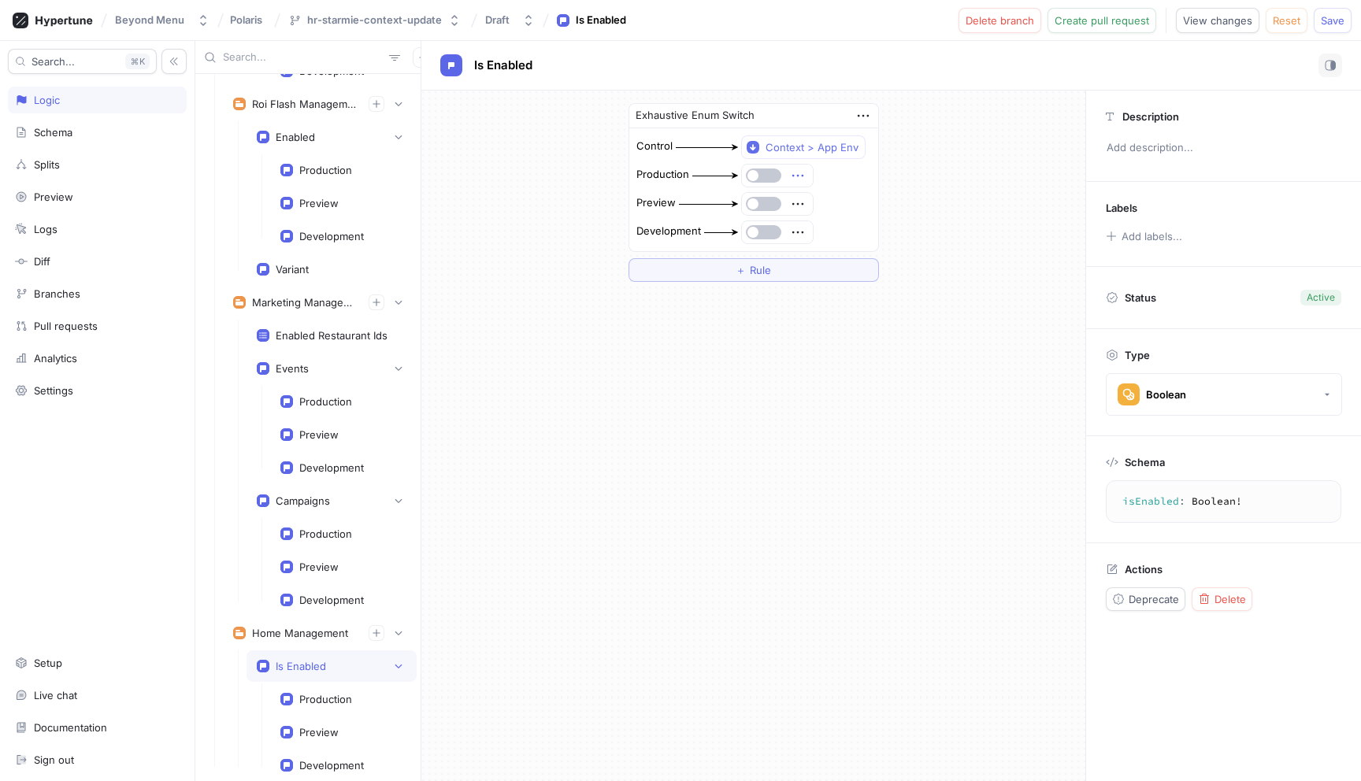
click at [804, 176] on icon "button" at bounding box center [797, 175] width 17 height 17
click at [841, 163] on div "Production" at bounding box center [753, 175] width 236 height 25
click at [838, 148] on div "Context > App Env" at bounding box center [811, 147] width 93 height 13
click at [773, 181] on button "button" at bounding box center [763, 176] width 35 height 14
click at [772, 179] on span "button" at bounding box center [774, 175] width 11 height 11
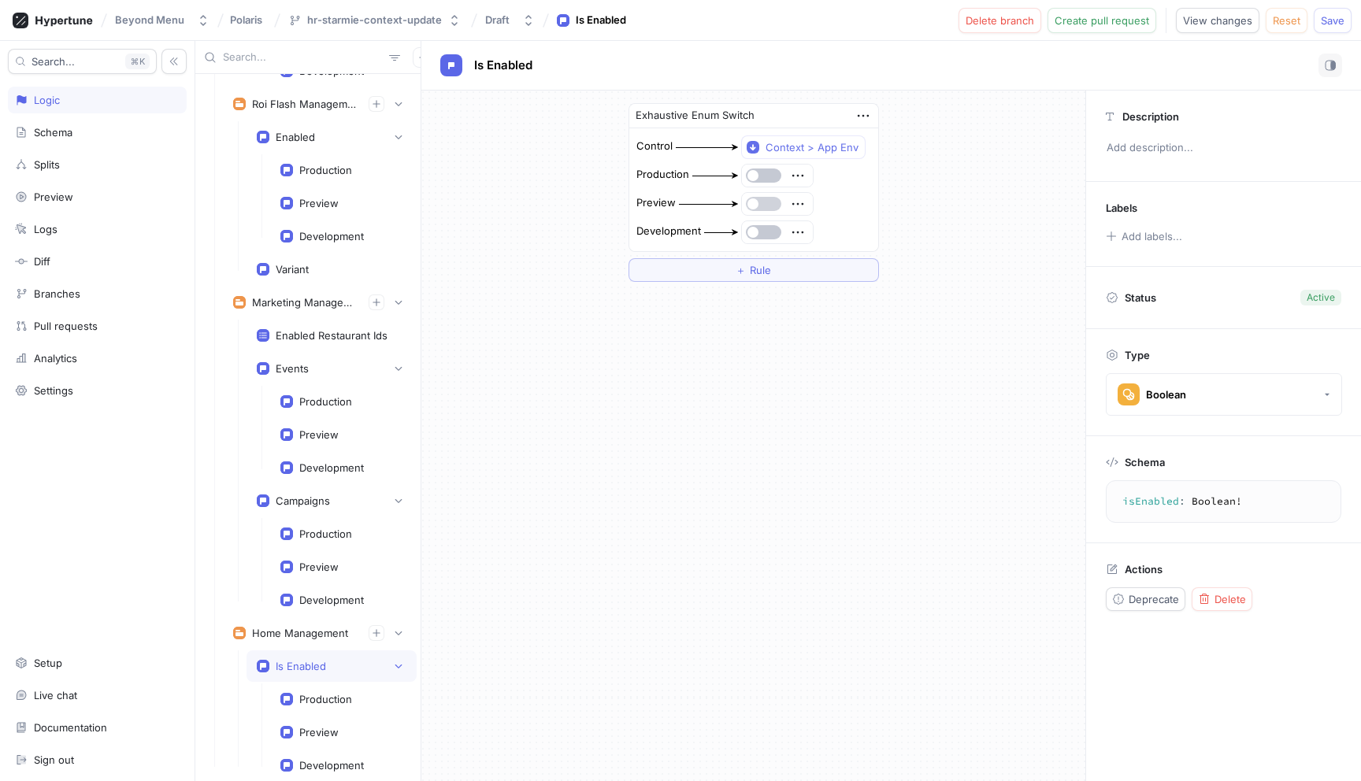
click at [763, 206] on button "button" at bounding box center [763, 204] width 35 height 14
click at [767, 238] on div at bounding box center [777, 232] width 71 height 22
click at [769, 228] on button "button" at bounding box center [763, 232] width 35 height 14
click at [791, 229] on icon "button" at bounding box center [797, 232] width 17 height 17
click at [867, 328] on div "Convert to variable" at bounding box center [860, 341] width 134 height 27
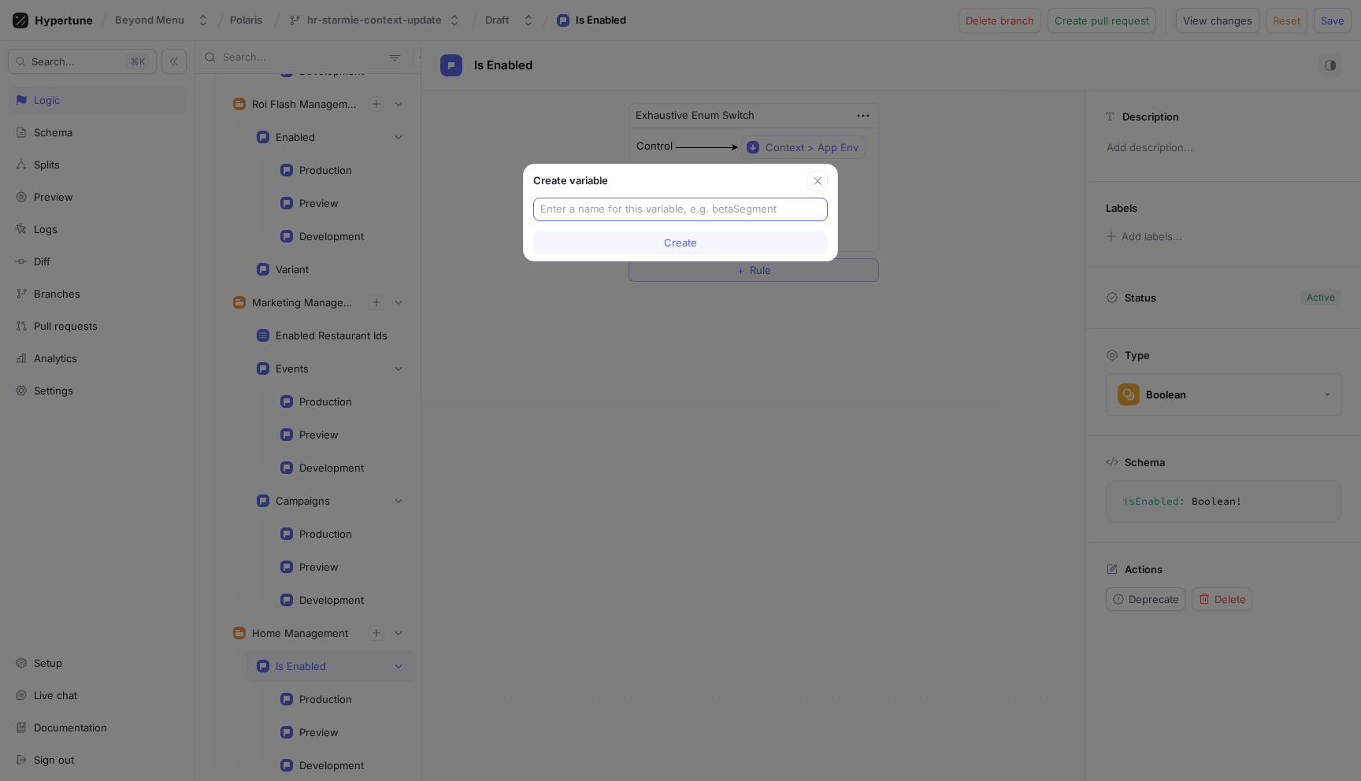
drag, startPoint x: 750, startPoint y: 212, endPoint x: 770, endPoint y: 207, distance: 21.0
click at [753, 211] on input "text" at bounding box center [680, 210] width 280 height 16
drag, startPoint x: 814, startPoint y: 179, endPoint x: 826, endPoint y: 205, distance: 28.5
click at [814, 179] on icon "button" at bounding box center [817, 181] width 13 height 13
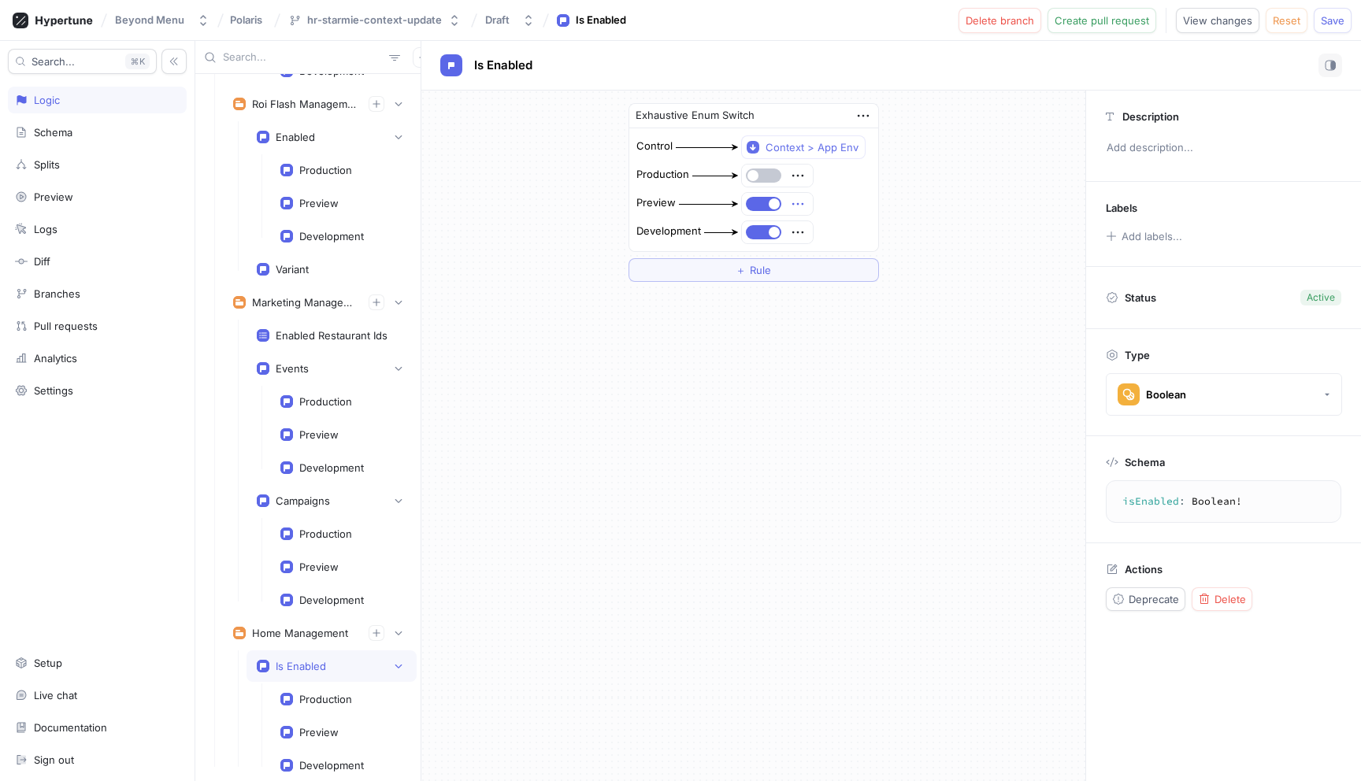
click at [801, 203] on icon "button" at bounding box center [796, 204] width 11 height 2
click at [835, 233] on p "Delete" at bounding box center [828, 233] width 31 height 16
click at [809, 201] on div "Select expression..." at bounding box center [792, 204] width 97 height 13
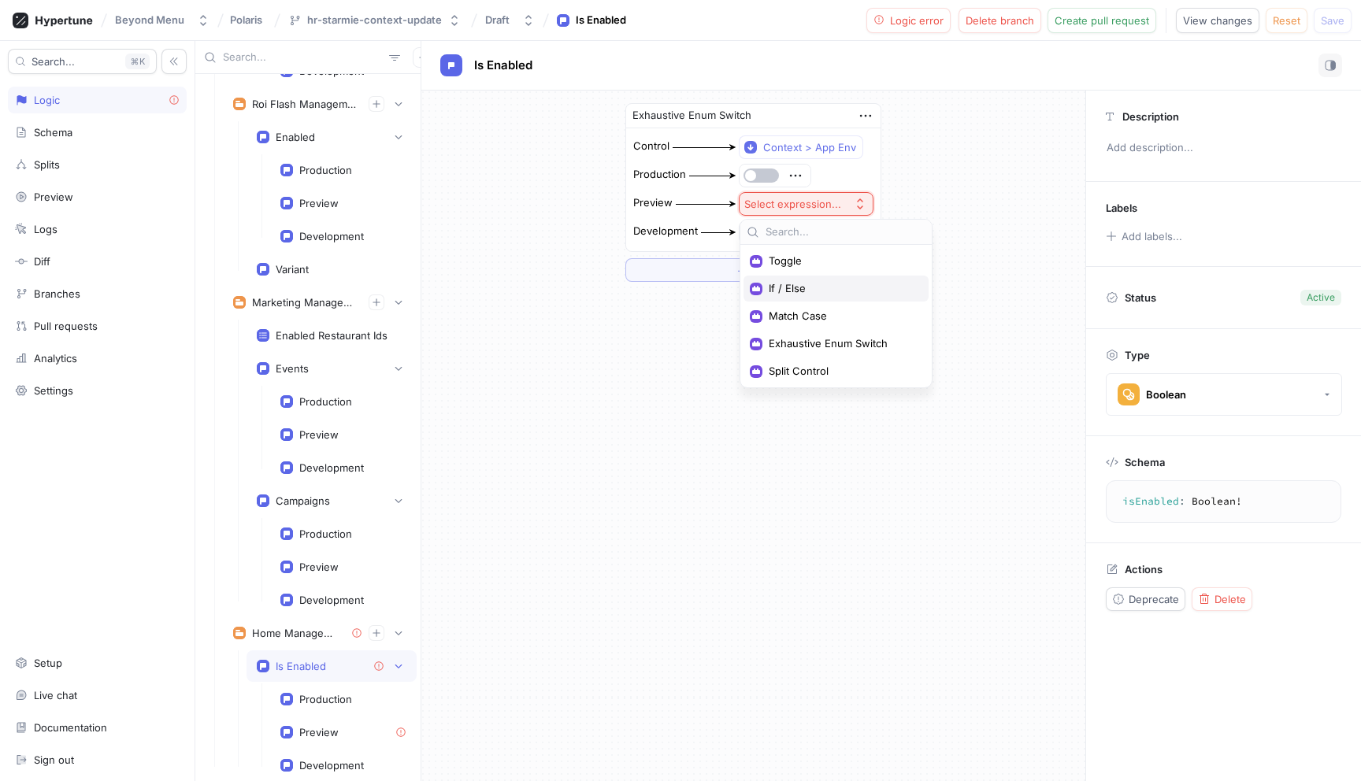
click at [810, 284] on span "If / Else" at bounding box center [842, 288] width 146 height 13
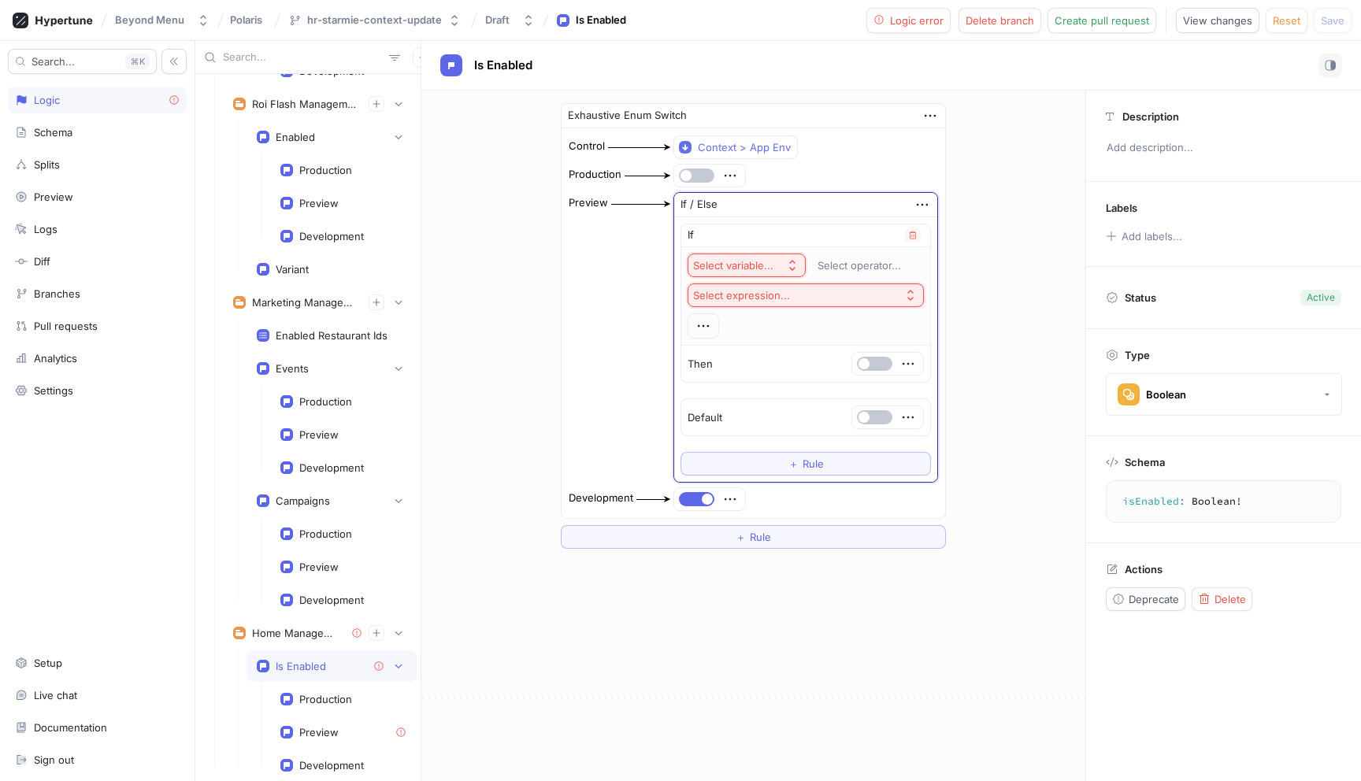
click at [761, 261] on div "Select variable..." at bounding box center [733, 265] width 80 height 13
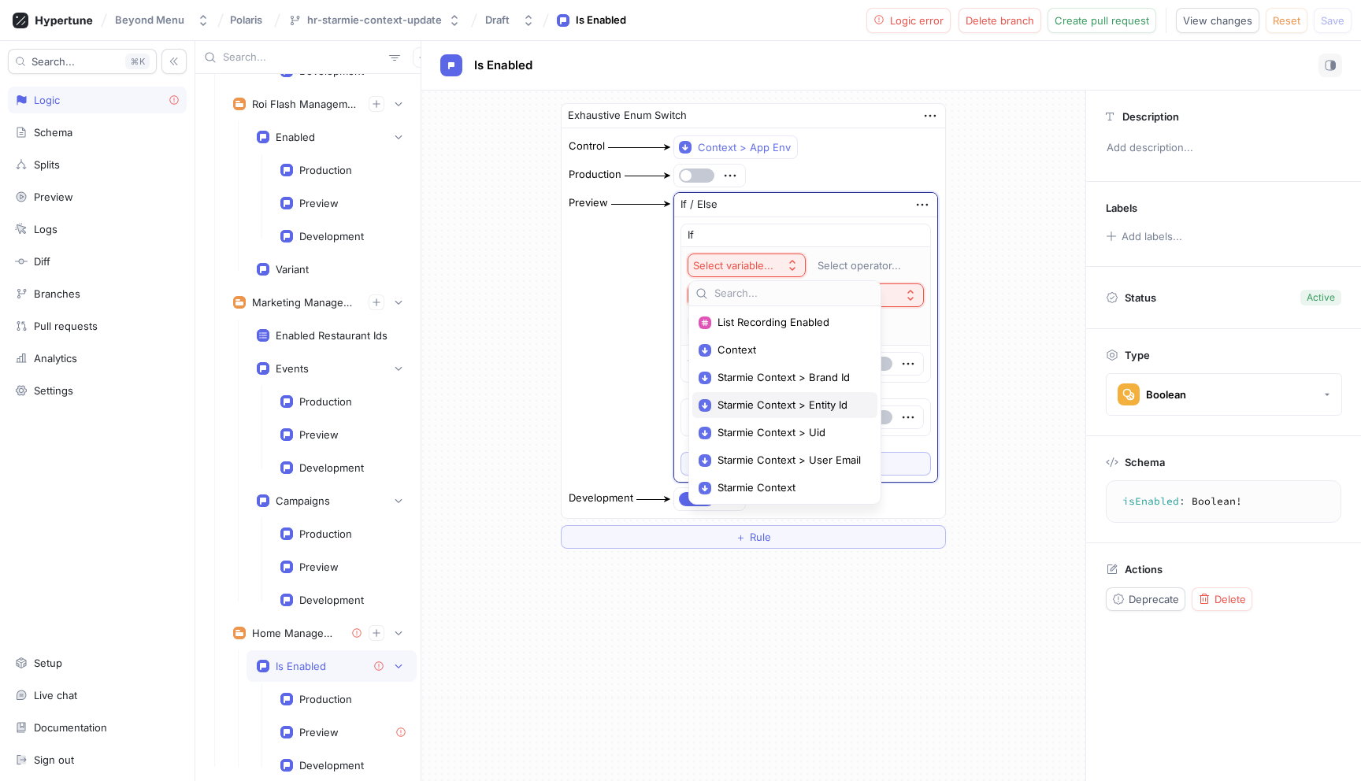
click at [827, 401] on span "Starmie Context > Entity Id" at bounding box center [790, 404] width 146 height 13
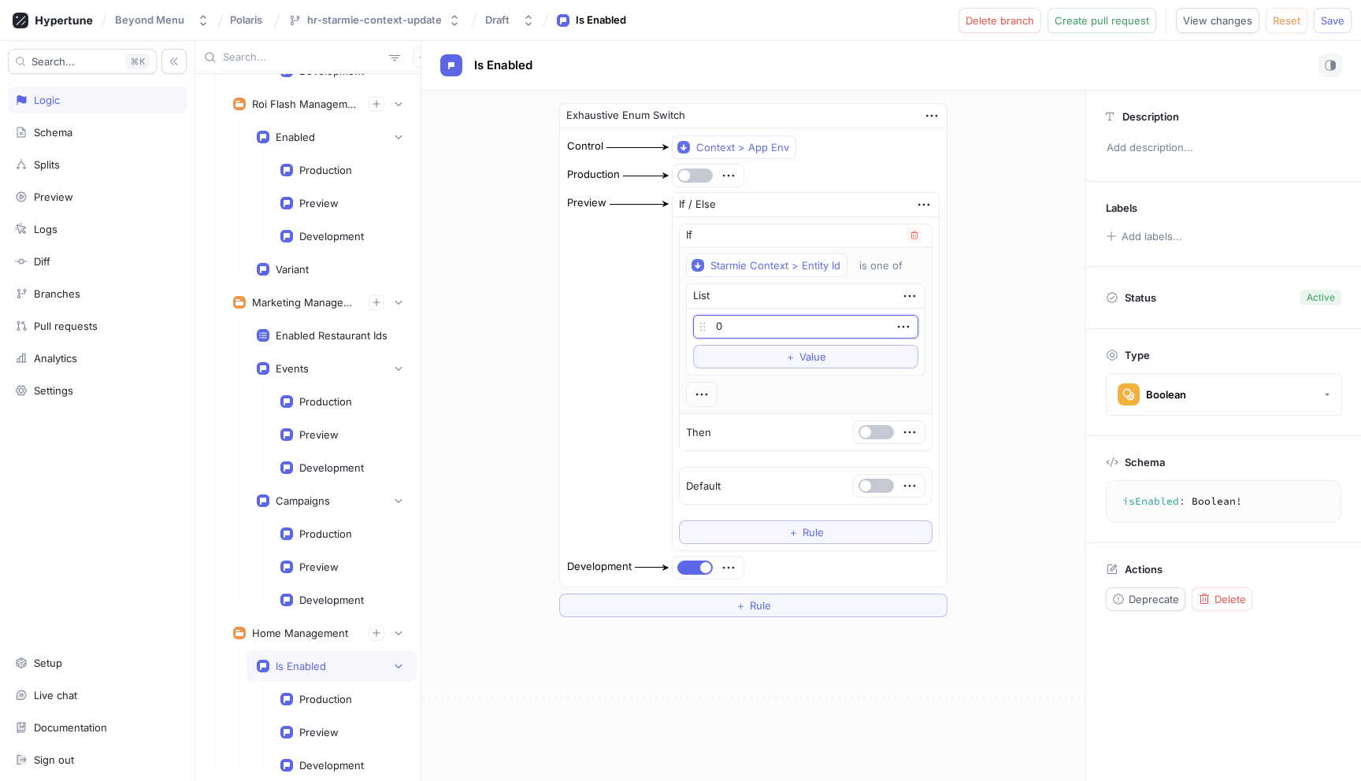
click at [783, 326] on input "0" at bounding box center [805, 327] width 225 height 24
click at [775, 360] on button "＋ Value" at bounding box center [805, 357] width 225 height 24
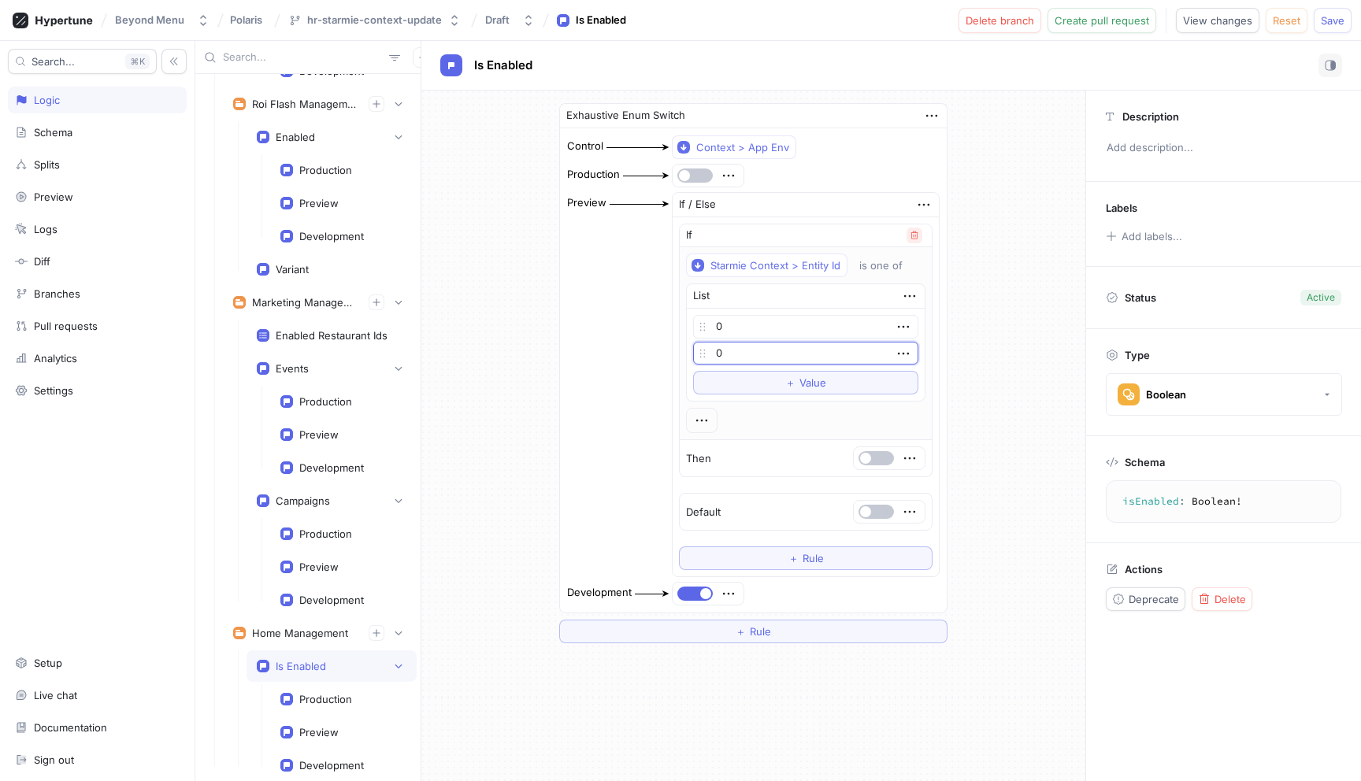
click at [914, 231] on icon "button" at bounding box center [914, 235] width 7 height 8
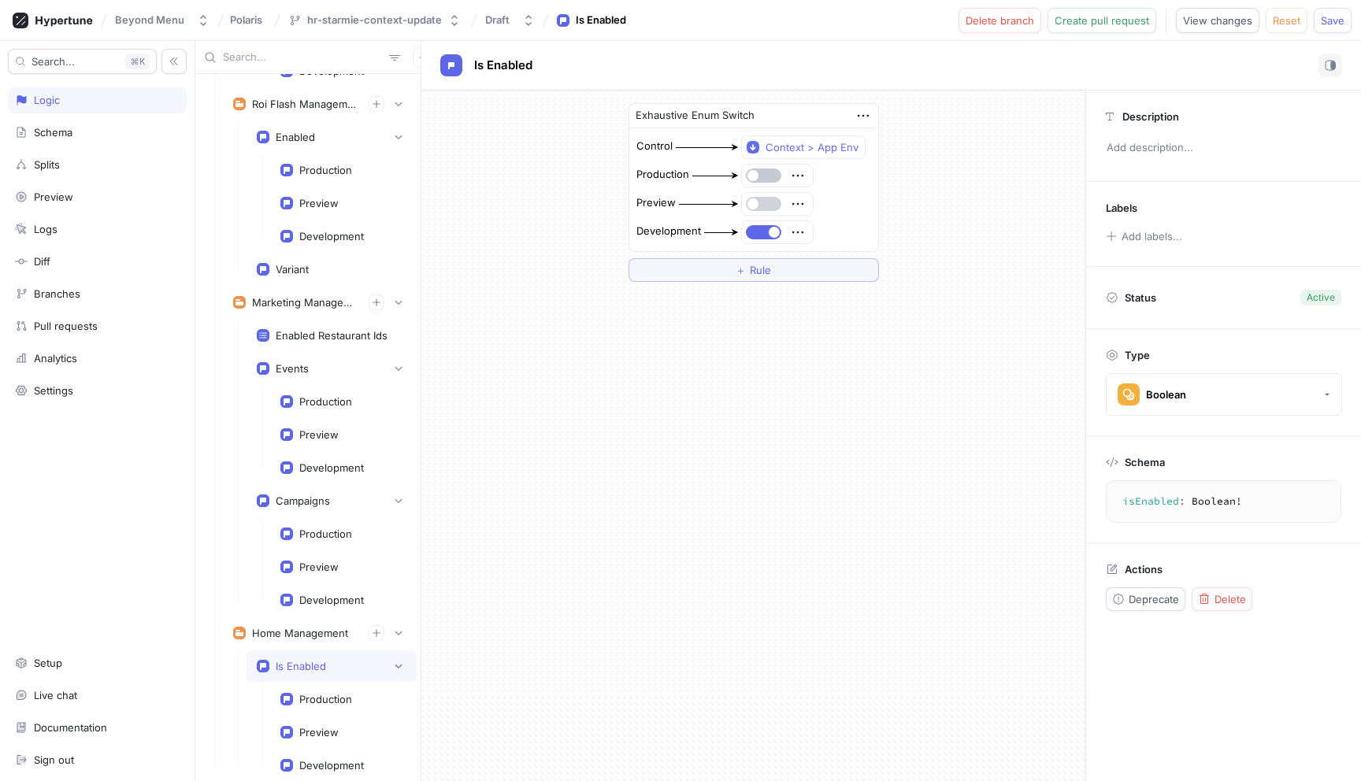
click at [773, 201] on button "button" at bounding box center [763, 204] width 35 height 14
click at [1017, 211] on div "Exhaustive Enum Switch Control Context > App Env Production Preview Development…" at bounding box center [753, 193] width 664 height 204
click at [837, 153] on div "Context > App Env" at bounding box center [811, 147] width 93 height 13
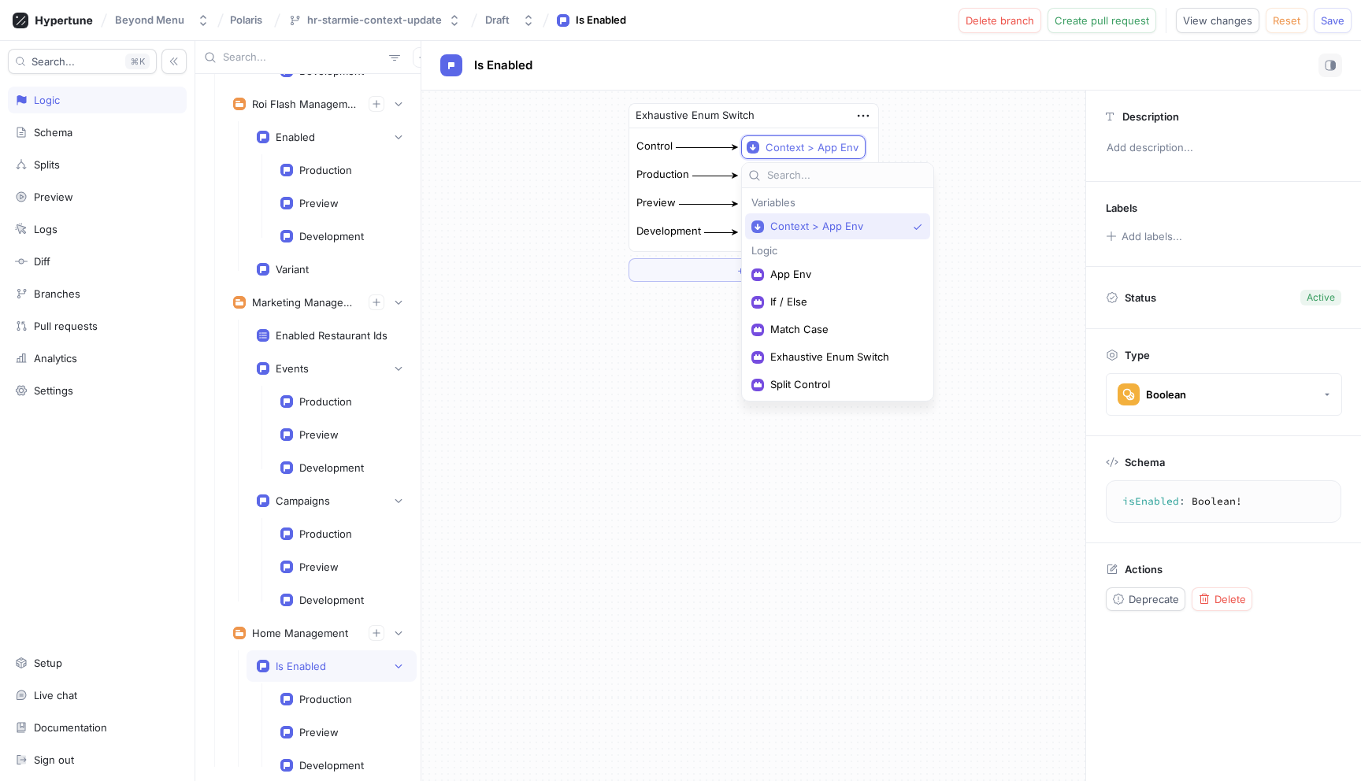
click at [999, 209] on div "Exhaustive Enum Switch Control Context > App Env Production Preview Development…" at bounding box center [753, 193] width 664 height 204
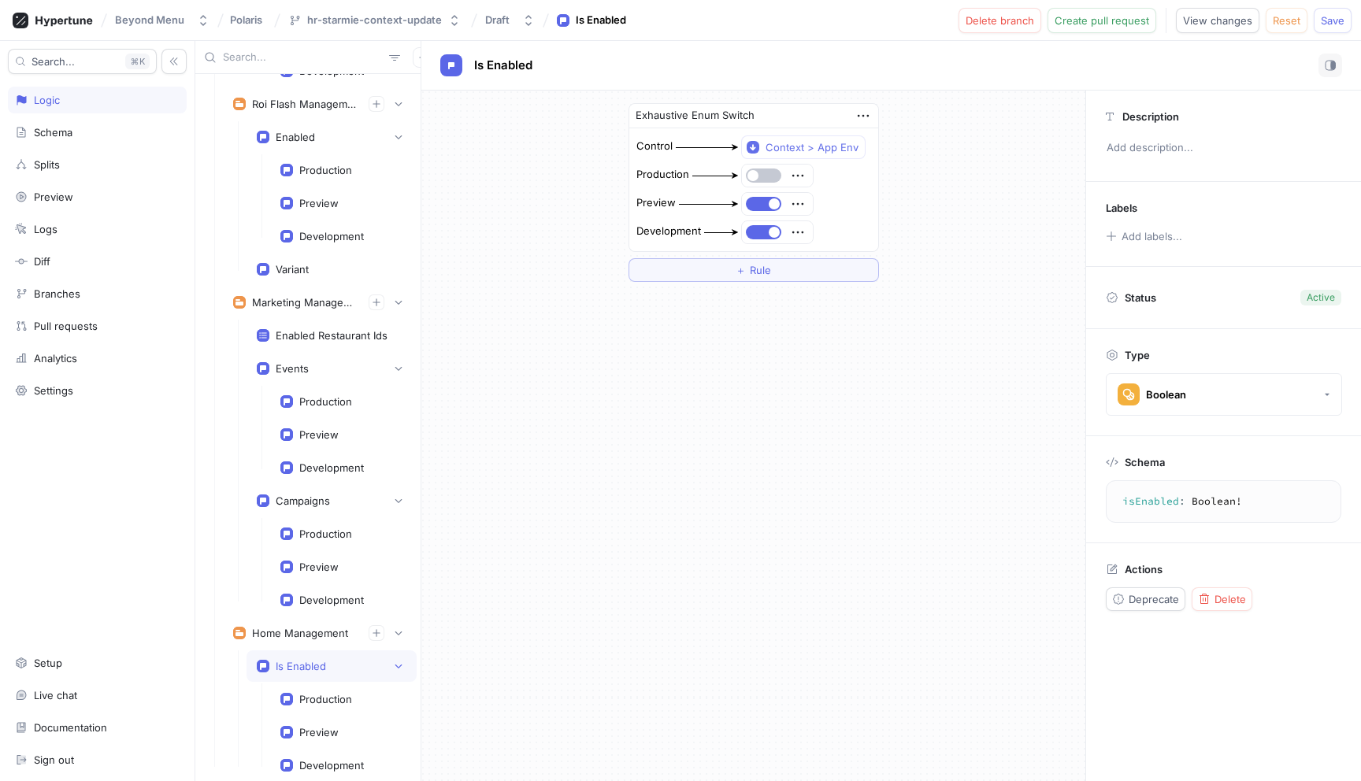
click at [809, 201] on div at bounding box center [777, 204] width 71 height 22
click at [802, 202] on icon "button" at bounding box center [797, 203] width 17 height 17
click at [839, 232] on p "Delete" at bounding box center [828, 233] width 31 height 16
click at [806, 208] on div "Select expression..." at bounding box center [792, 204] width 97 height 13
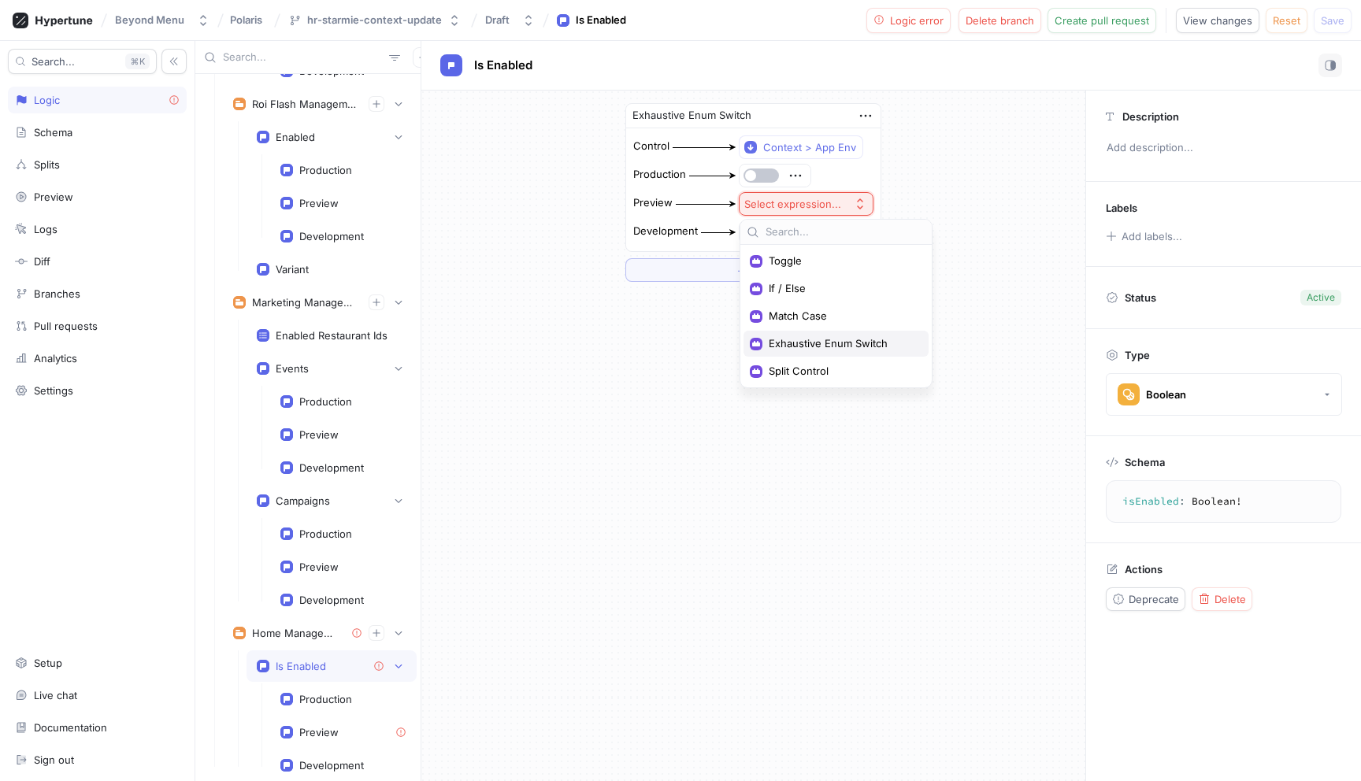
click at [829, 340] on span "Exhaustive Enum Switch" at bounding box center [842, 343] width 146 height 13
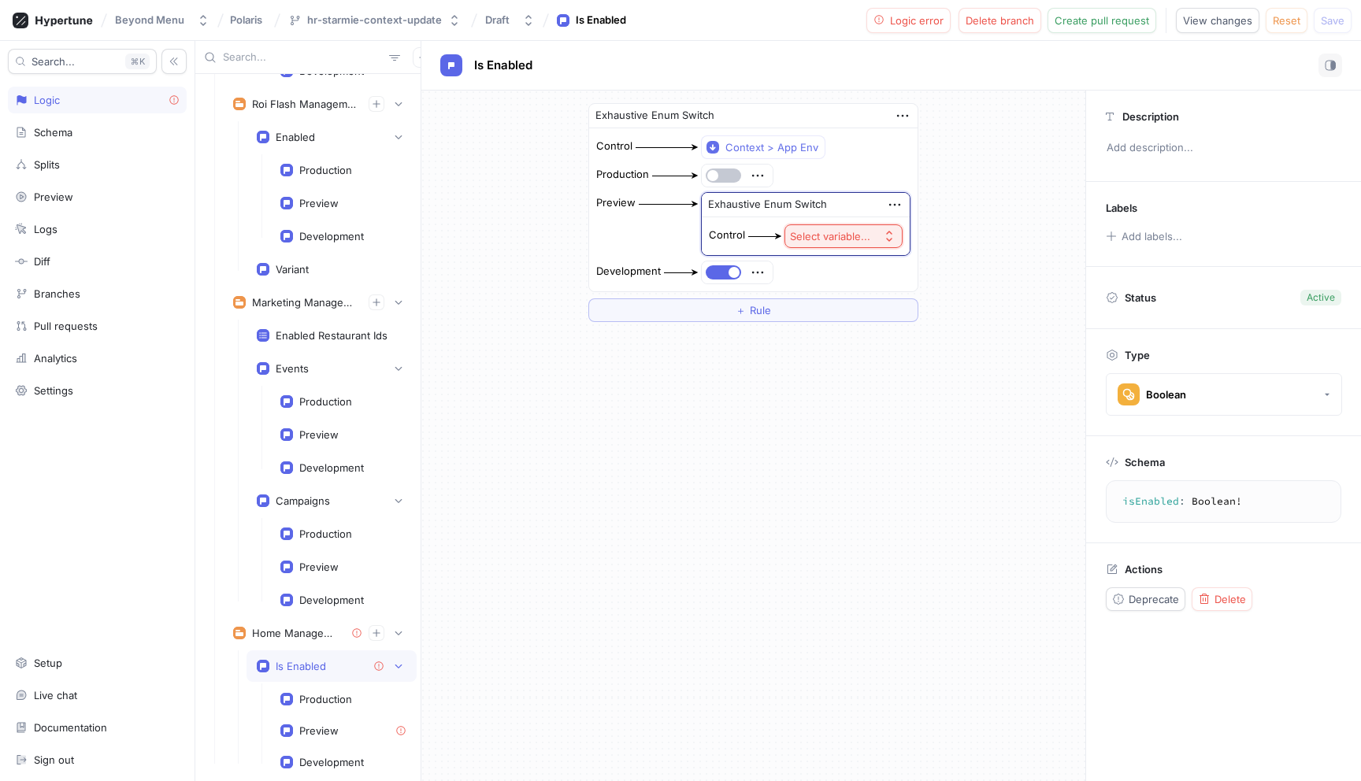
click at [822, 240] on div "Select variable..." at bounding box center [830, 236] width 80 height 13
drag, startPoint x: 885, startPoint y: 210, endPoint x: 887, endPoint y: 200, distance: 10.4
click at [886, 202] on div "Exhaustive Enum Switch" at bounding box center [806, 205] width 209 height 24
click at [893, 201] on icon "button" at bounding box center [894, 204] width 17 height 17
click at [906, 240] on div "Delete" at bounding box center [958, 233] width 134 height 27
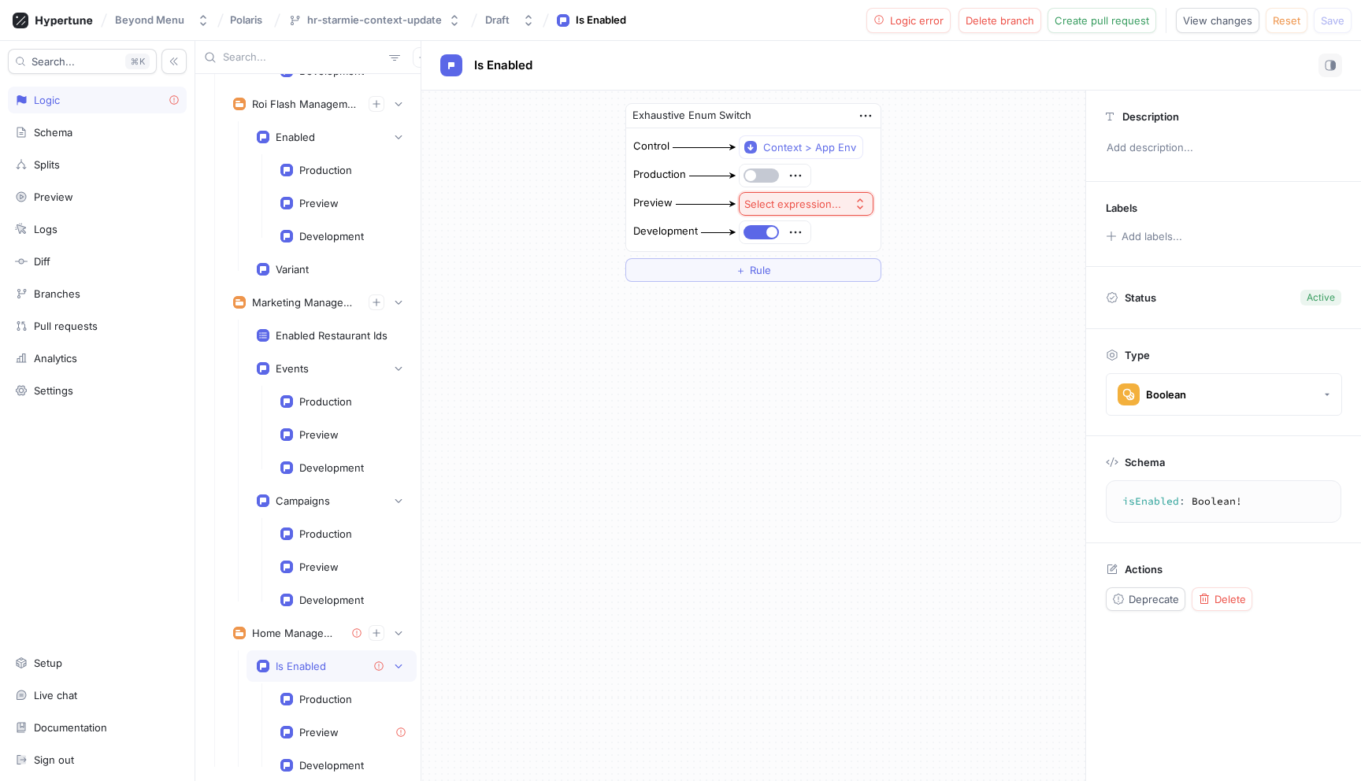
click at [846, 206] on button "Select expression..." at bounding box center [806, 204] width 135 height 24
click at [821, 313] on span "Match Case" at bounding box center [842, 315] width 146 height 13
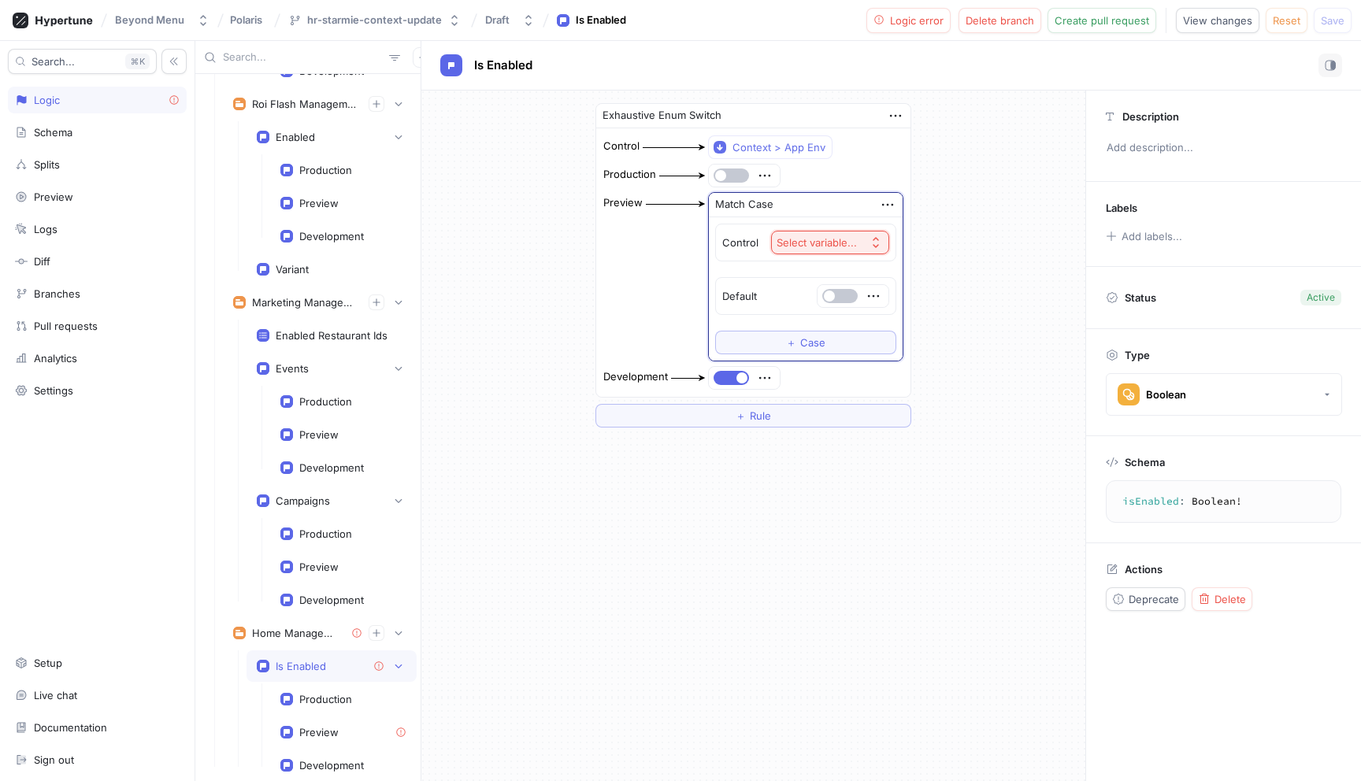
click at [817, 243] on div "Select variable..." at bounding box center [816, 242] width 80 height 13
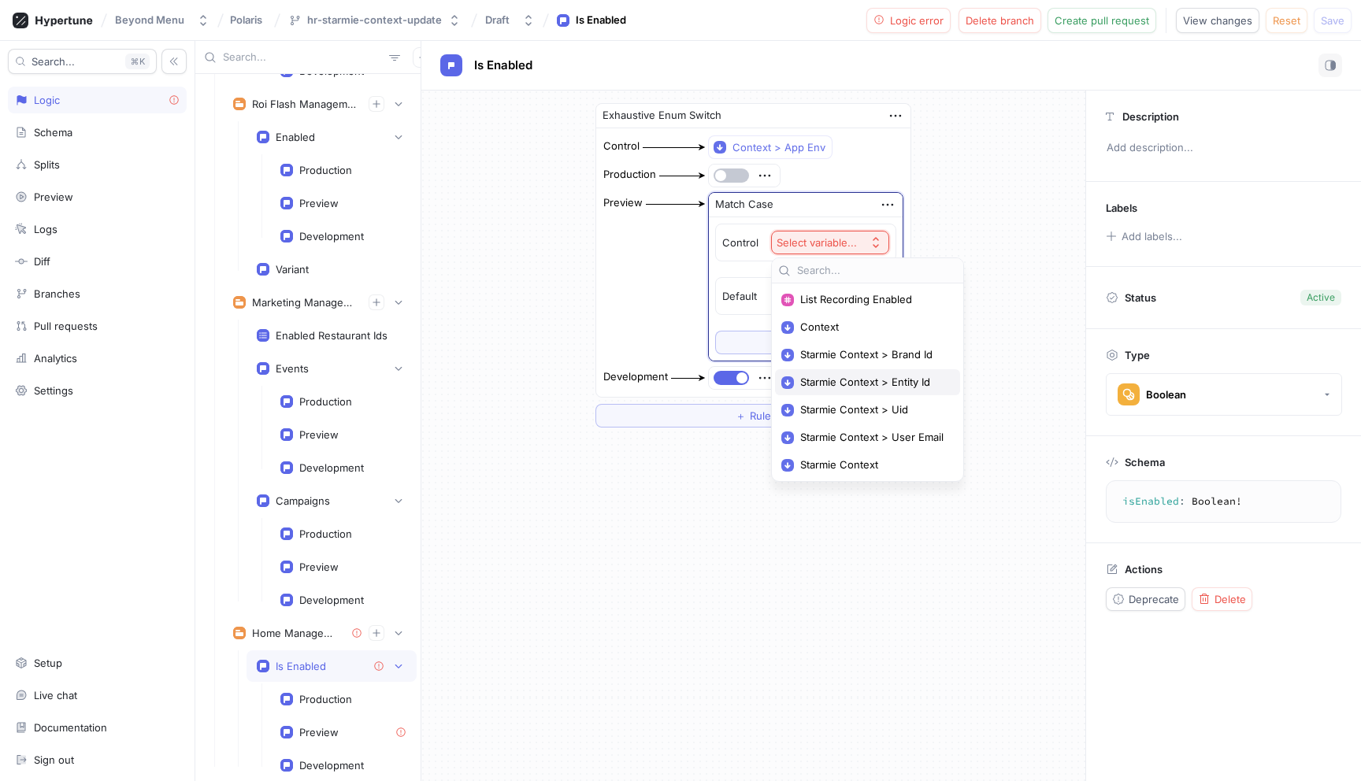
click at [853, 383] on span "Starmie Context > Entity Id" at bounding box center [873, 382] width 146 height 13
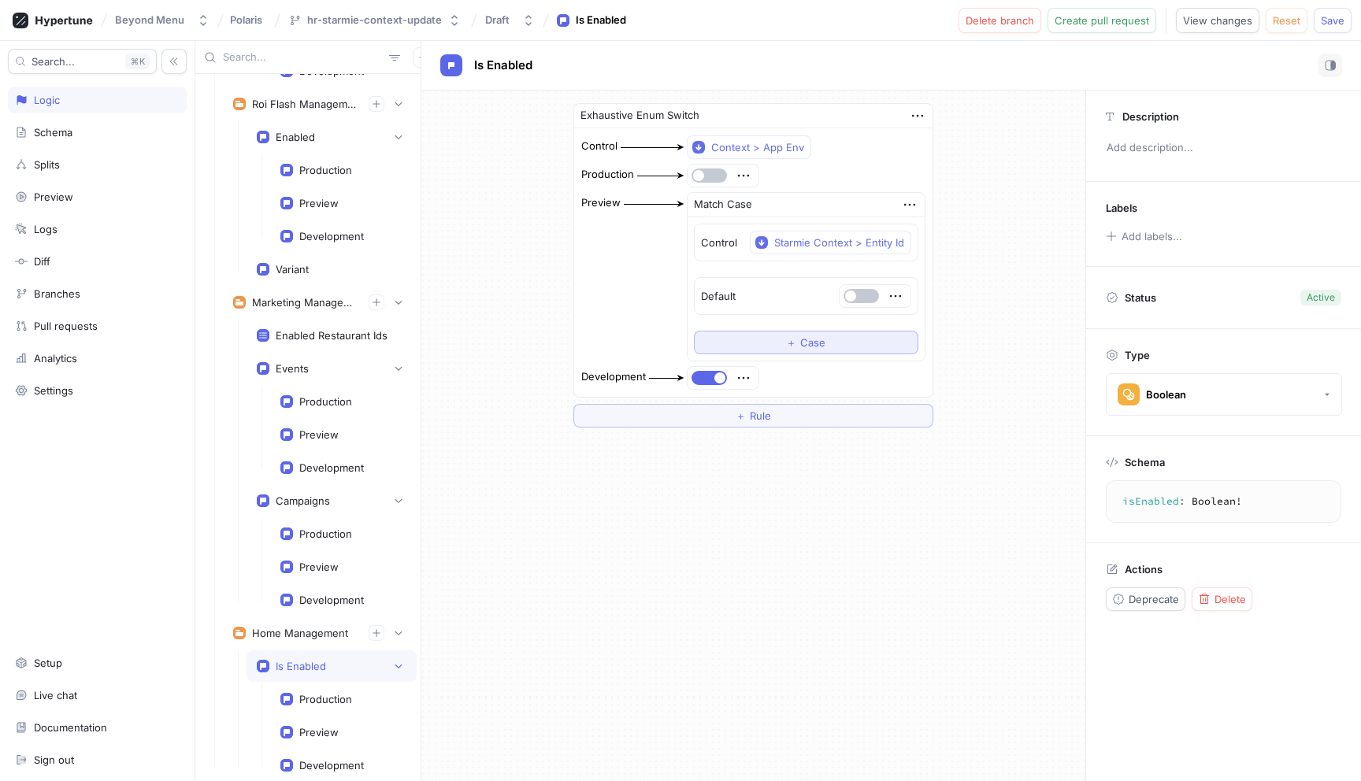
click at [823, 344] on span "Case" at bounding box center [812, 342] width 25 height 9
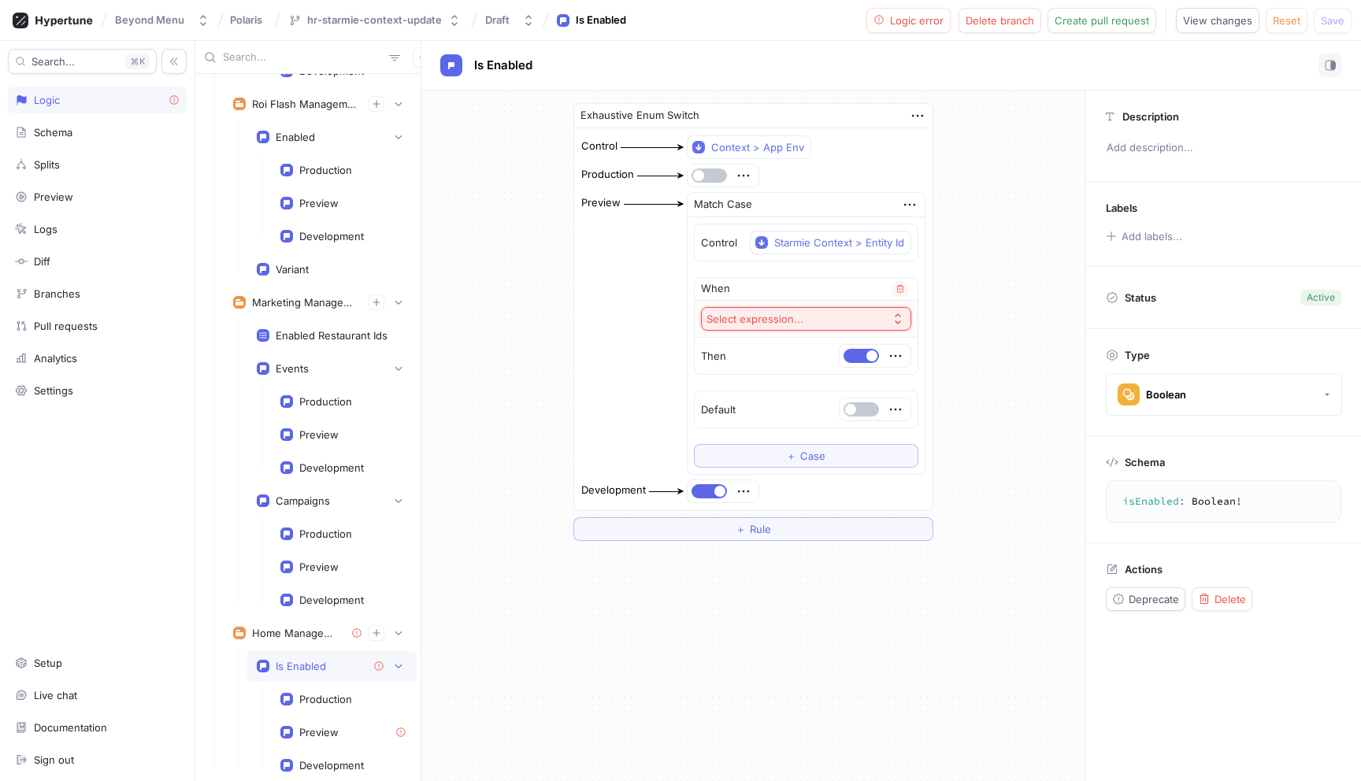
click at [847, 318] on button "Select expression..." at bounding box center [806, 319] width 210 height 24
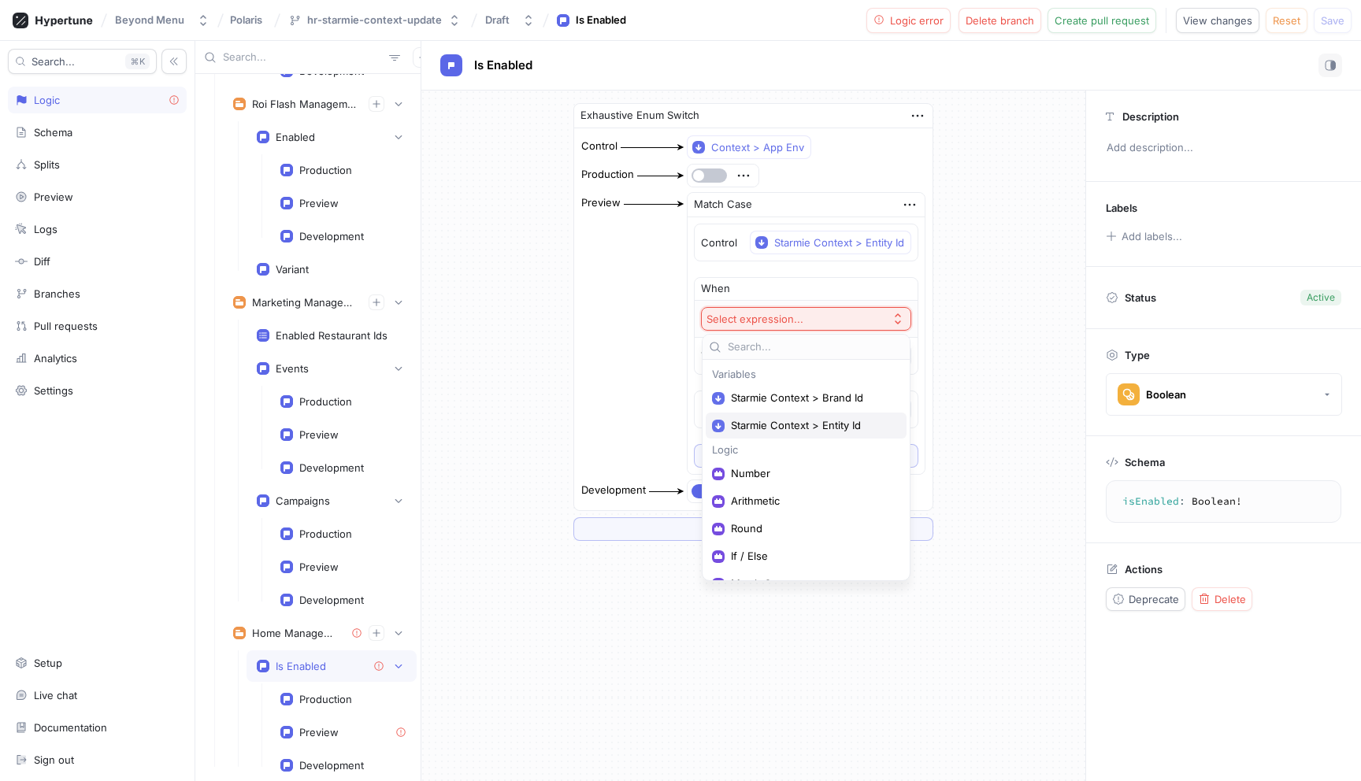
click at [847, 417] on div "Starmie Context > Entity Id" at bounding box center [806, 426] width 201 height 26
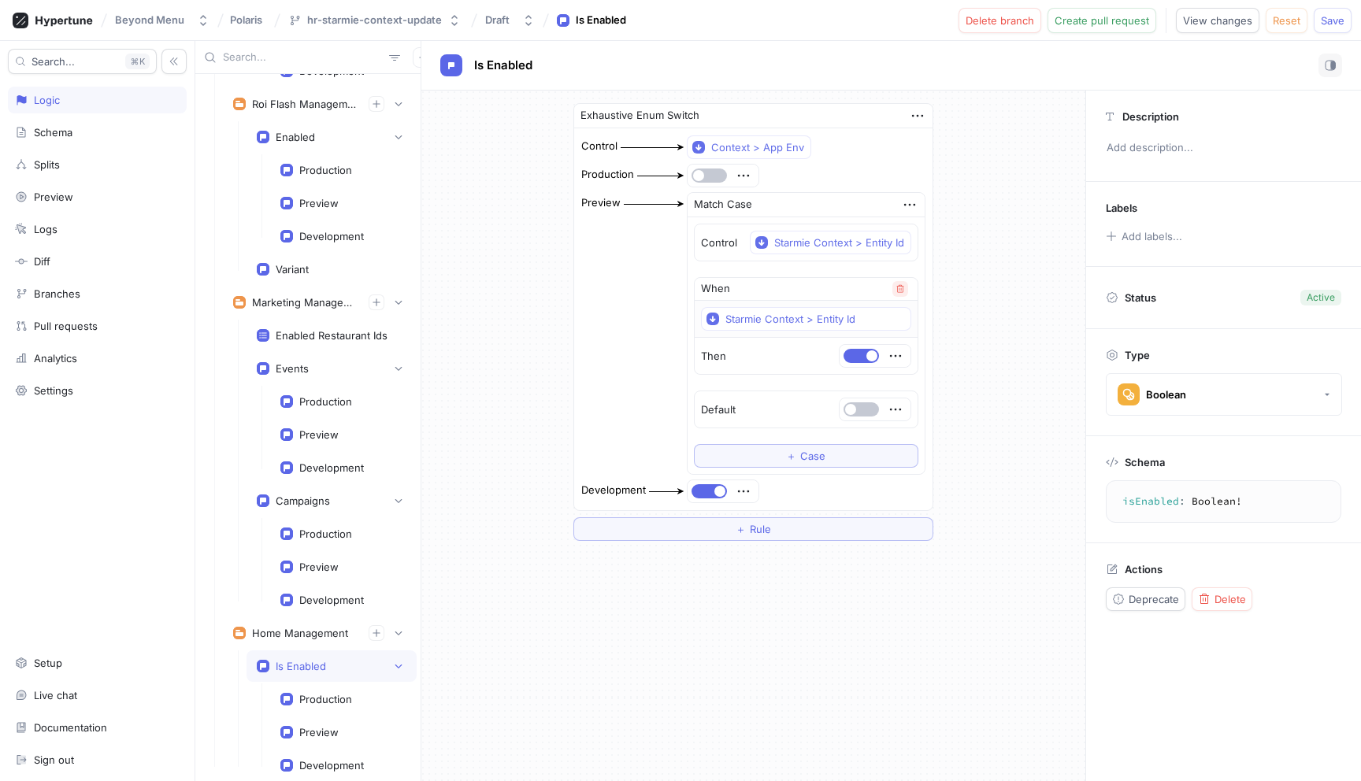
click at [895, 282] on button "button" at bounding box center [900, 289] width 16 height 16
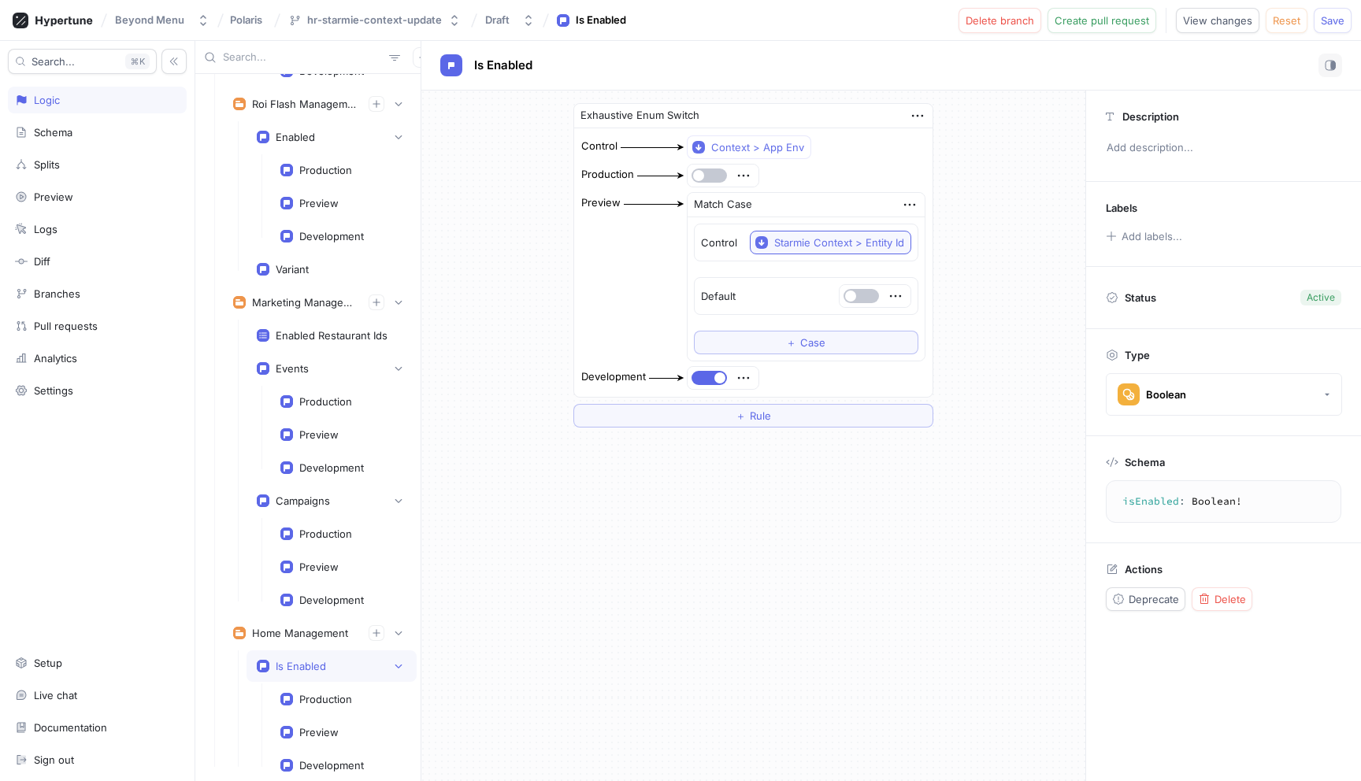
click at [900, 243] on div "Starmie Context > Entity Id" at bounding box center [839, 242] width 130 height 13
click at [914, 201] on icon "button" at bounding box center [909, 204] width 17 height 17
click at [922, 232] on div "Delete" at bounding box center [971, 233] width 134 height 27
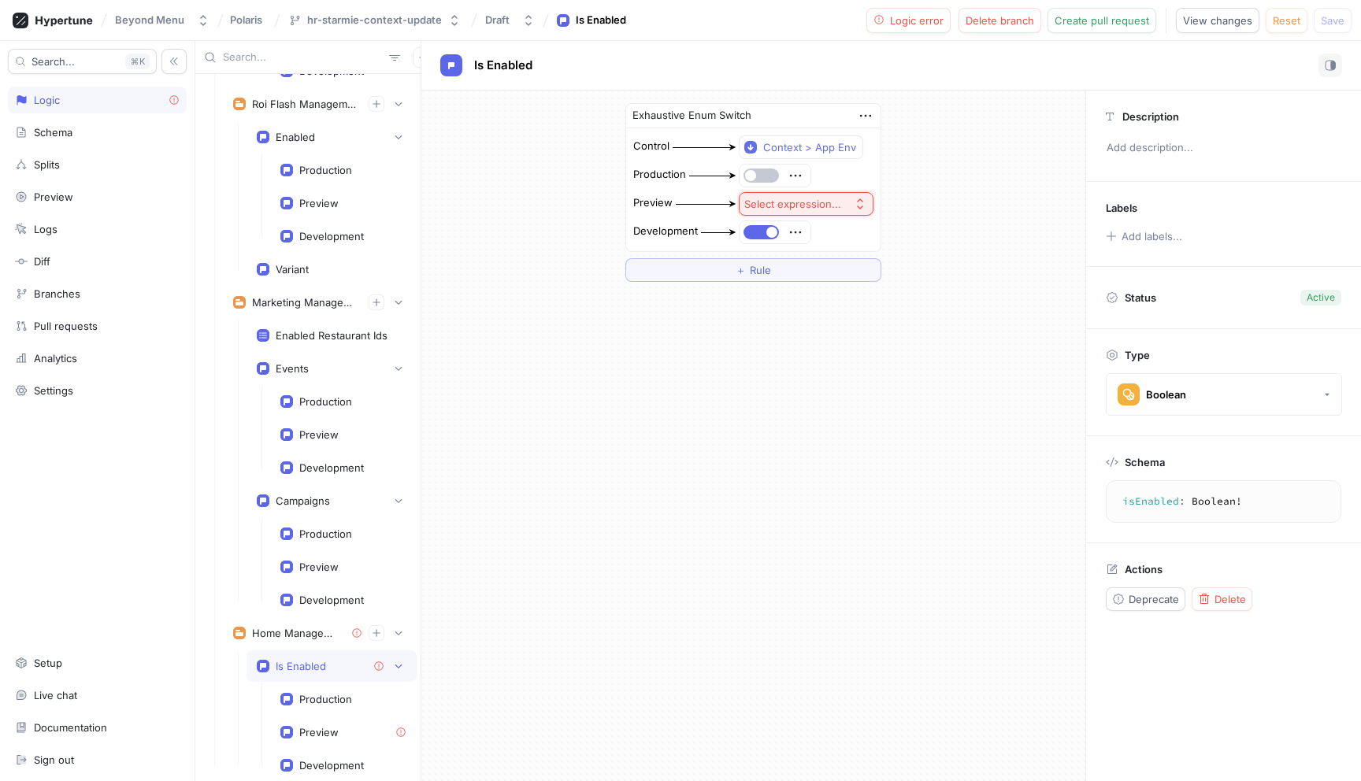
click at [835, 207] on div "Select expression..." at bounding box center [792, 204] width 97 height 13
click at [796, 261] on span "Toggle" at bounding box center [842, 260] width 146 height 13
drag, startPoint x: 997, startPoint y: 224, endPoint x: 818, endPoint y: 200, distance: 180.3
click at [994, 223] on div "Exhaustive Enum Switch Control Context > App Env Production Preview Development…" at bounding box center [753, 193] width 664 height 204
drag, startPoint x: 768, startPoint y: 202, endPoint x: 800, endPoint y: 211, distance: 33.6
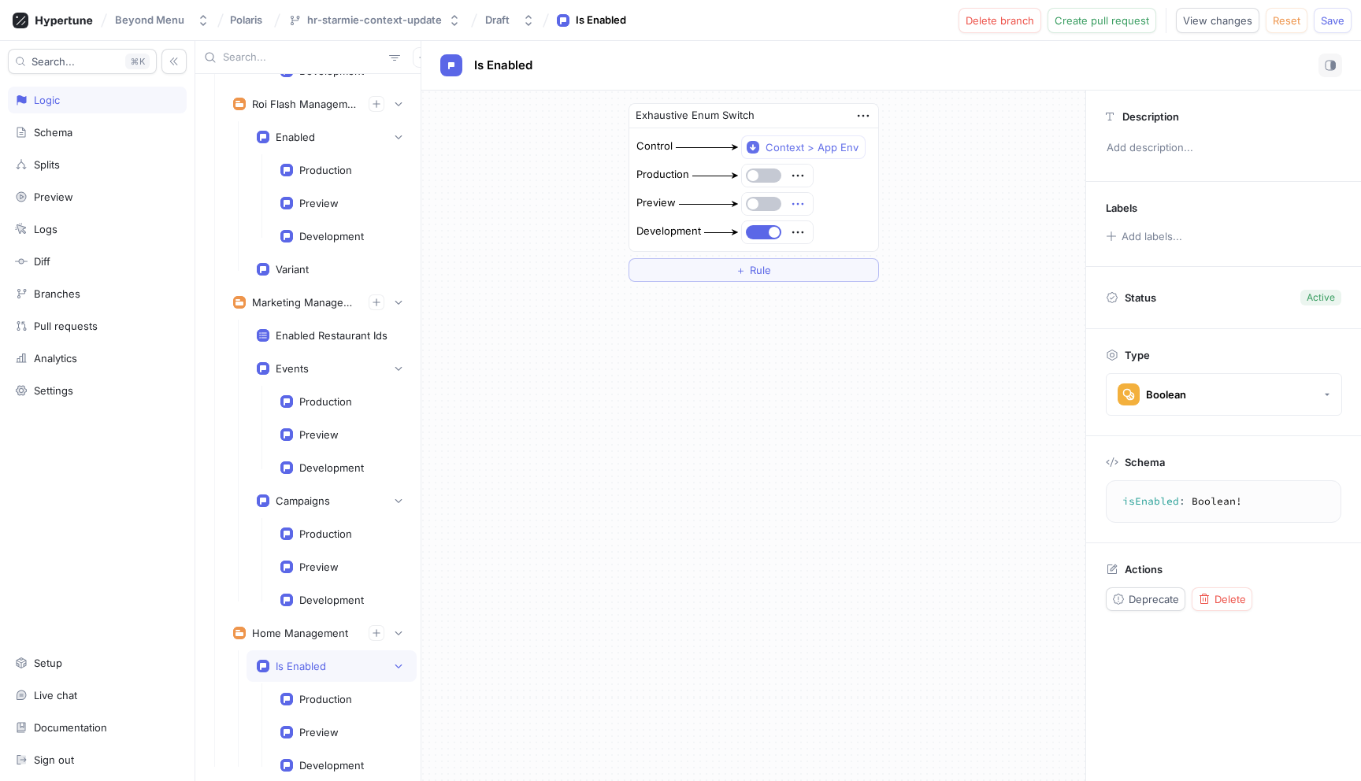
click at [768, 202] on button "button" at bounding box center [763, 204] width 35 height 14
click at [894, 231] on div "Exhaustive Enum Switch Control Context > App Env Production Preview Development…" at bounding box center [753, 193] width 664 height 204
click at [1296, 20] on span "Reset" at bounding box center [1286, 20] width 28 height 9
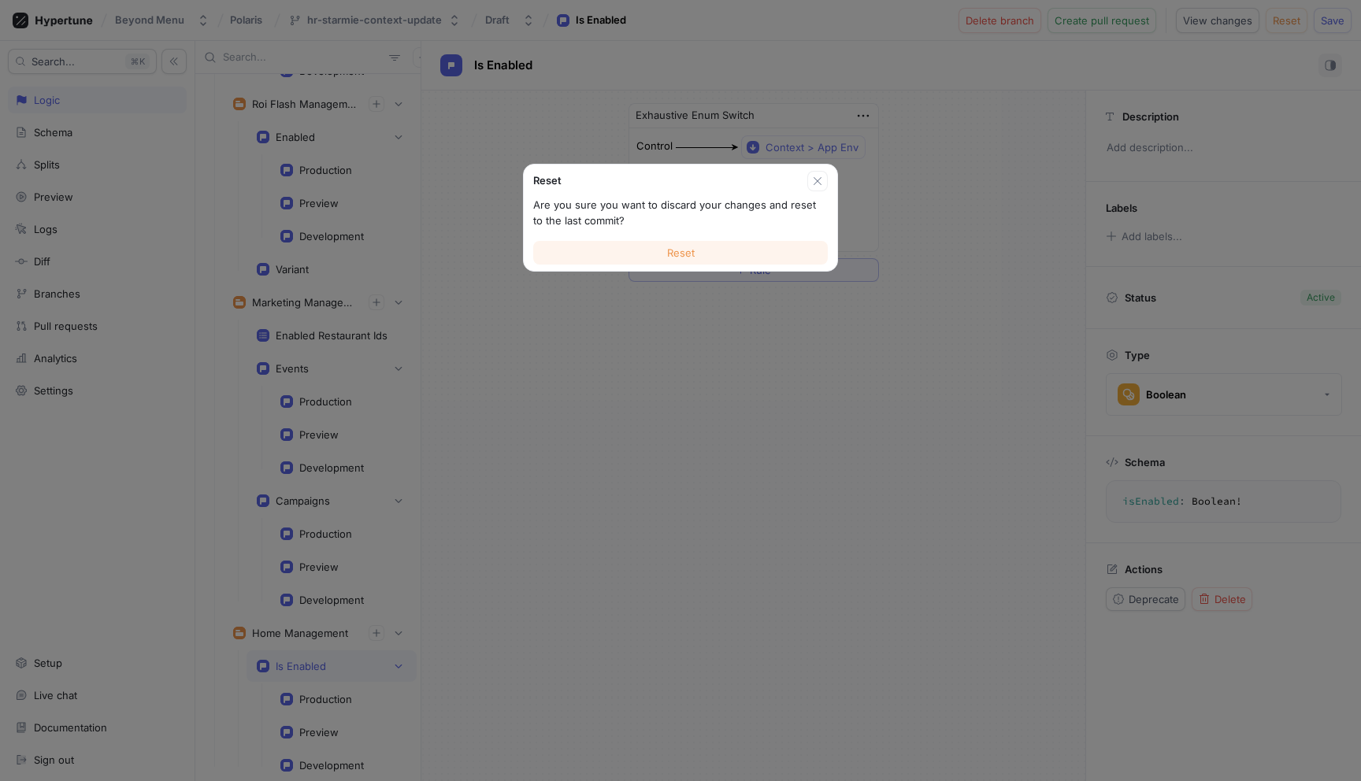
click at [674, 254] on span "Reset" at bounding box center [681, 252] width 28 height 9
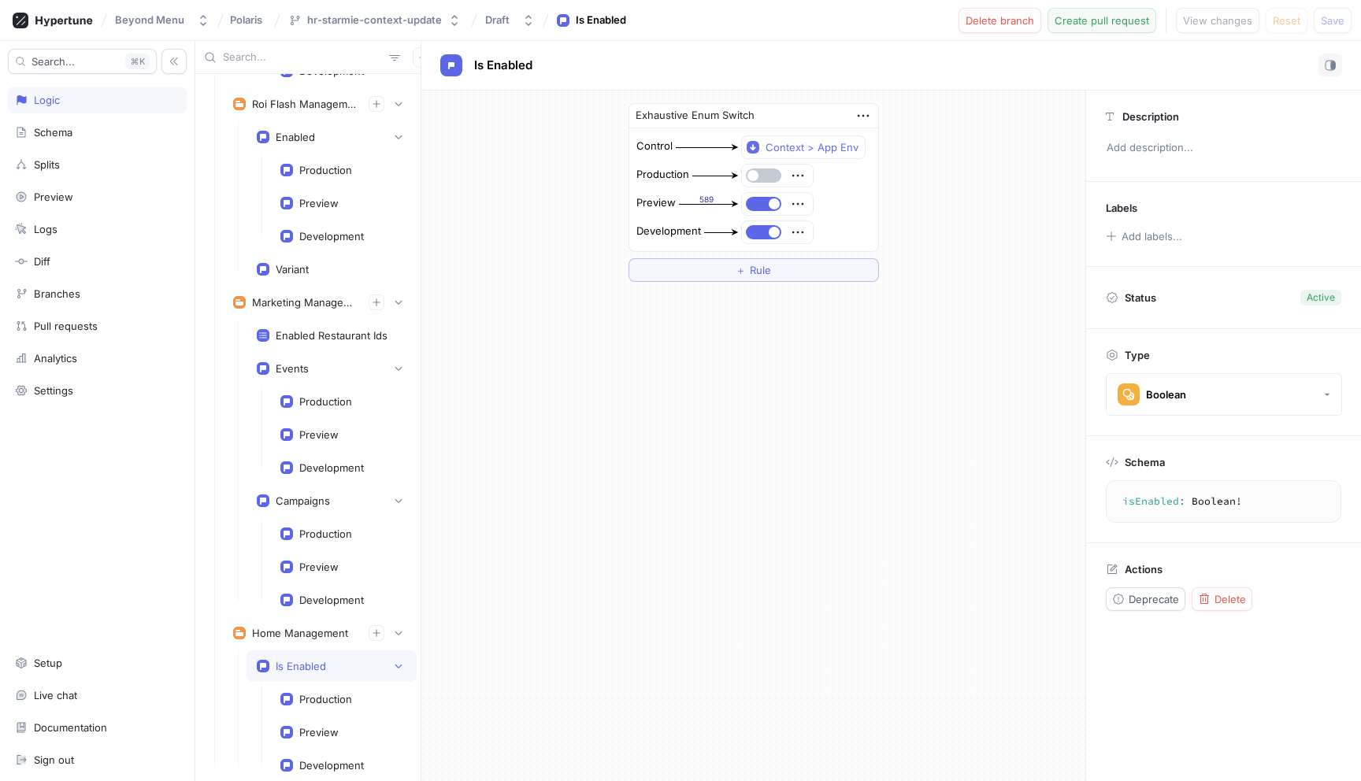
click at [1080, 20] on span "Create pull request" at bounding box center [1101, 20] width 94 height 9
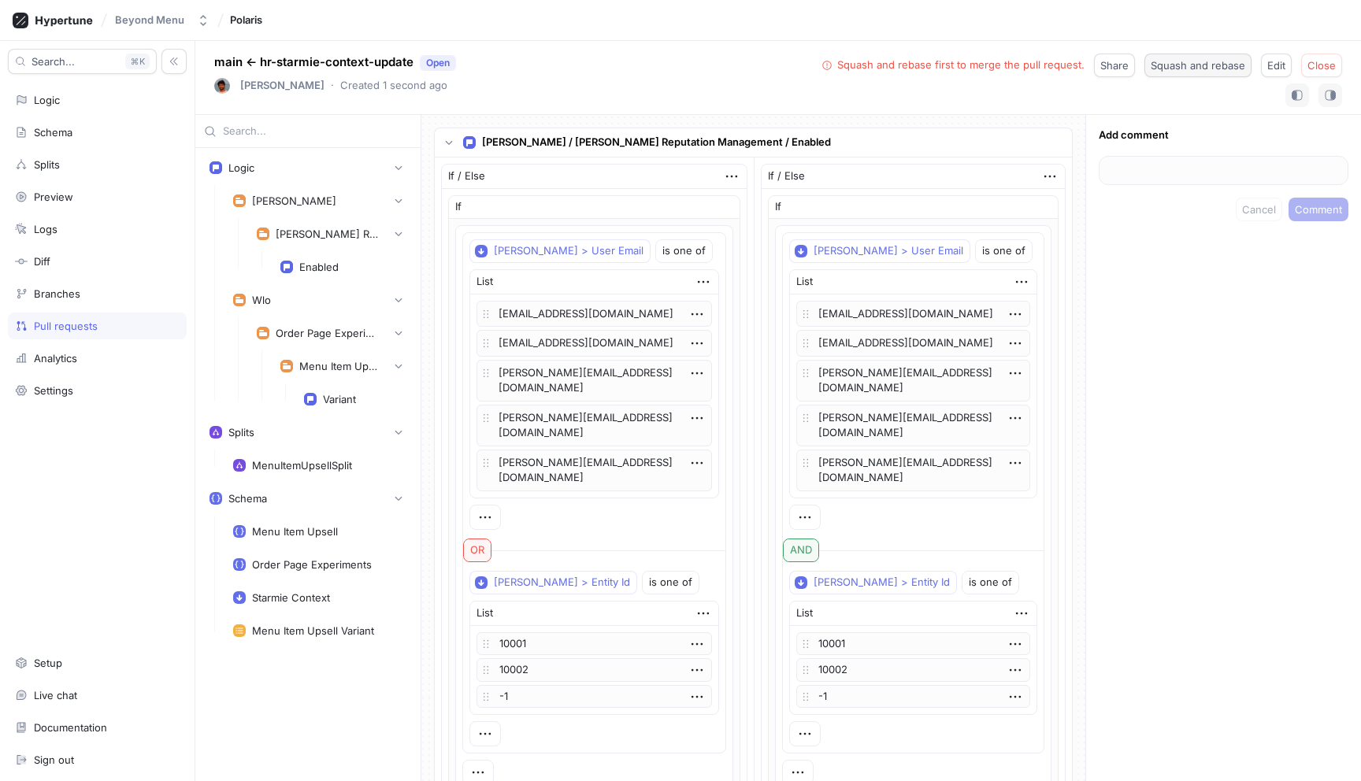
click at [1183, 67] on span "Squash and rebase" at bounding box center [1197, 65] width 94 height 9
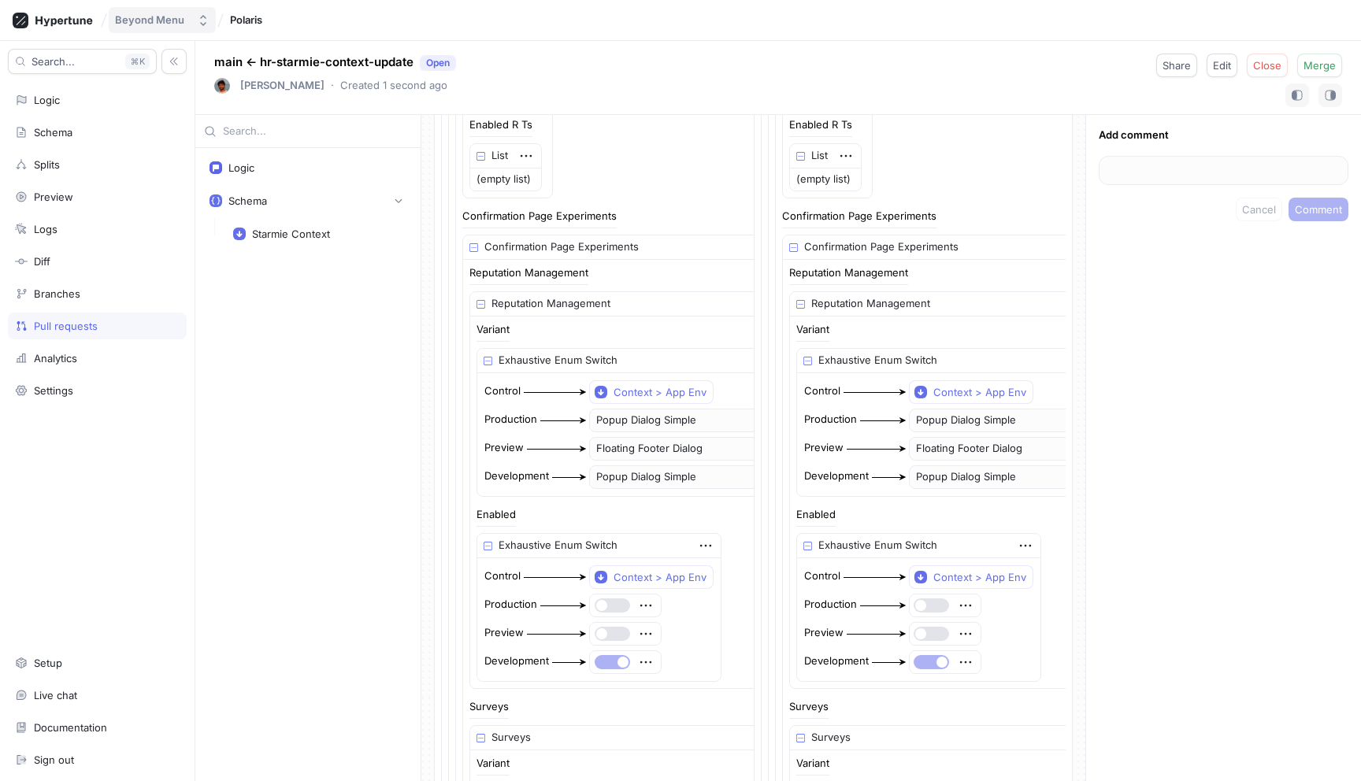
scroll to position [1046, 0]
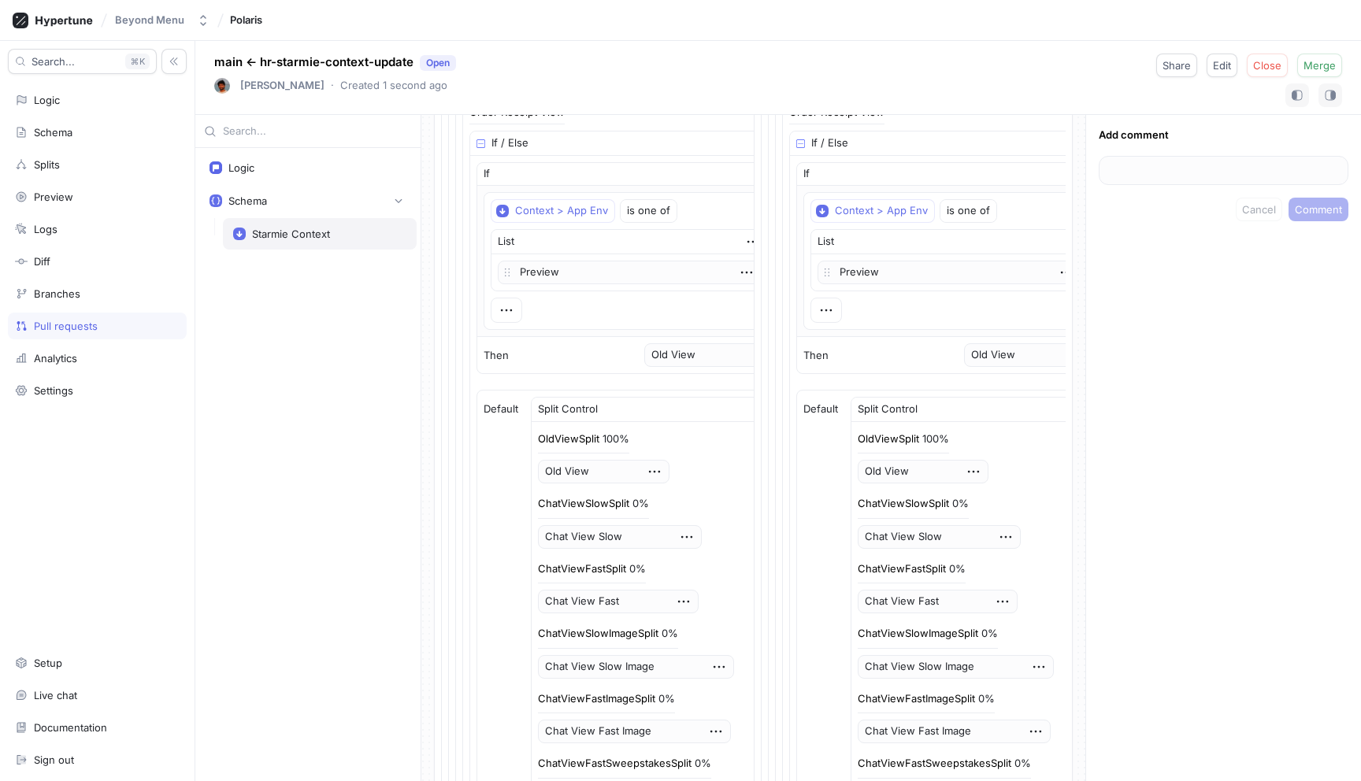
click at [315, 236] on div "Starmie Context" at bounding box center [291, 234] width 78 height 13
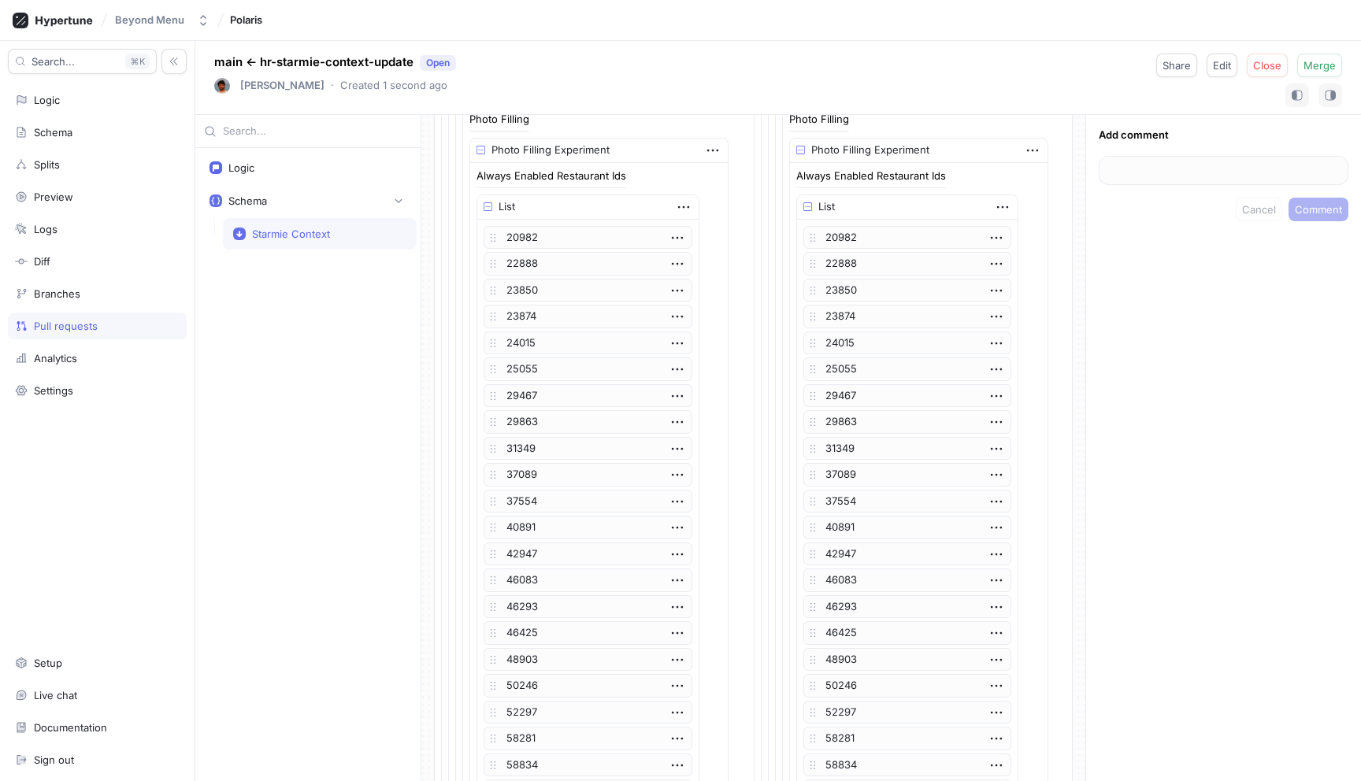
scroll to position [11984, 0]
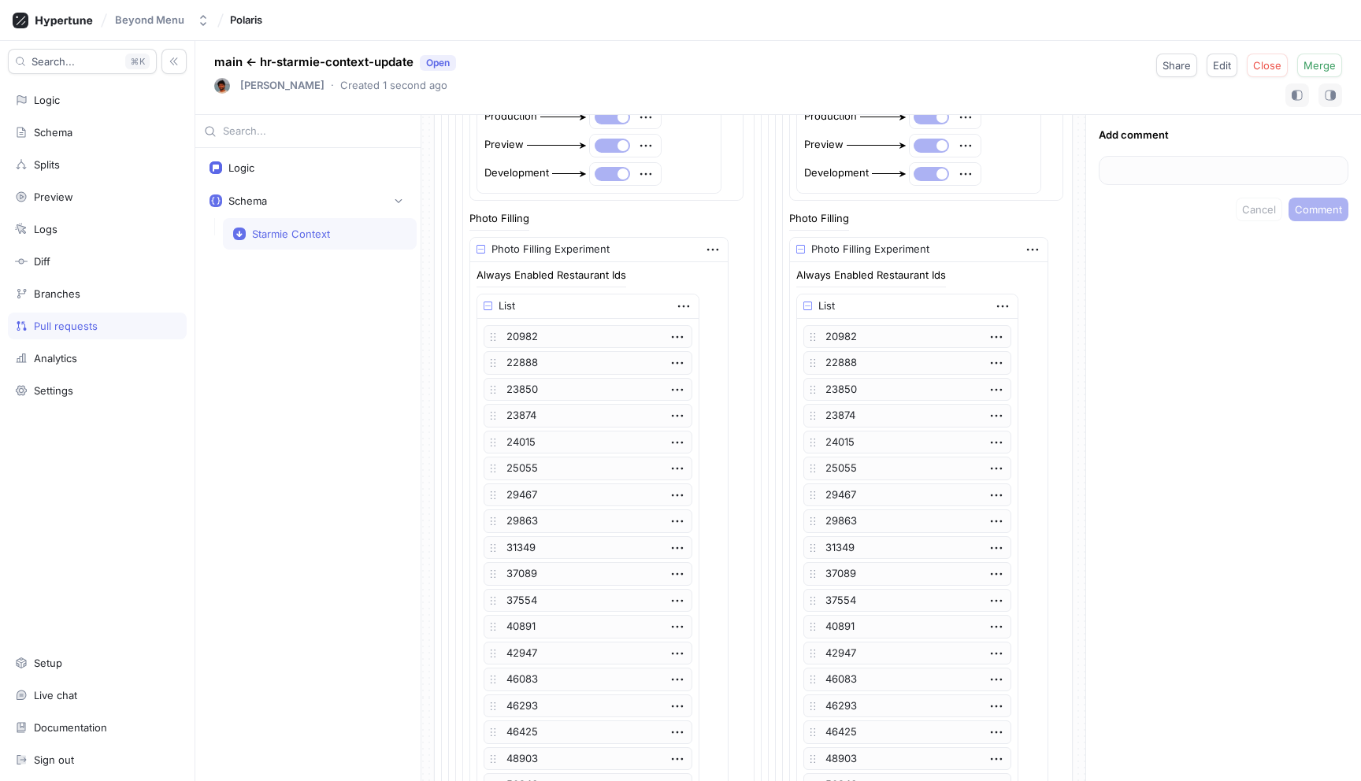
click at [361, 237] on div "Starmie Context" at bounding box center [319, 234] width 173 height 13
click at [331, 231] on div "Starmie Context" at bounding box center [319, 234] width 173 height 13
click at [282, 173] on div "Logic" at bounding box center [307, 167] width 197 height 13
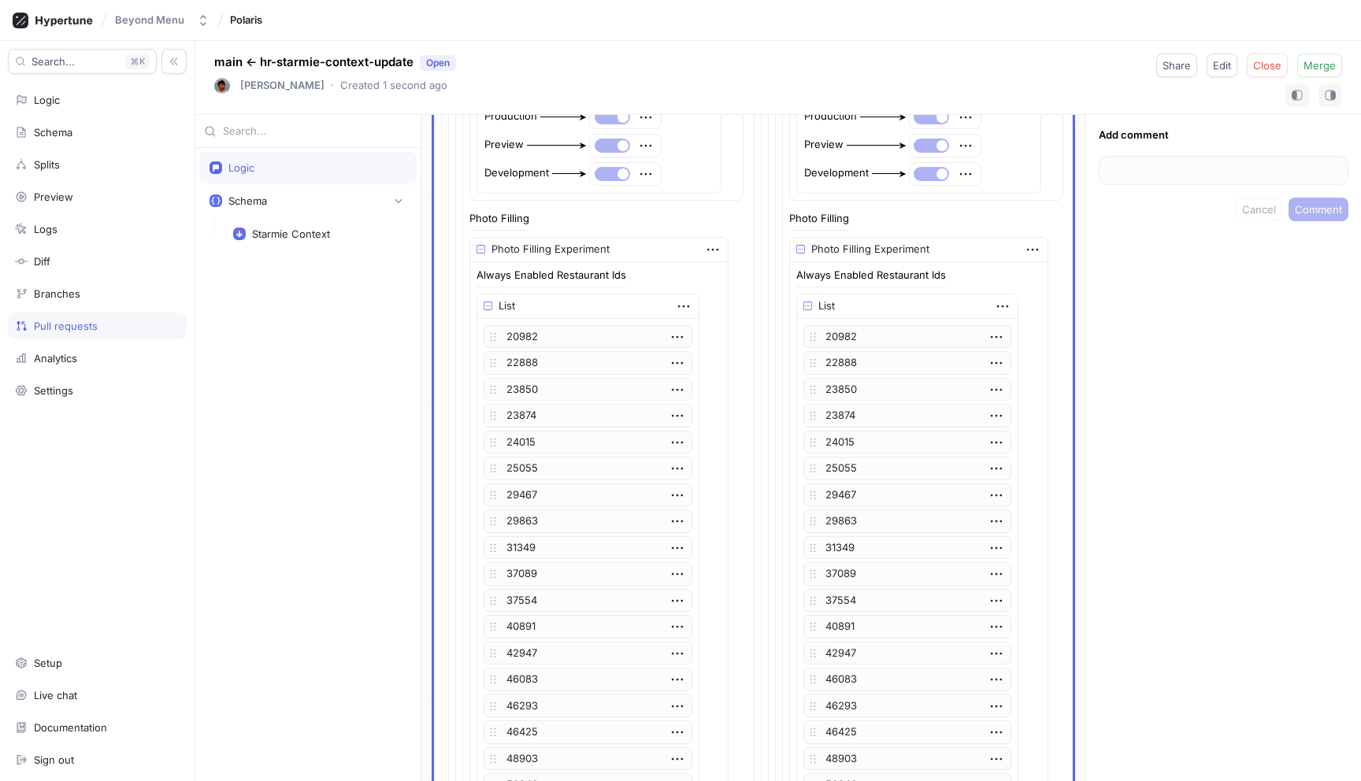
scroll to position [0, 0]
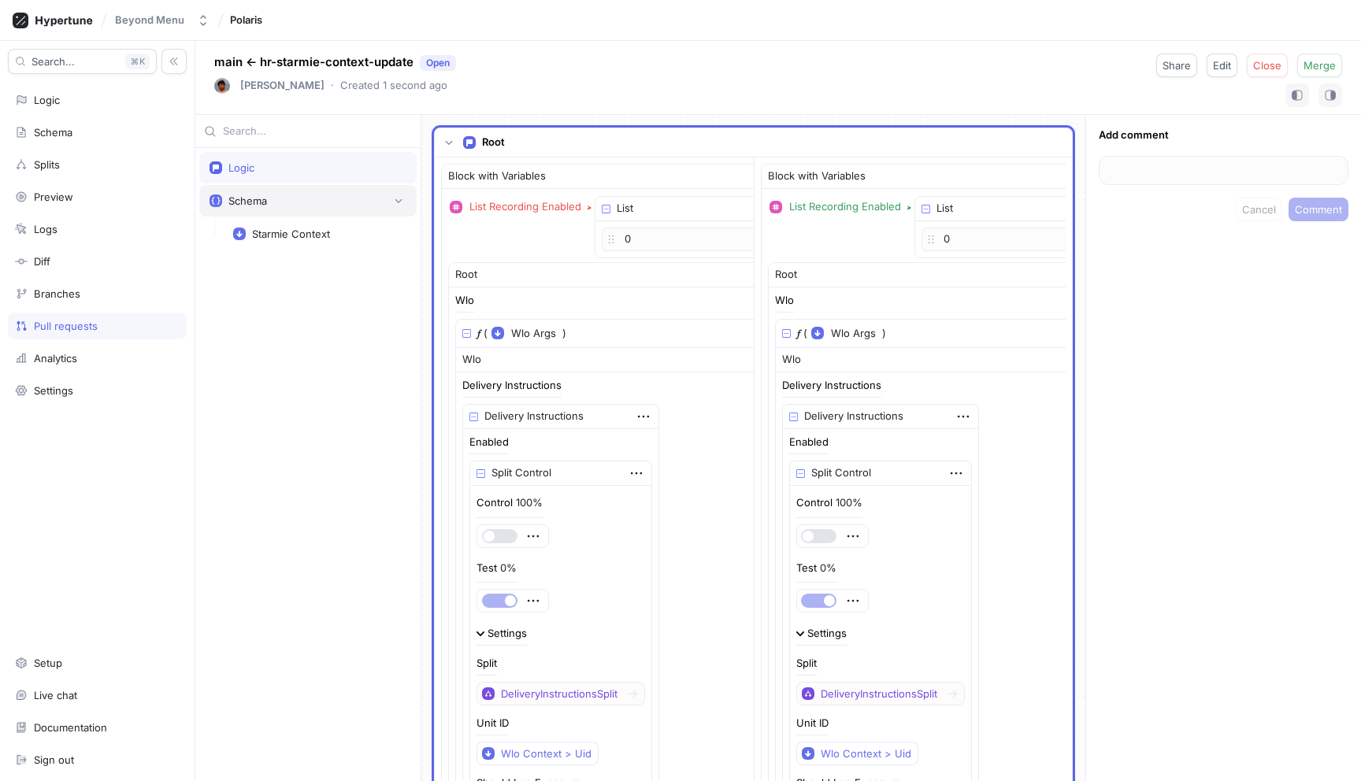
click at [291, 215] on div "Schema" at bounding box center [307, 200] width 217 height 31
click at [304, 200] on div "Schema" at bounding box center [307, 201] width 197 height 16
click at [293, 230] on div "Starmie Context" at bounding box center [291, 234] width 78 height 13
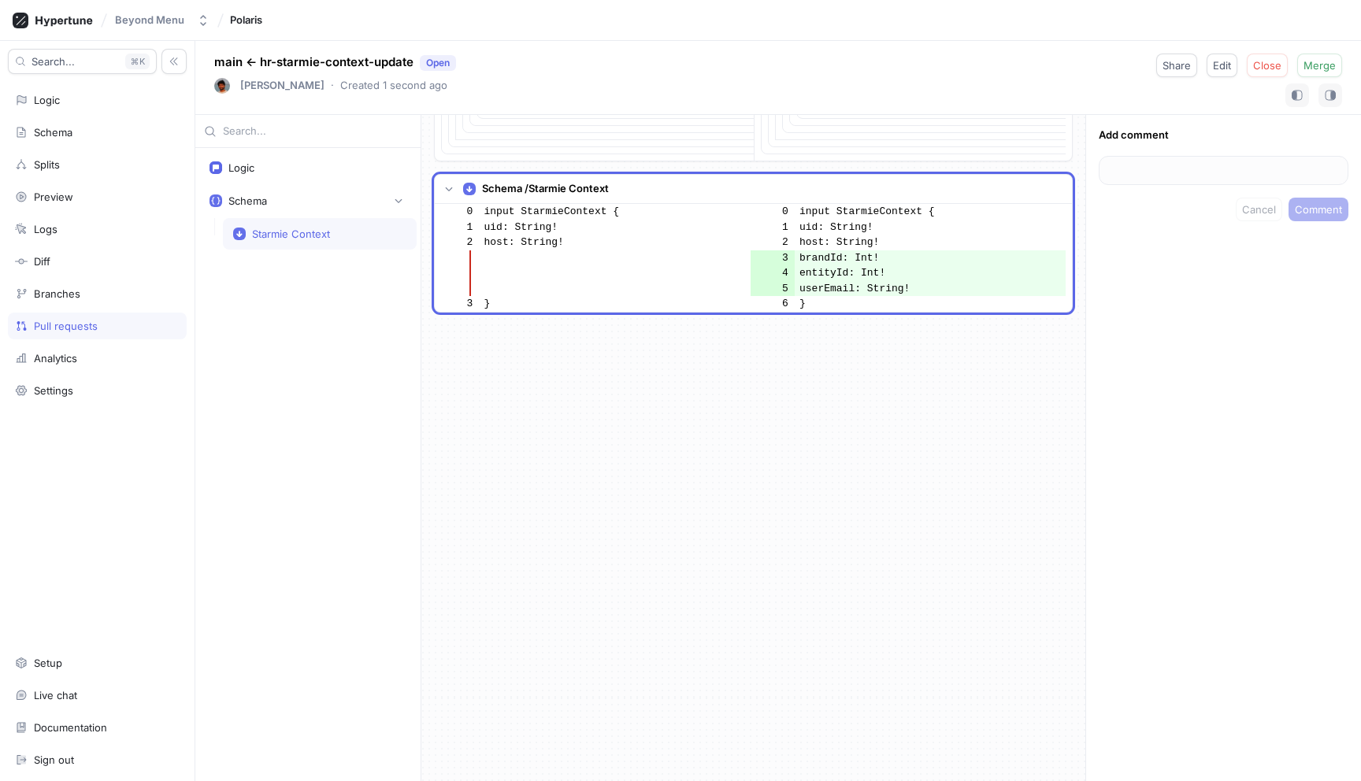
scroll to position [23299, 0]
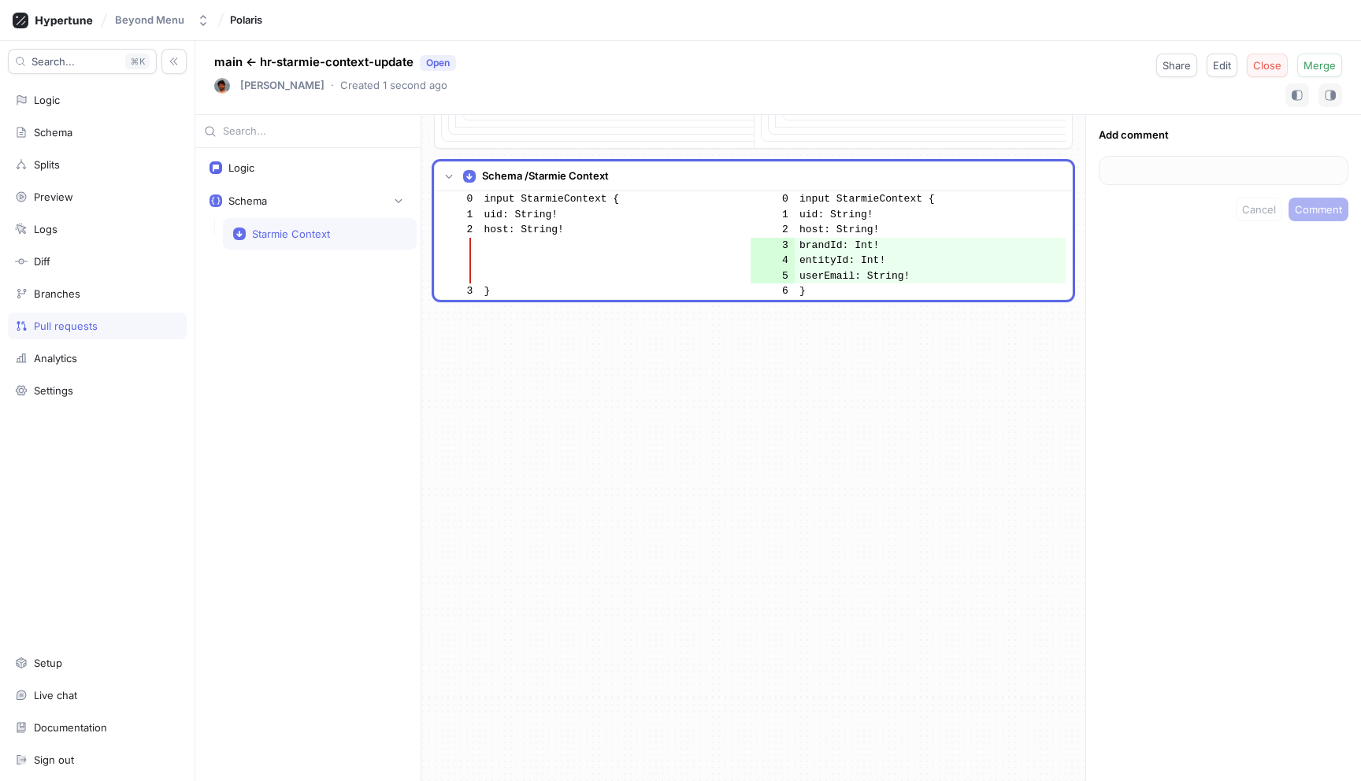
click at [1270, 69] on span "Close" at bounding box center [1267, 65] width 28 height 9
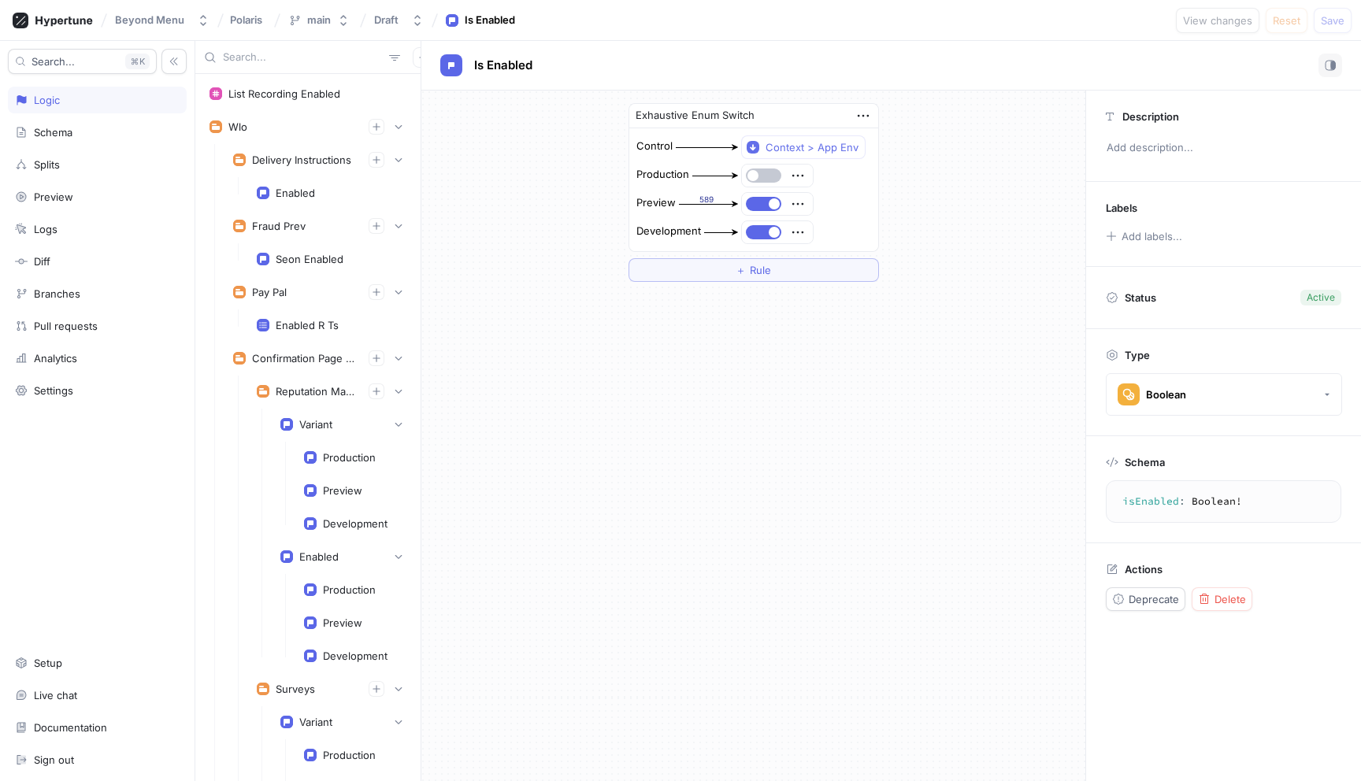
scroll to position [5513, 0]
